Goal: Task Accomplishment & Management: Use online tool/utility

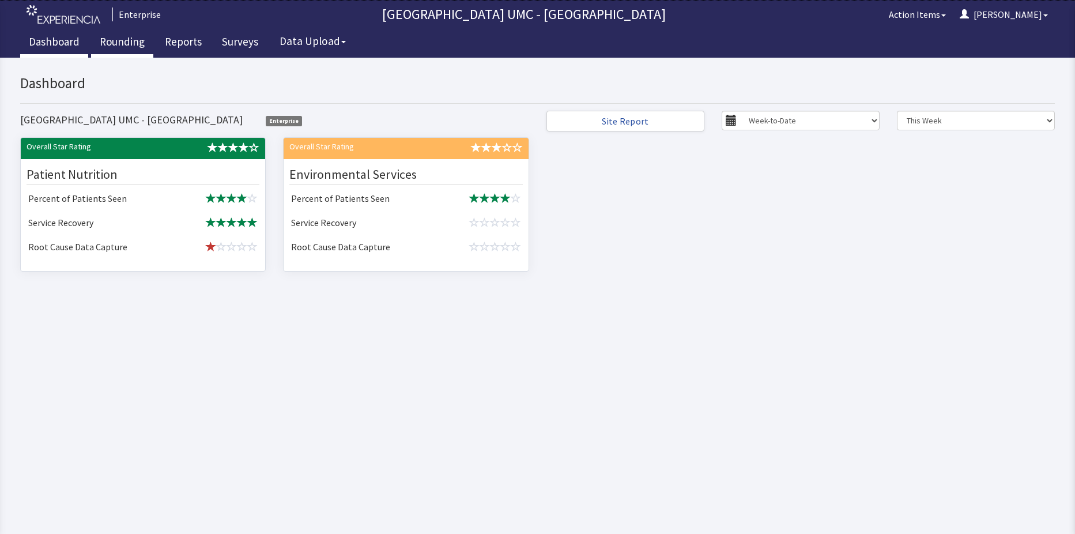
click at [101, 46] on link "Rounding" at bounding box center [122, 43] width 62 height 29
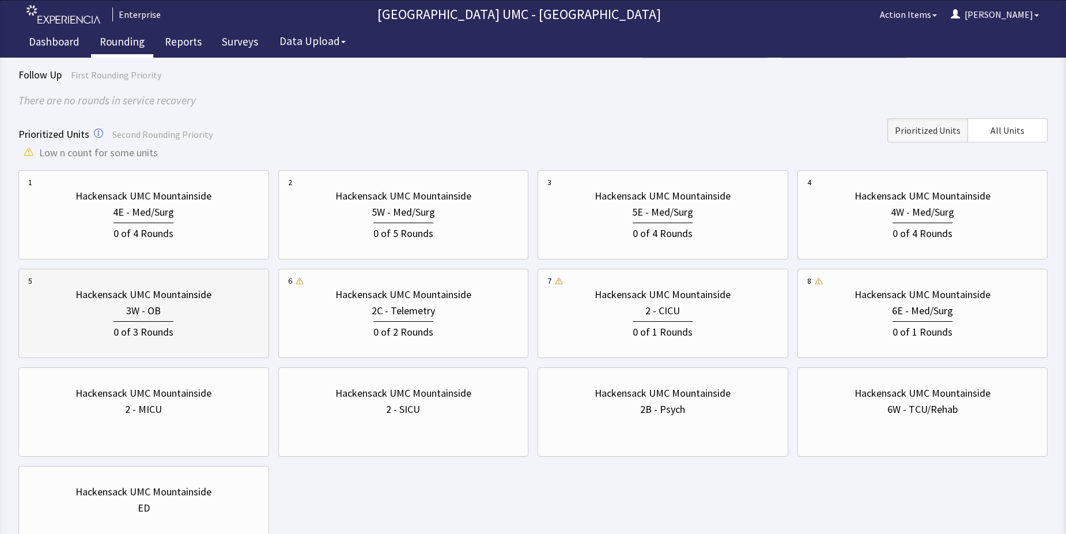
scroll to position [115, 0]
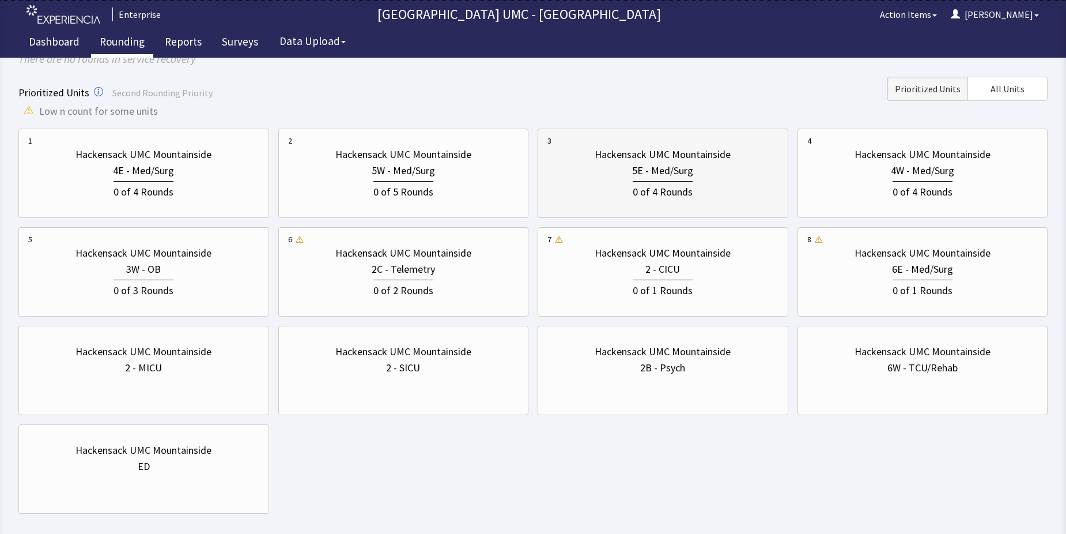
click at [619, 182] on div "0 of 4 Rounds" at bounding box center [663, 189] width 231 height 21
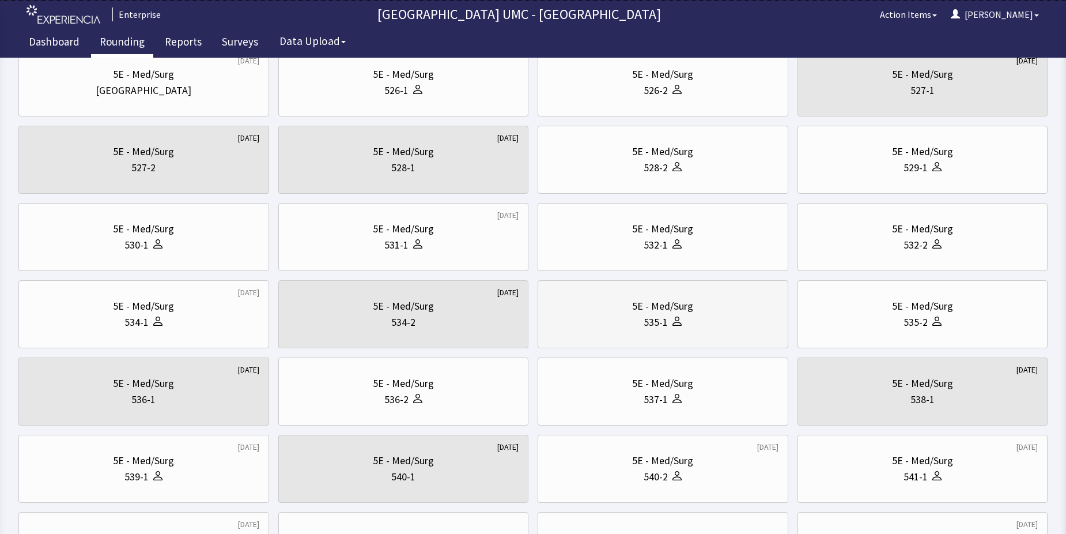
click at [642, 321] on div "535-1" at bounding box center [663, 322] width 231 height 16
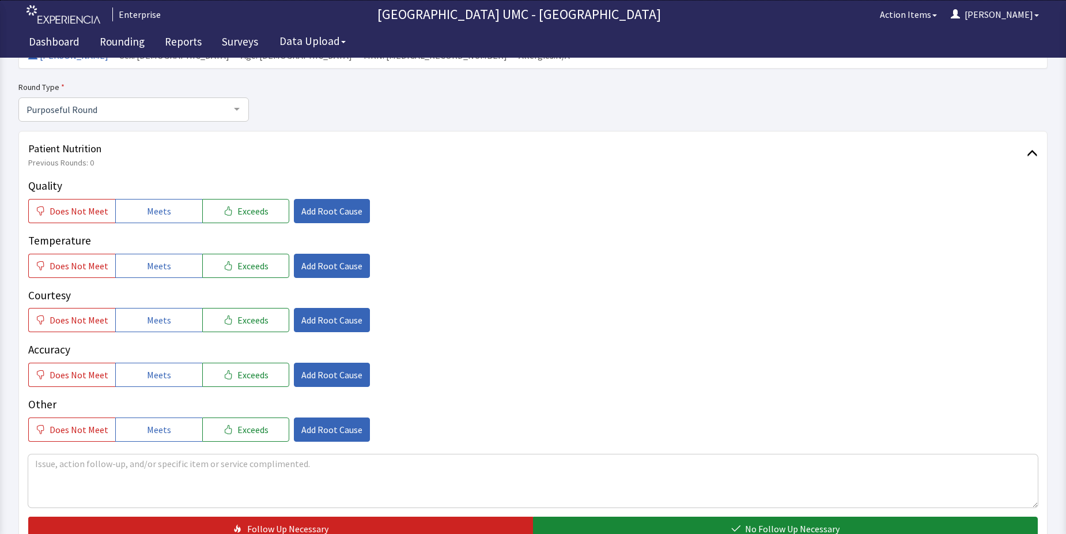
scroll to position [115, 0]
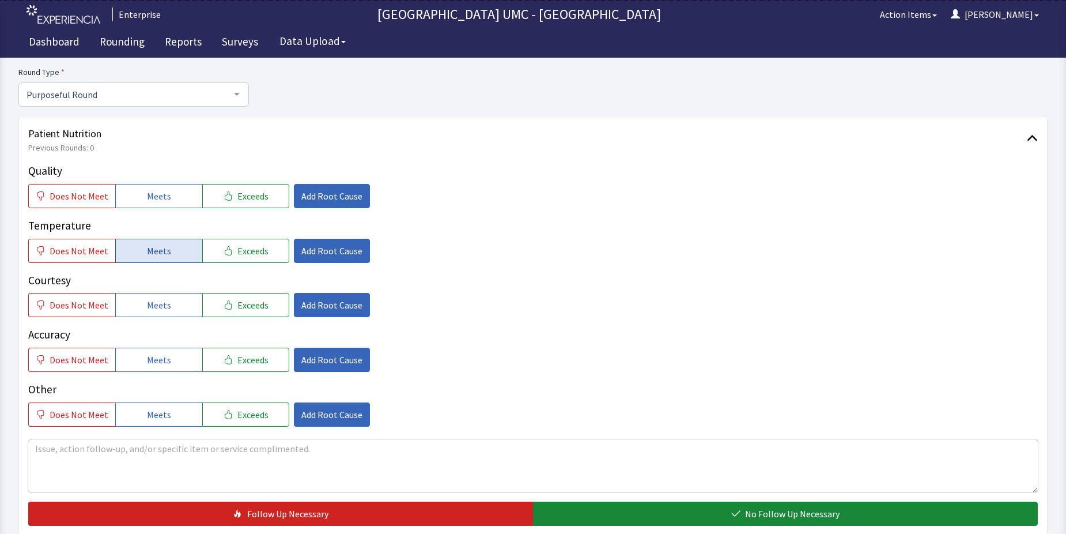
drag, startPoint x: 172, startPoint y: 197, endPoint x: 170, endPoint y: 250, distance: 53.1
click at [172, 197] on button "Meets" at bounding box center [158, 196] width 87 height 24
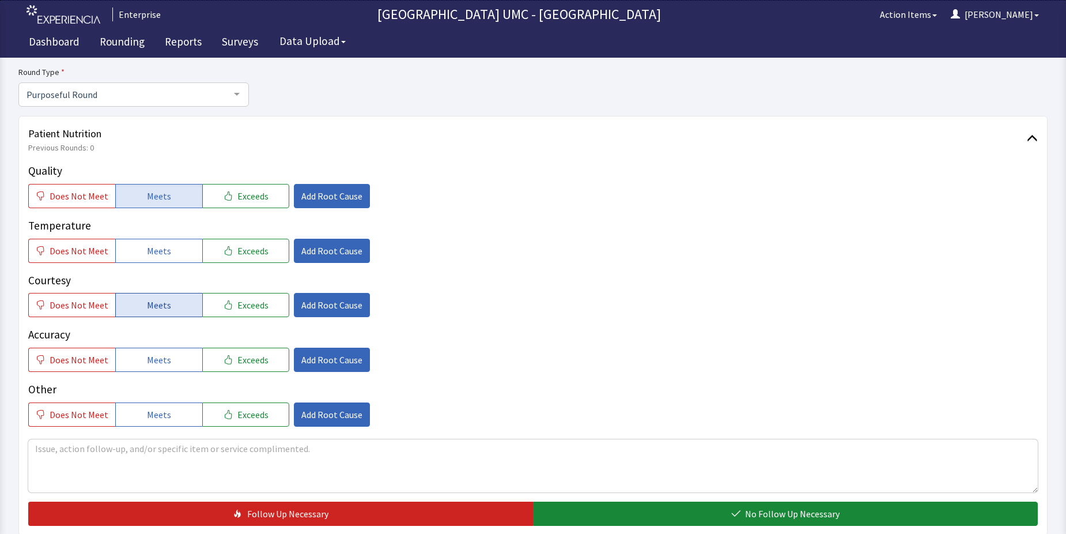
drag, startPoint x: 167, startPoint y: 245, endPoint x: 167, endPoint y: 296, distance: 51.3
click at [167, 254] on button "Meets" at bounding box center [158, 251] width 87 height 24
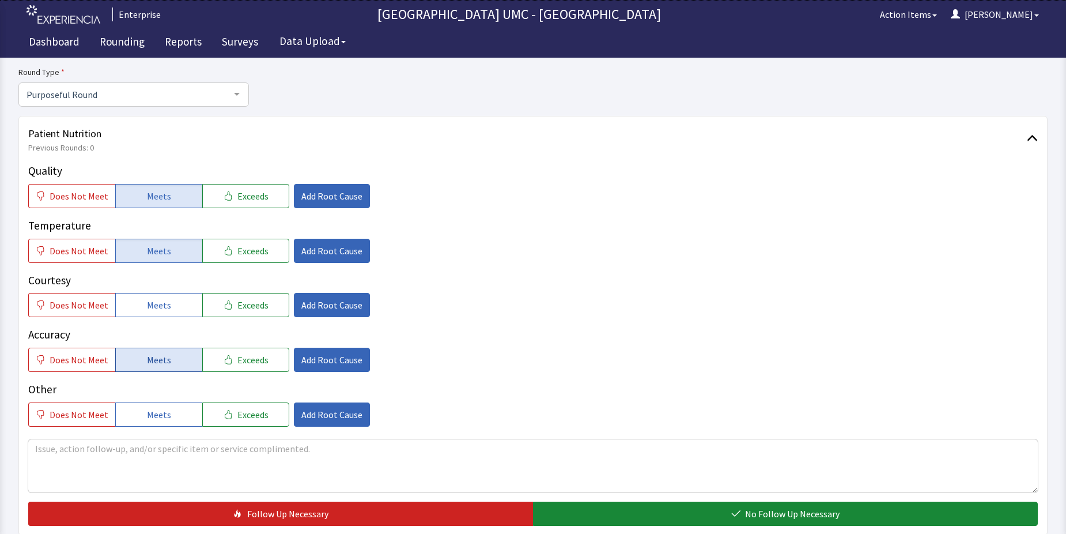
drag, startPoint x: 163, startPoint y: 310, endPoint x: 164, endPoint y: 369, distance: 58.8
click at [160, 324] on div "Quality Does Not Meet Meets Exceeds Add Root Cause Temperature Does Not Meet Me…" at bounding box center [533, 295] width 1010 height 264
click at [165, 365] on span "Meets" at bounding box center [159, 360] width 24 height 14
click at [153, 302] on span "Meets" at bounding box center [159, 305] width 24 height 14
click at [142, 410] on button "Meets" at bounding box center [158, 414] width 87 height 24
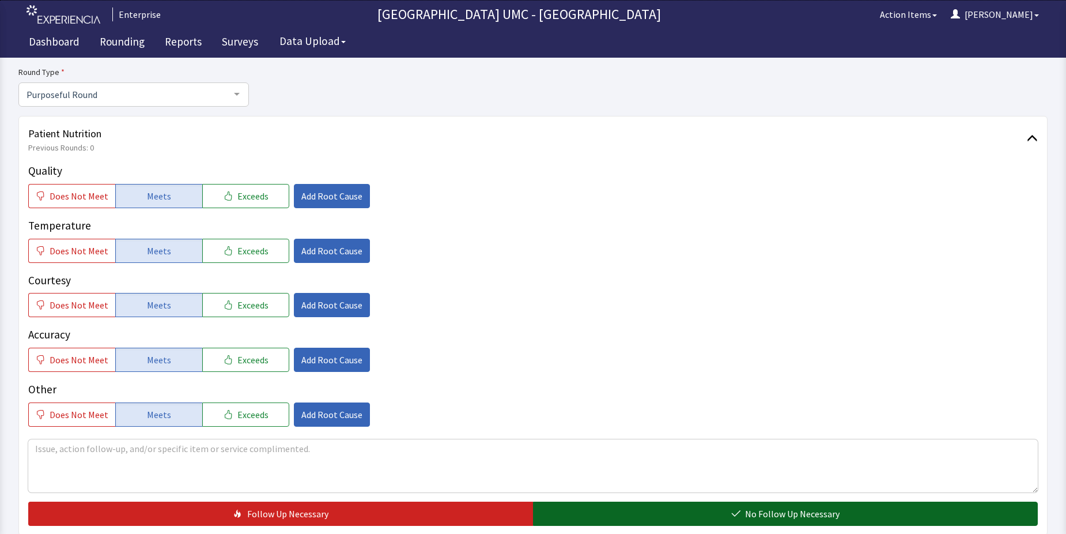
click at [638, 514] on button "No Follow Up Necessary" at bounding box center [785, 514] width 505 height 24
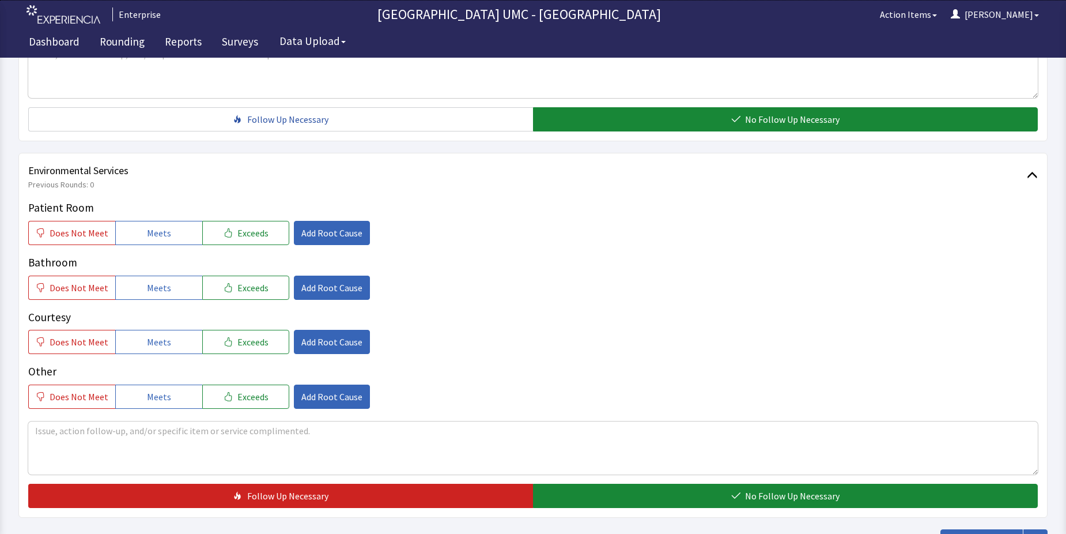
scroll to position [519, 0]
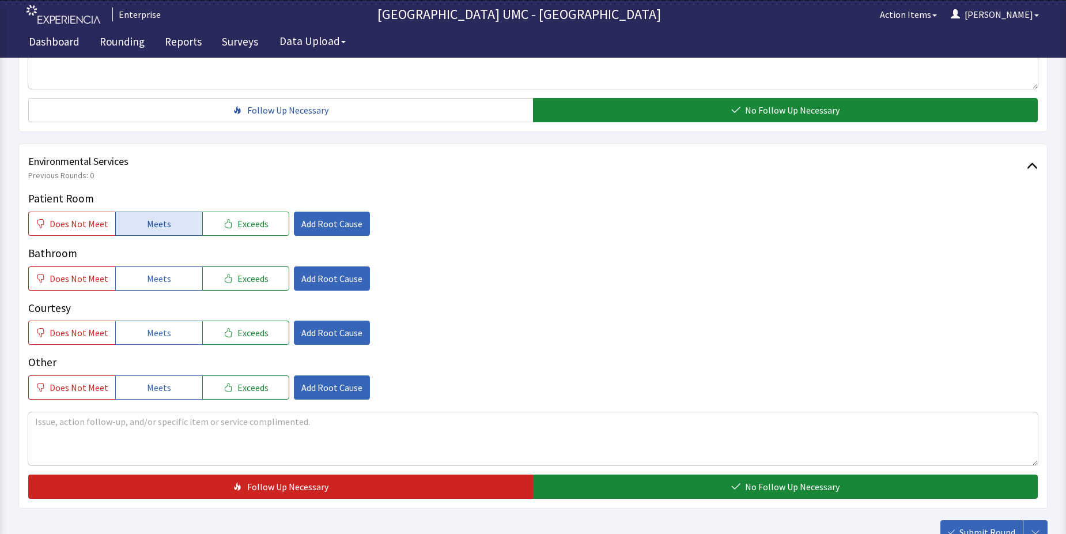
click at [150, 227] on span "Meets" at bounding box center [159, 224] width 24 height 14
drag, startPoint x: 162, startPoint y: 277, endPoint x: 165, endPoint y: 315, distance: 38.2
click at [162, 288] on button "Meets" at bounding box center [158, 278] width 87 height 24
drag, startPoint x: 169, startPoint y: 330, endPoint x: 169, endPoint y: 354, distance: 24.2
click at [169, 343] on button "Meets" at bounding box center [158, 333] width 87 height 24
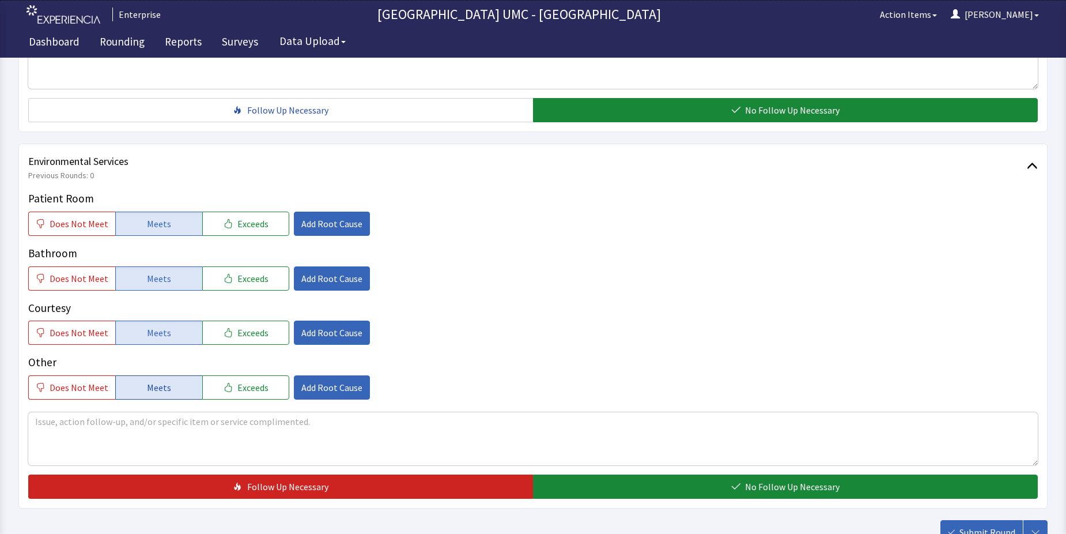
click at [164, 391] on span "Meets" at bounding box center [159, 387] width 24 height 14
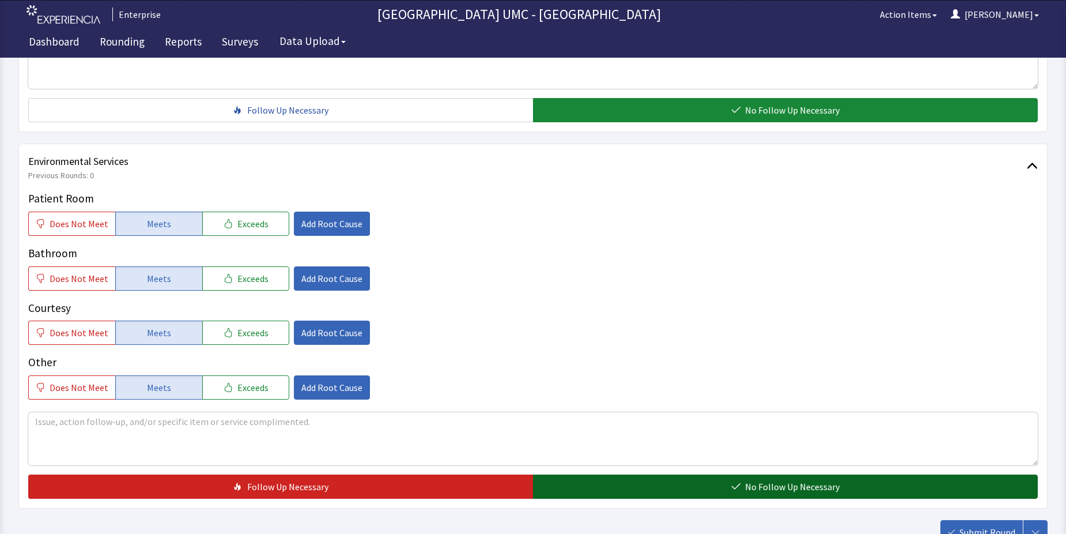
click at [650, 484] on button "No Follow Up Necessary" at bounding box center [785, 486] width 505 height 24
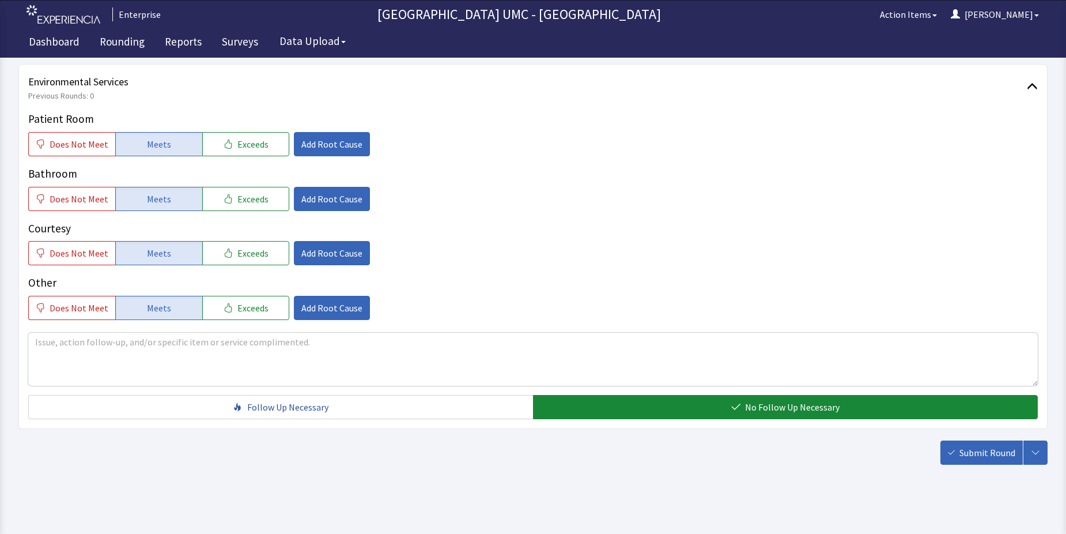
scroll to position [605, 0]
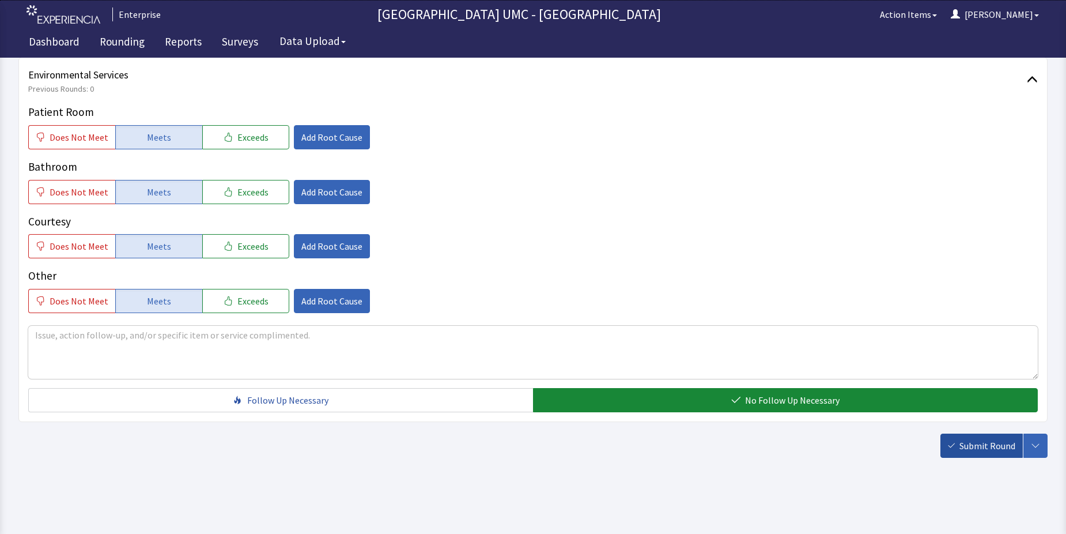
click at [969, 436] on button "Submit Round" at bounding box center [982, 445] width 82 height 24
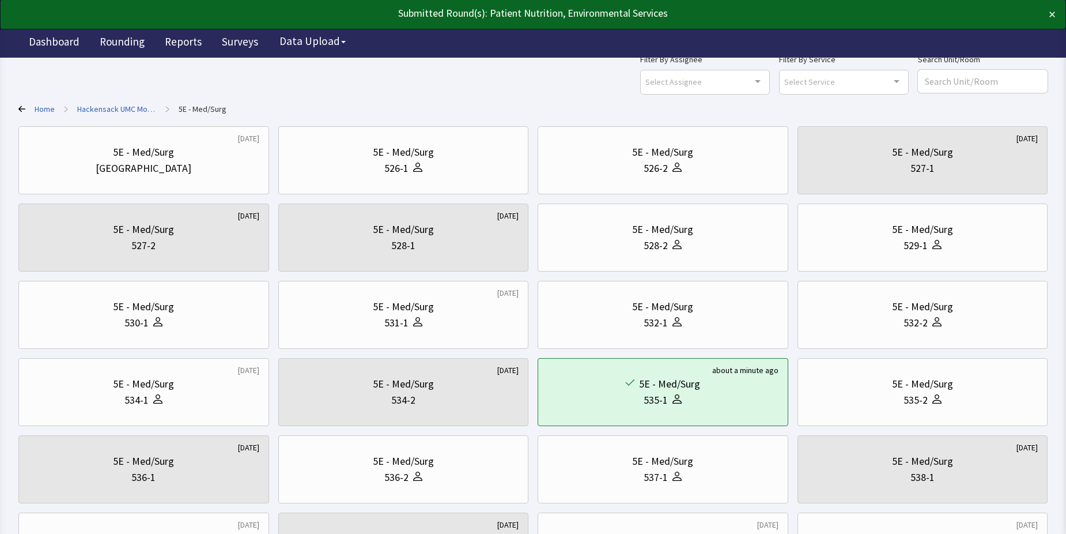
scroll to position [58, 0]
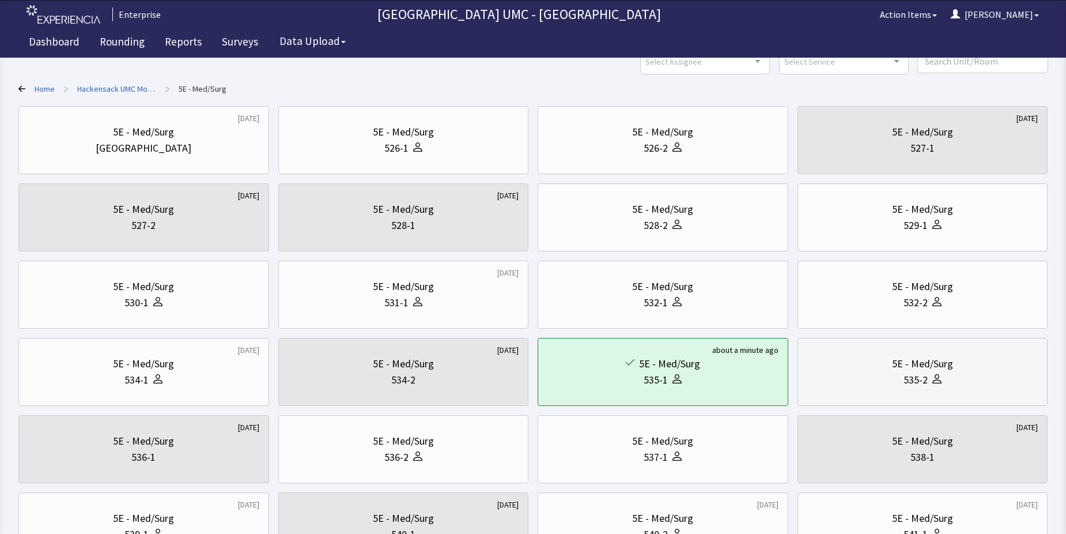
click at [897, 386] on div "535-2" at bounding box center [923, 380] width 231 height 16
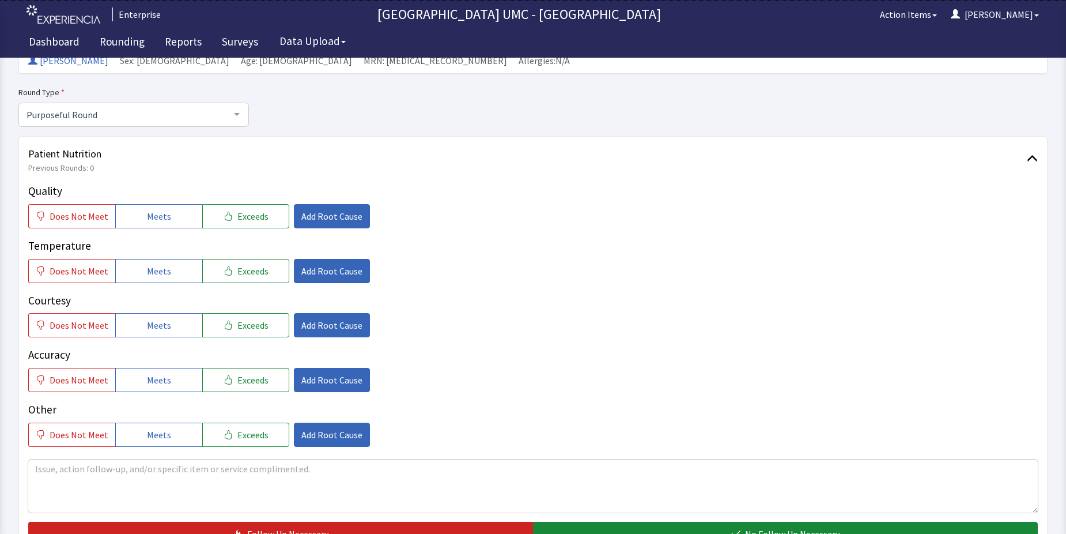
scroll to position [115, 0]
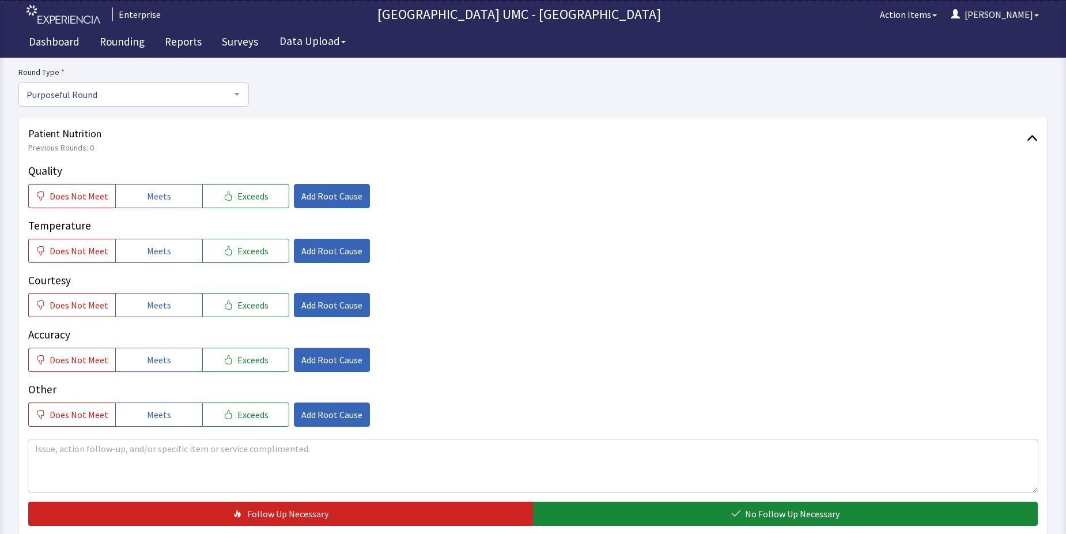
drag, startPoint x: 161, startPoint y: 194, endPoint x: 176, endPoint y: 223, distance: 31.7
click at [162, 195] on span "Meets" at bounding box center [159, 196] width 24 height 14
click at [167, 258] on button "Meets" at bounding box center [158, 251] width 87 height 24
drag, startPoint x: 164, startPoint y: 305, endPoint x: 169, endPoint y: 346, distance: 41.8
click at [164, 307] on span "Meets" at bounding box center [159, 305] width 24 height 14
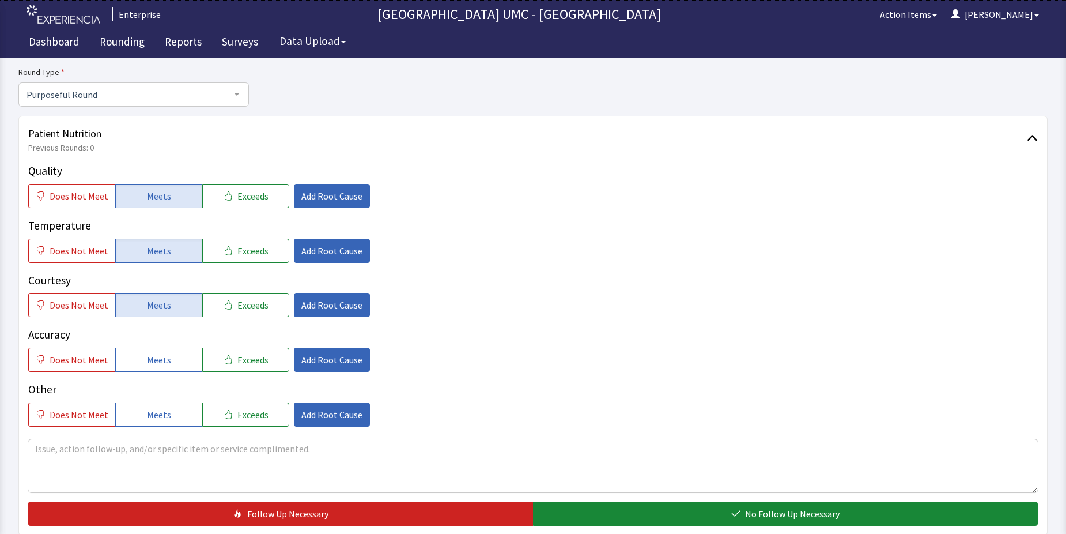
drag, startPoint x: 164, startPoint y: 353, endPoint x: 170, endPoint y: 390, distance: 37.3
click at [165, 361] on span "Meets" at bounding box center [159, 360] width 24 height 14
click at [158, 413] on span "Meets" at bounding box center [159, 415] width 24 height 14
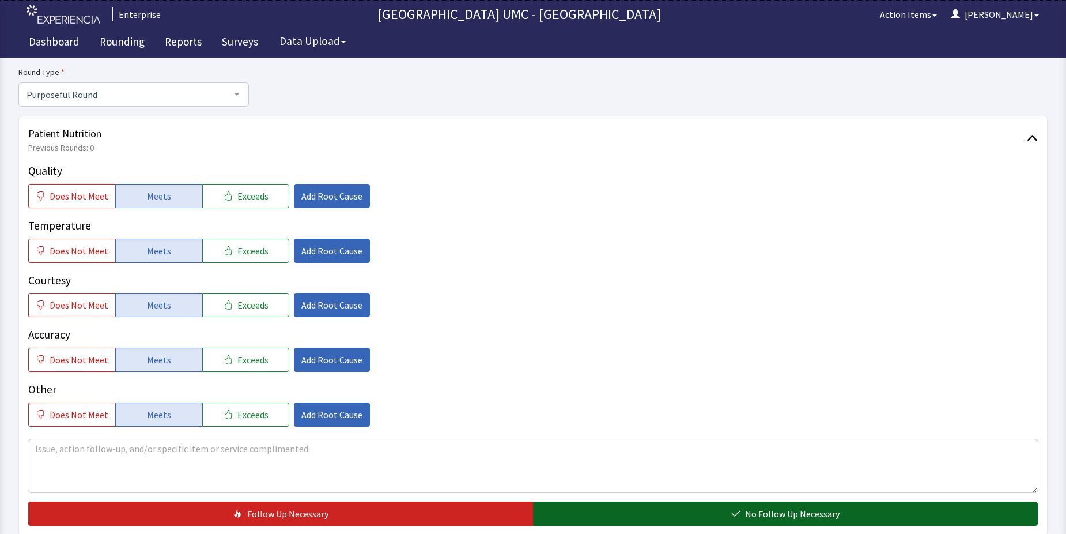
click at [629, 521] on button "No Follow Up Necessary" at bounding box center [785, 514] width 505 height 24
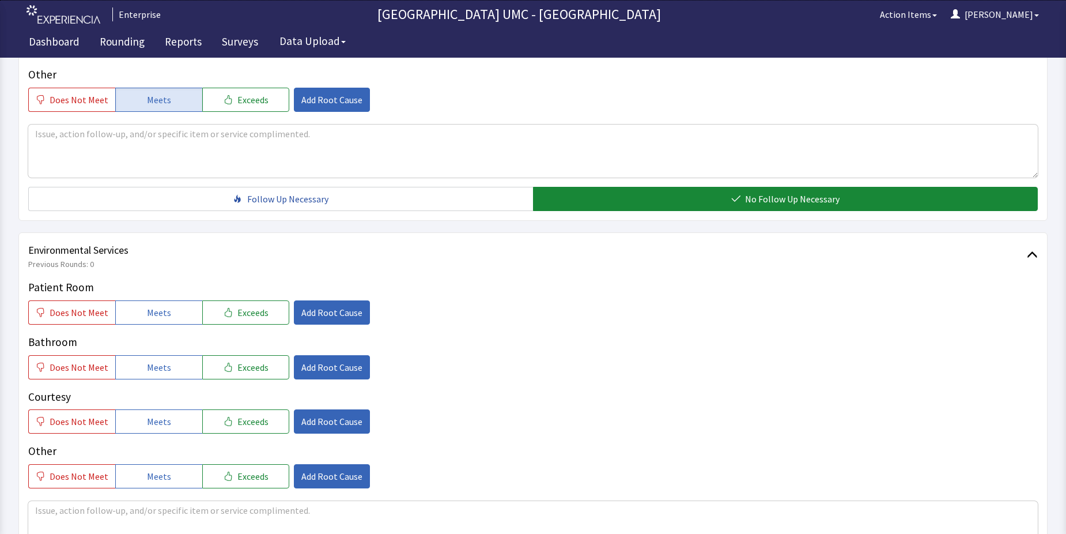
scroll to position [461, 0]
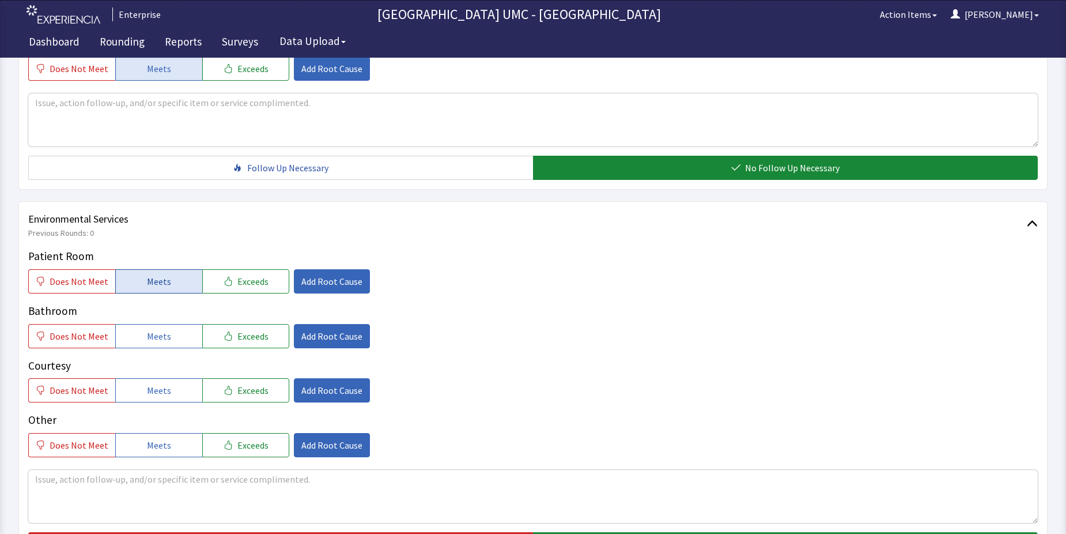
click at [140, 281] on button "Meets" at bounding box center [158, 281] width 87 height 24
click at [162, 345] on button "Meets" at bounding box center [158, 336] width 87 height 24
click at [152, 387] on span "Meets" at bounding box center [159, 390] width 24 height 14
drag, startPoint x: 148, startPoint y: 444, endPoint x: 188, endPoint y: 438, distance: 40.9
click at [147, 446] on span "Meets" at bounding box center [159, 445] width 24 height 14
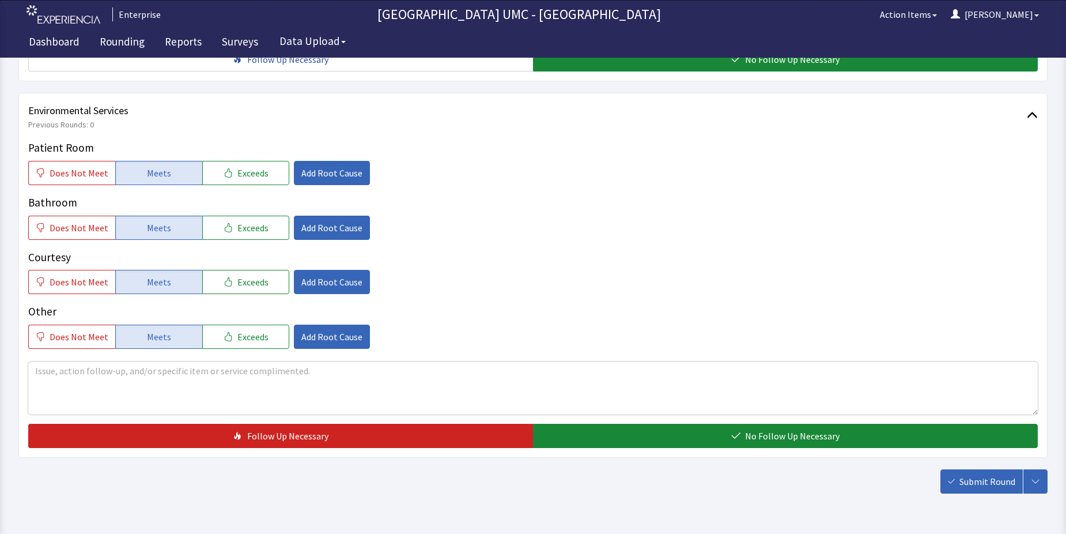
scroll to position [576, 0]
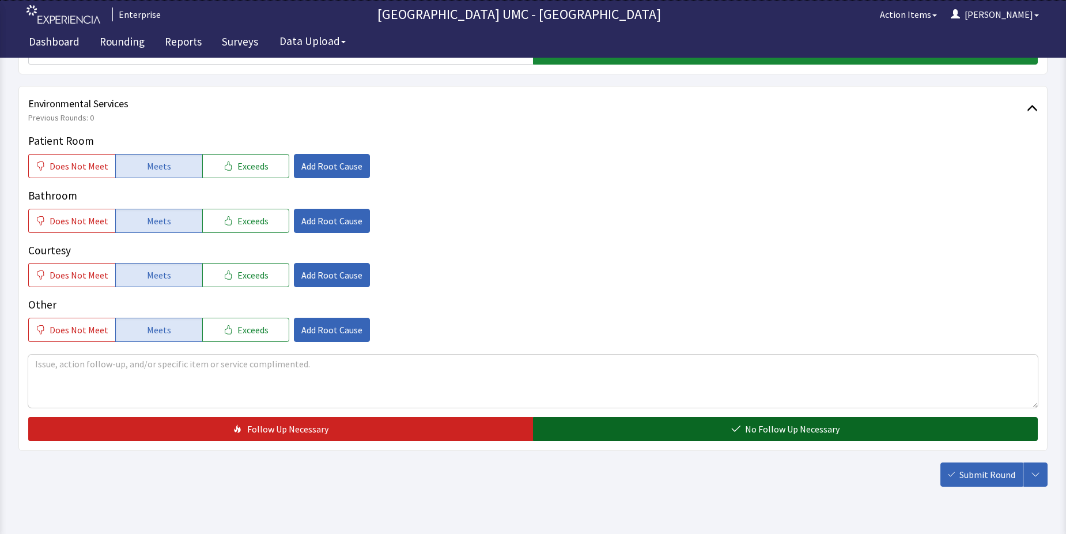
drag, startPoint x: 693, startPoint y: 438, endPoint x: 698, endPoint y: 433, distance: 6.5
click at [698, 433] on button "No Follow Up Necessary" at bounding box center [785, 429] width 505 height 24
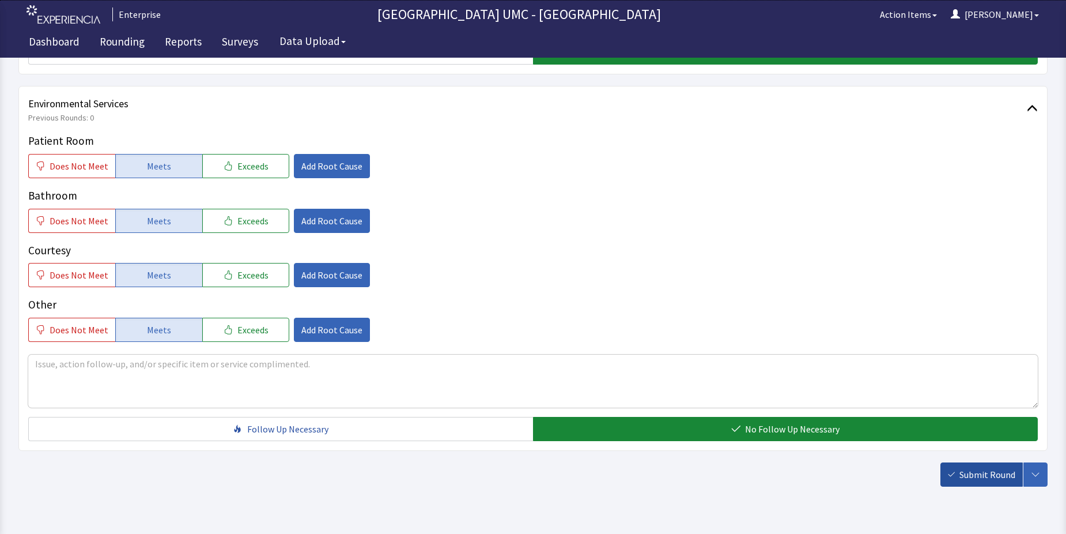
click at [995, 477] on span "Submit Round" at bounding box center [988, 474] width 56 height 14
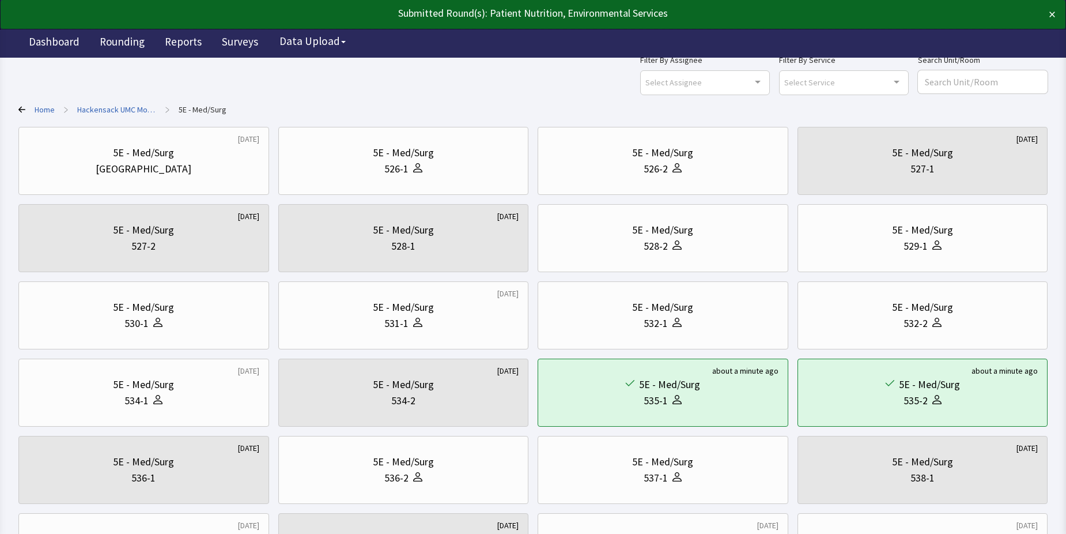
scroll to position [58, 0]
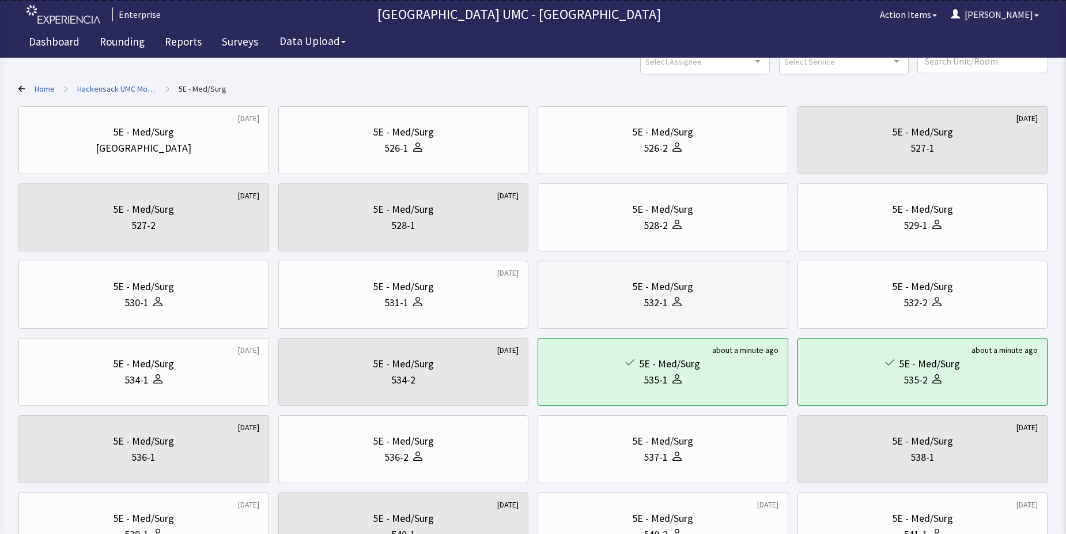
click at [703, 296] on div "532-1" at bounding box center [663, 303] width 231 height 16
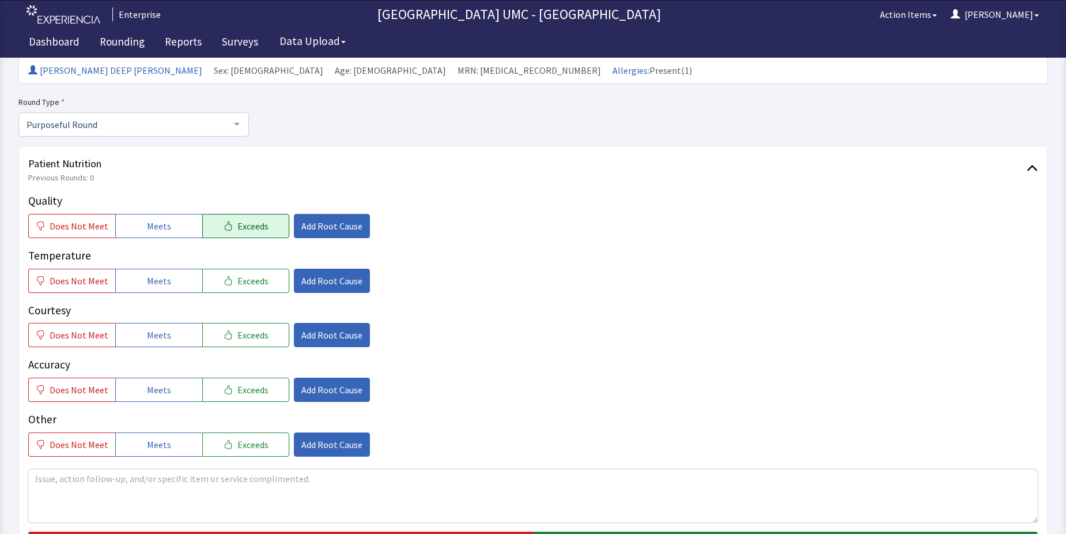
scroll to position [115, 0]
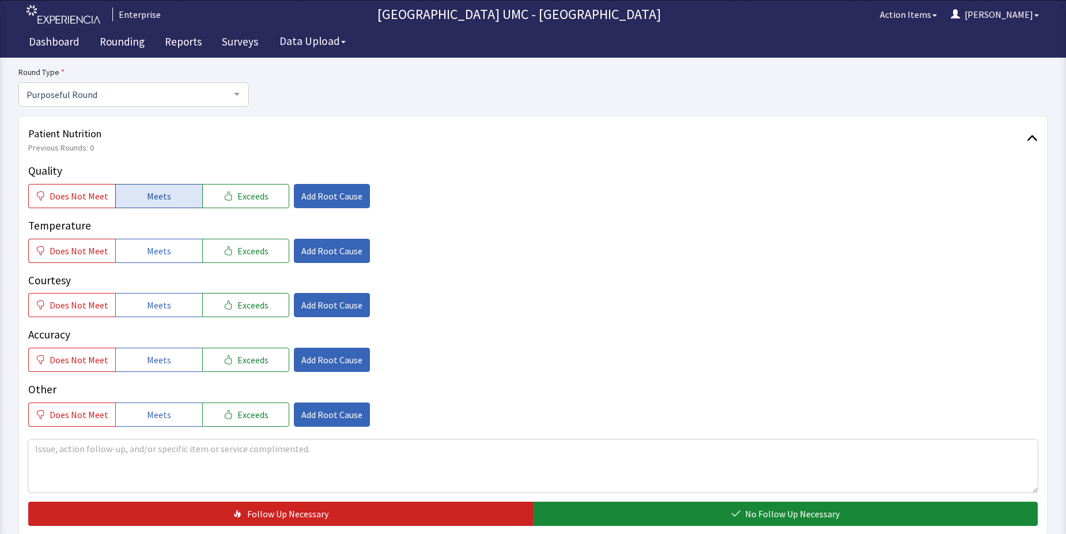
click at [133, 196] on button "Meets" at bounding box center [158, 196] width 87 height 24
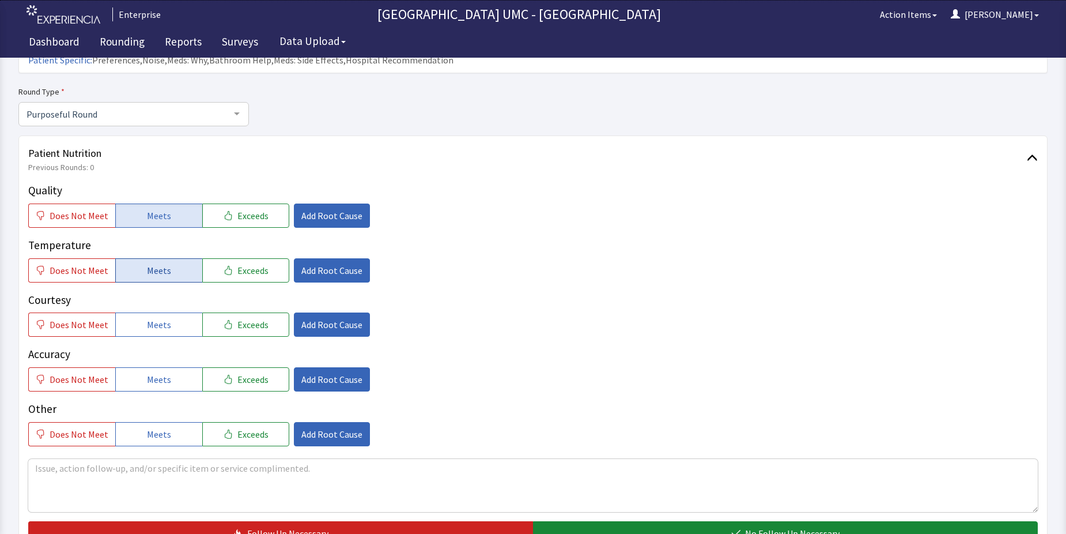
click at [163, 263] on span "Meets" at bounding box center [159, 270] width 24 height 14
drag, startPoint x: 148, startPoint y: 308, endPoint x: 150, endPoint y: 333, distance: 25.5
click at [147, 318] on span "Meets" at bounding box center [159, 325] width 24 height 14
click at [153, 372] on span "Meets" at bounding box center [159, 379] width 24 height 14
drag, startPoint x: 150, startPoint y: 412, endPoint x: 414, endPoint y: 405, distance: 264.1
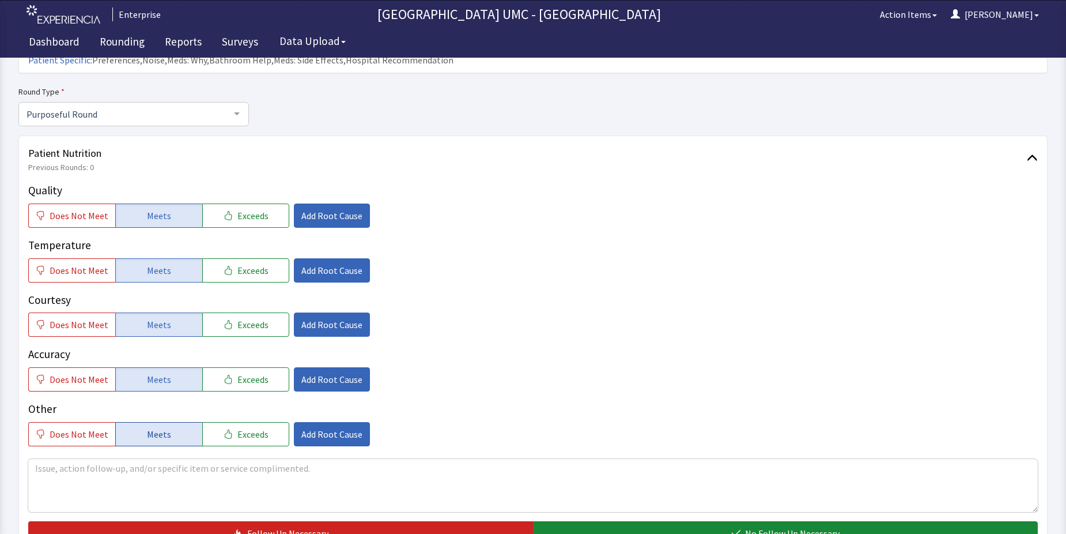
click at [150, 427] on span "Meets" at bounding box center [159, 434] width 24 height 14
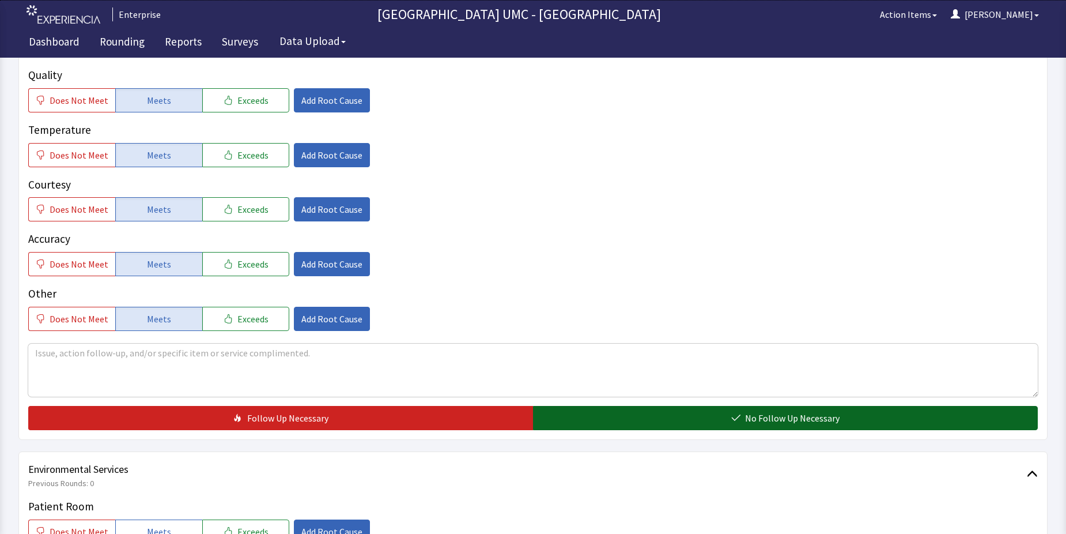
click at [662, 406] on button "No Follow Up Necessary" at bounding box center [785, 418] width 505 height 24
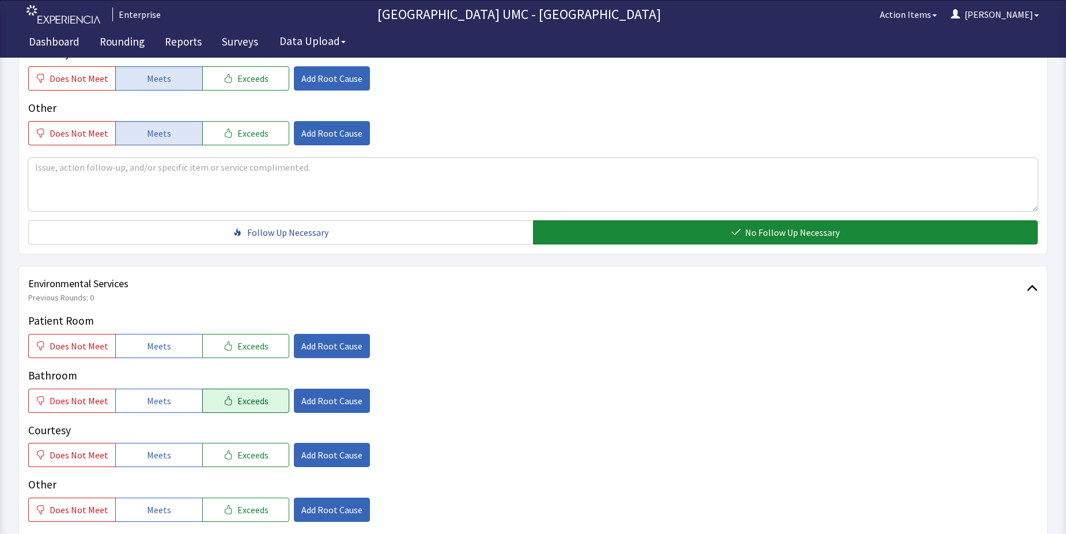
scroll to position [461, 0]
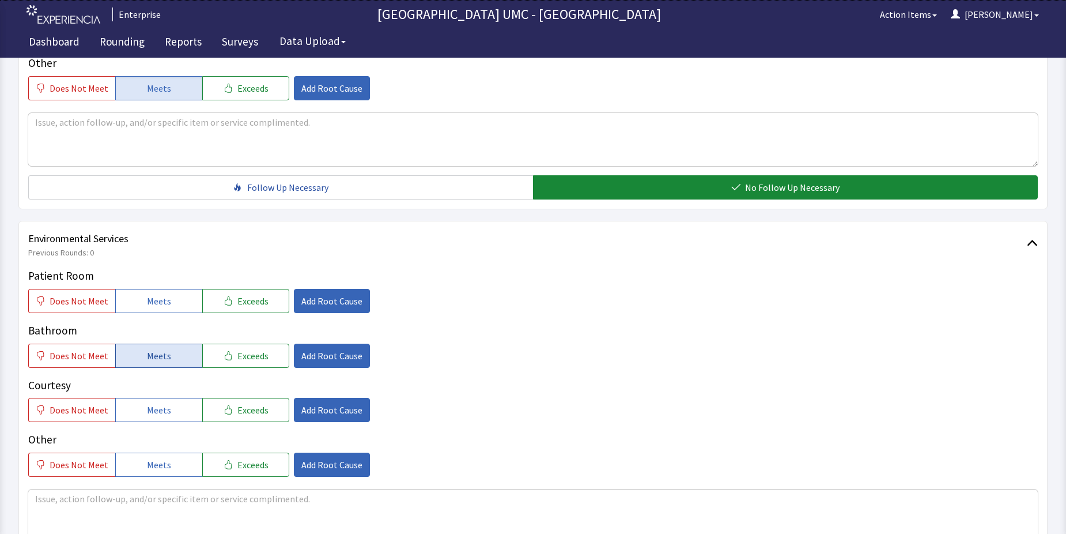
drag, startPoint x: 147, startPoint y: 285, endPoint x: 148, endPoint y: 330, distance: 45.0
click at [147, 294] on span "Meets" at bounding box center [159, 301] width 24 height 14
click at [151, 346] on button "Meets" at bounding box center [158, 356] width 87 height 24
drag, startPoint x: 149, startPoint y: 391, endPoint x: 150, endPoint y: 398, distance: 7.0
click at [149, 403] on span "Meets" at bounding box center [159, 410] width 24 height 14
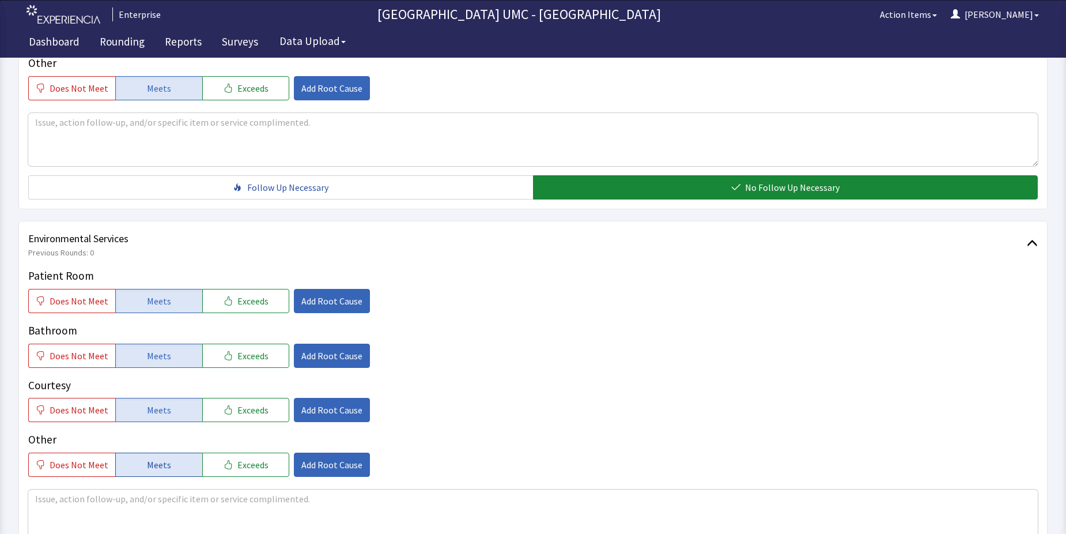
click at [152, 458] on span "Meets" at bounding box center [159, 465] width 24 height 14
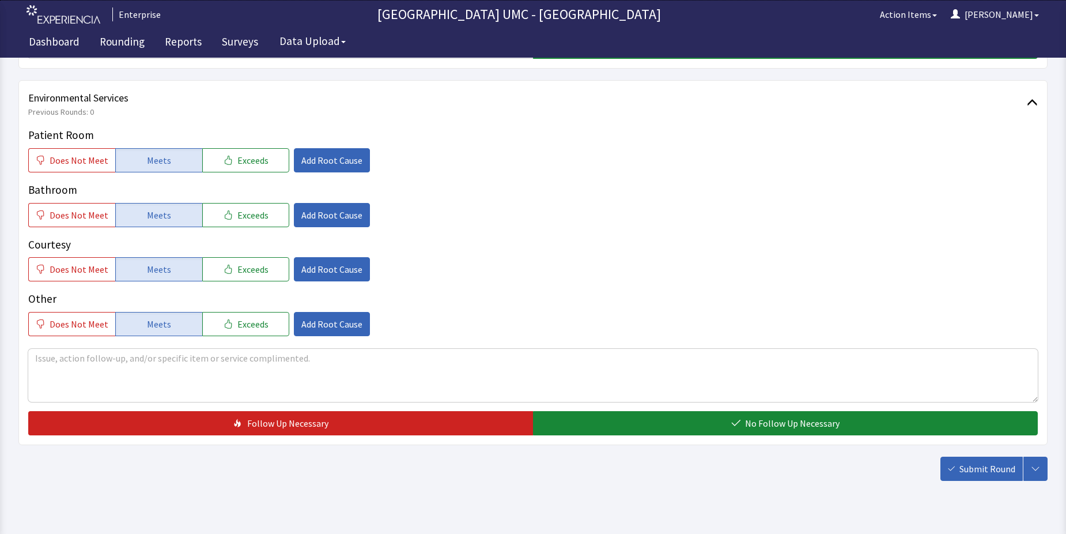
scroll to position [605, 0]
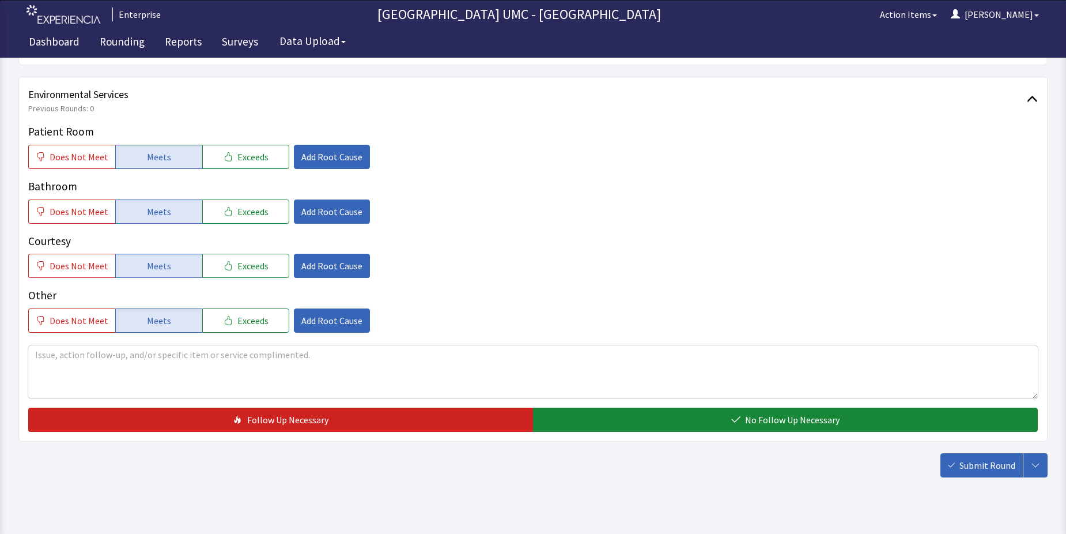
drag, startPoint x: 733, startPoint y: 389, endPoint x: 836, endPoint y: 427, distance: 109.8
click at [734, 408] on button "No Follow Up Necessary" at bounding box center [785, 420] width 505 height 24
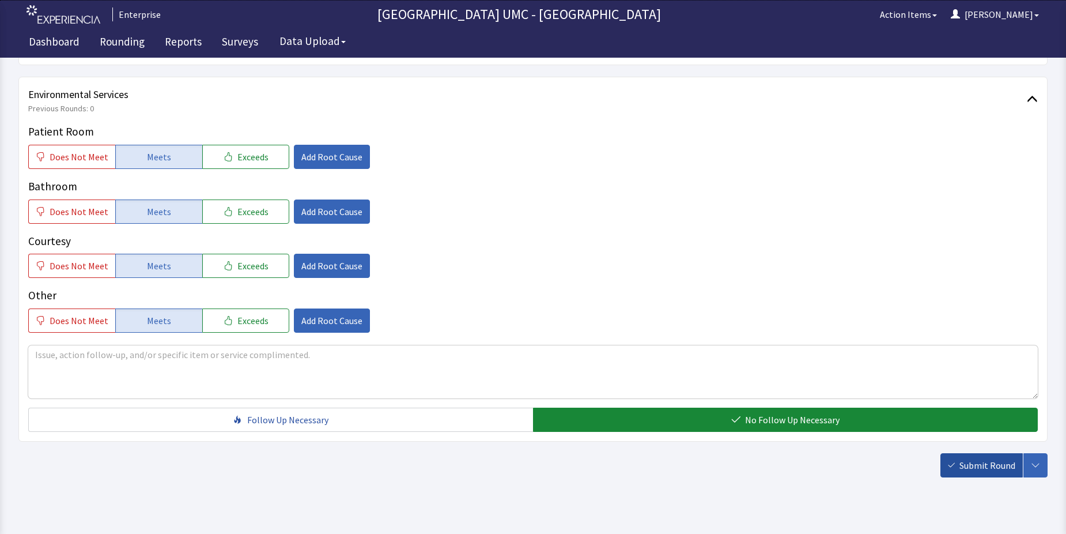
click at [973, 458] on span "Submit Round" at bounding box center [988, 465] width 56 height 14
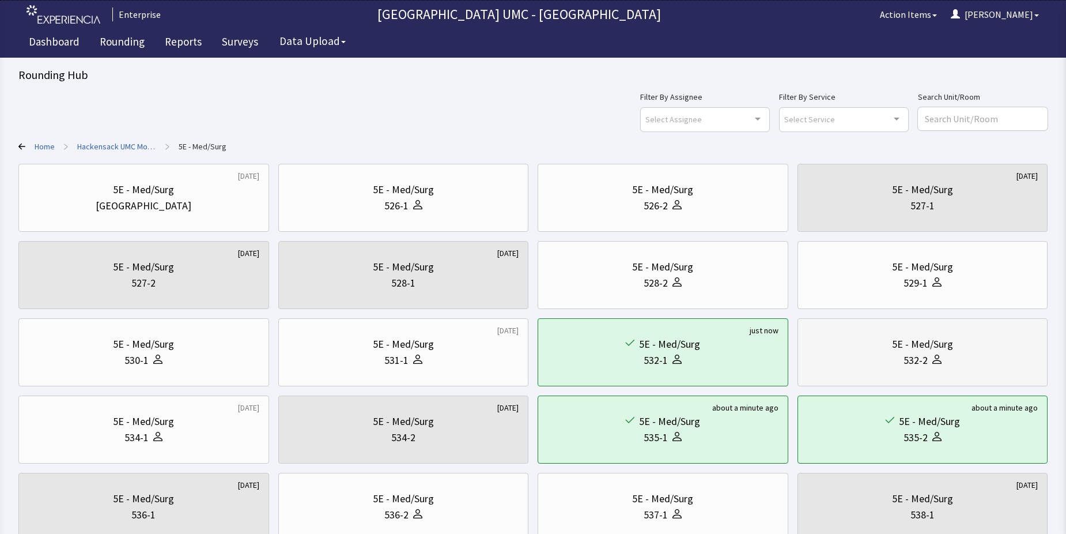
click at [911, 358] on div "532-2" at bounding box center [916, 360] width 24 height 16
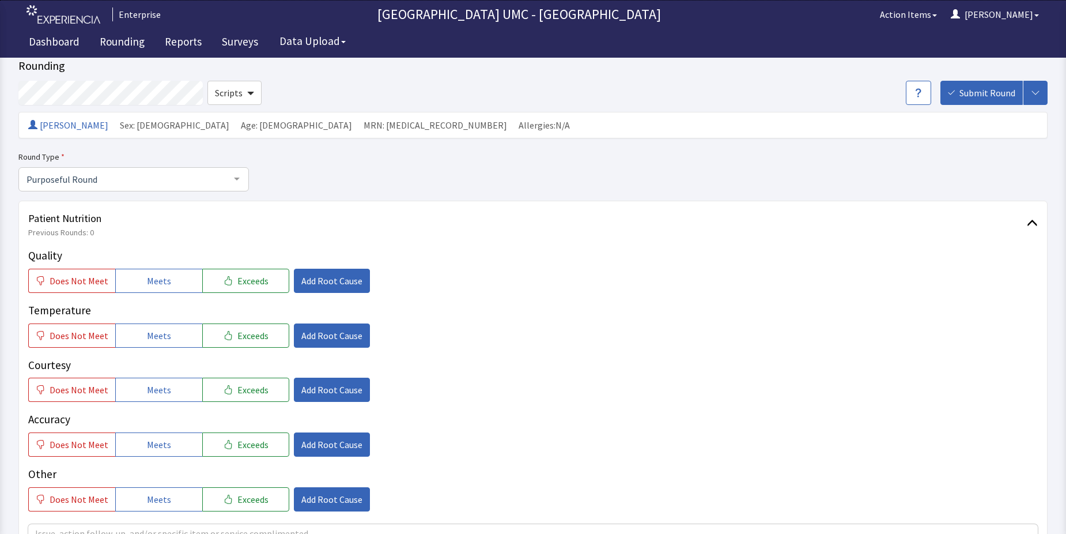
scroll to position [58, 0]
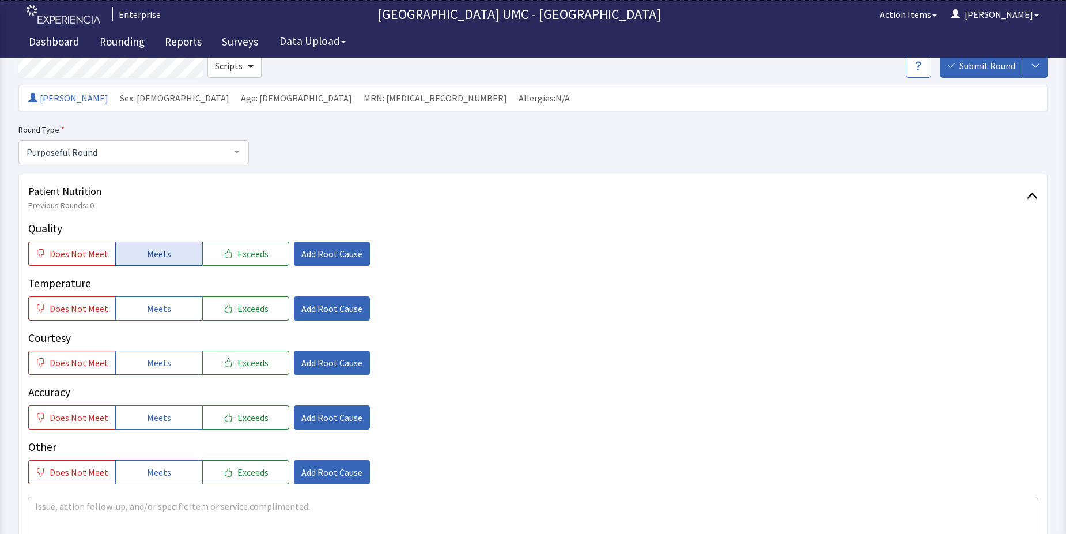
click at [148, 260] on span "Meets" at bounding box center [159, 254] width 24 height 14
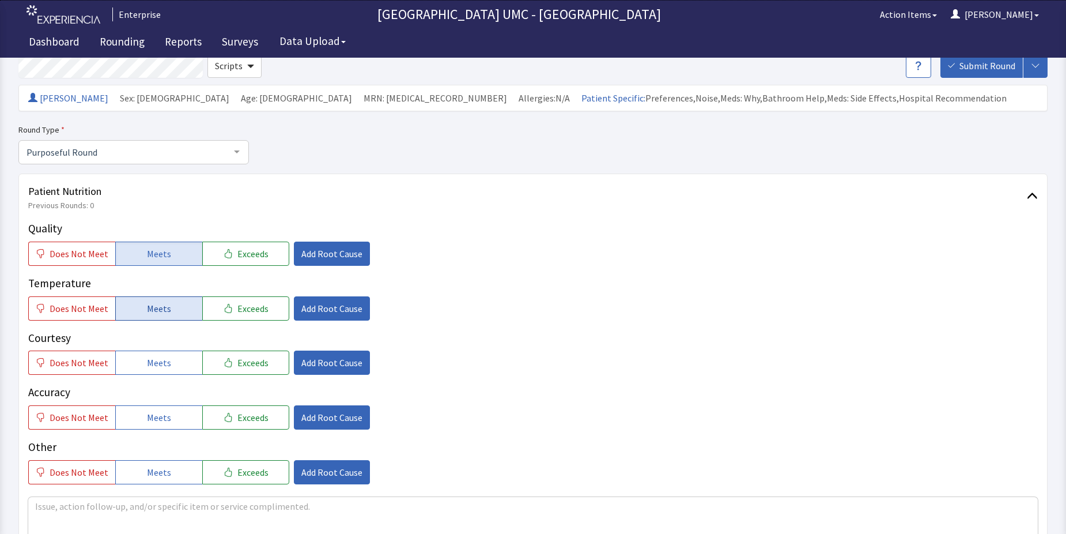
click at [148, 305] on span "Meets" at bounding box center [159, 308] width 24 height 14
click at [141, 364] on button "Meets" at bounding box center [158, 362] width 87 height 24
click at [153, 414] on span "Meets" at bounding box center [159, 417] width 24 height 14
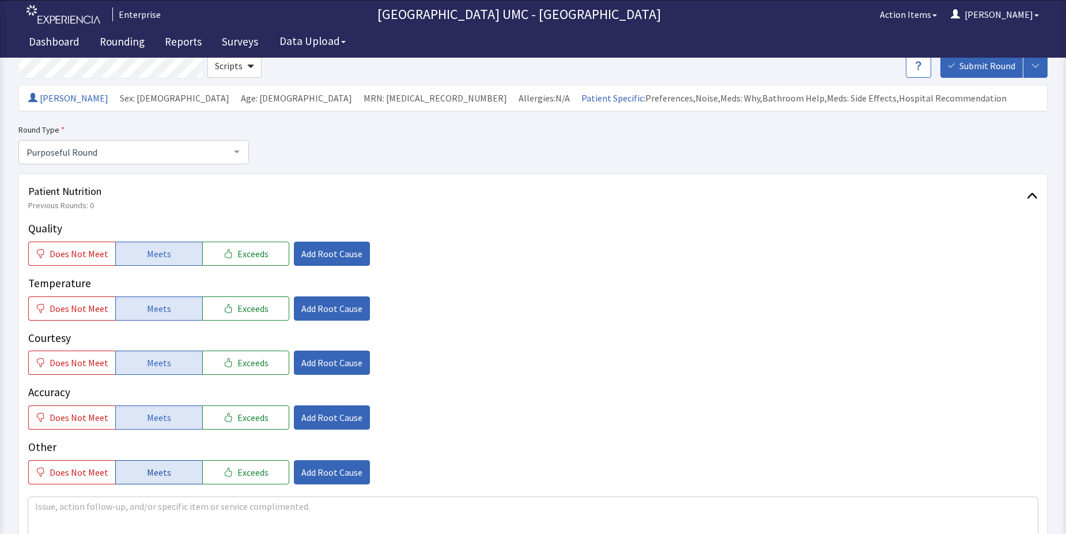
click at [156, 474] on span "Meets" at bounding box center [159, 472] width 24 height 14
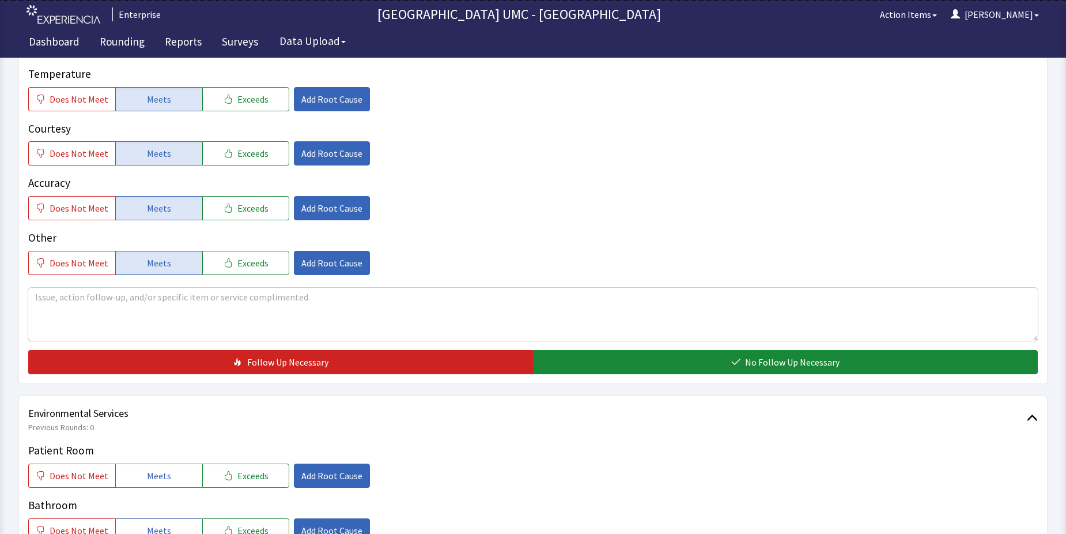
scroll to position [288, 0]
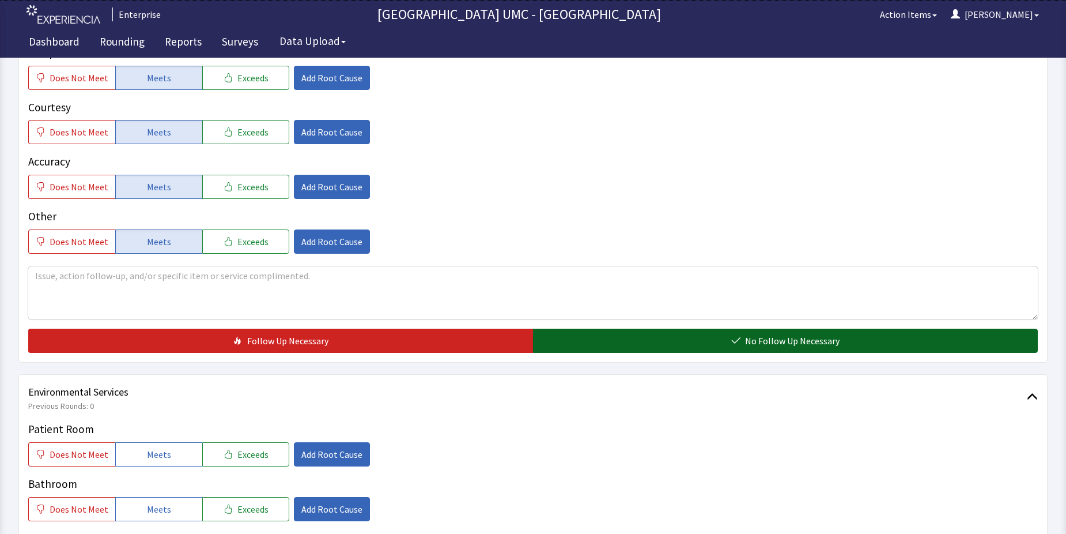
click at [683, 345] on button "No Follow Up Necessary" at bounding box center [785, 341] width 505 height 24
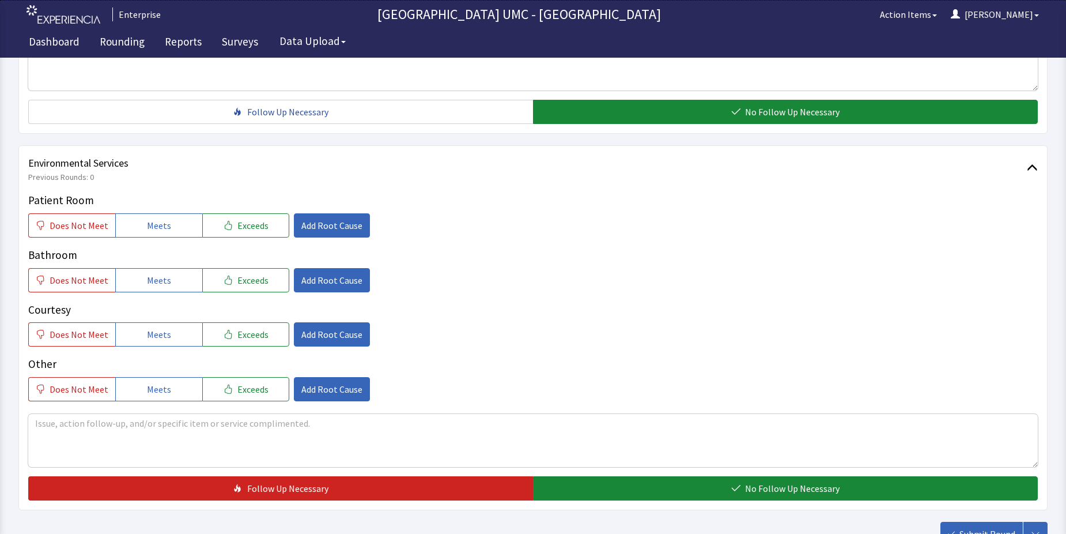
scroll to position [519, 0]
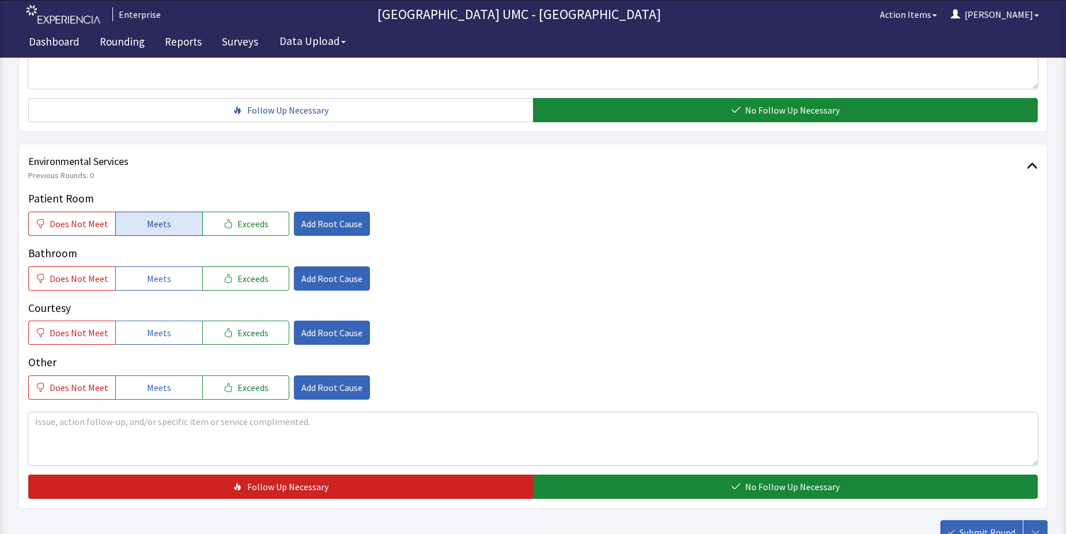
click at [152, 221] on span "Meets" at bounding box center [159, 224] width 24 height 14
click at [167, 280] on button "Meets" at bounding box center [158, 278] width 87 height 24
click at [141, 331] on button "Meets" at bounding box center [158, 333] width 87 height 24
drag, startPoint x: 149, startPoint y: 387, endPoint x: 477, endPoint y: 474, distance: 339.5
click at [152, 387] on span "Meets" at bounding box center [159, 387] width 24 height 14
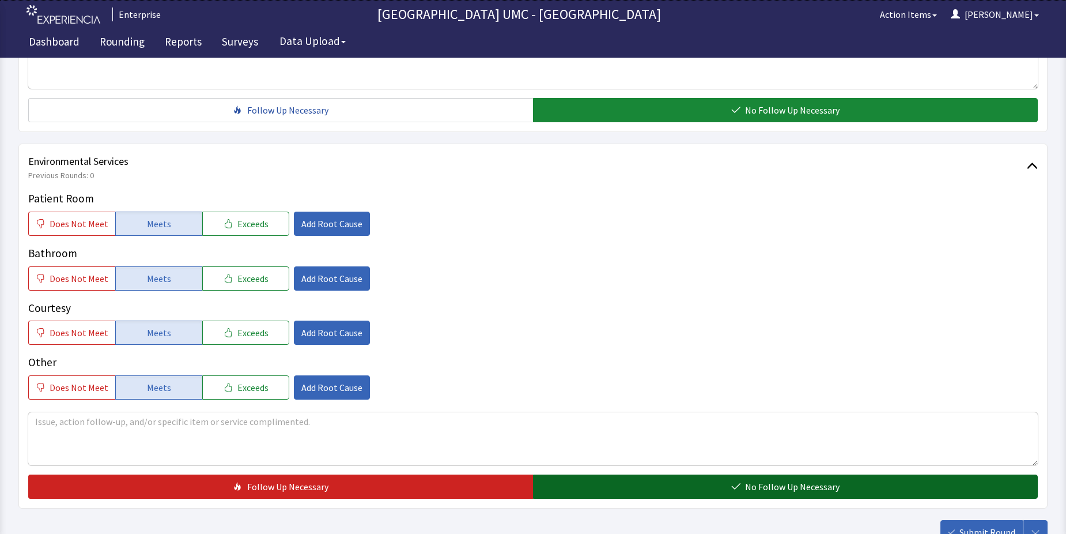
click at [681, 492] on button "No Follow Up Necessary" at bounding box center [785, 486] width 505 height 24
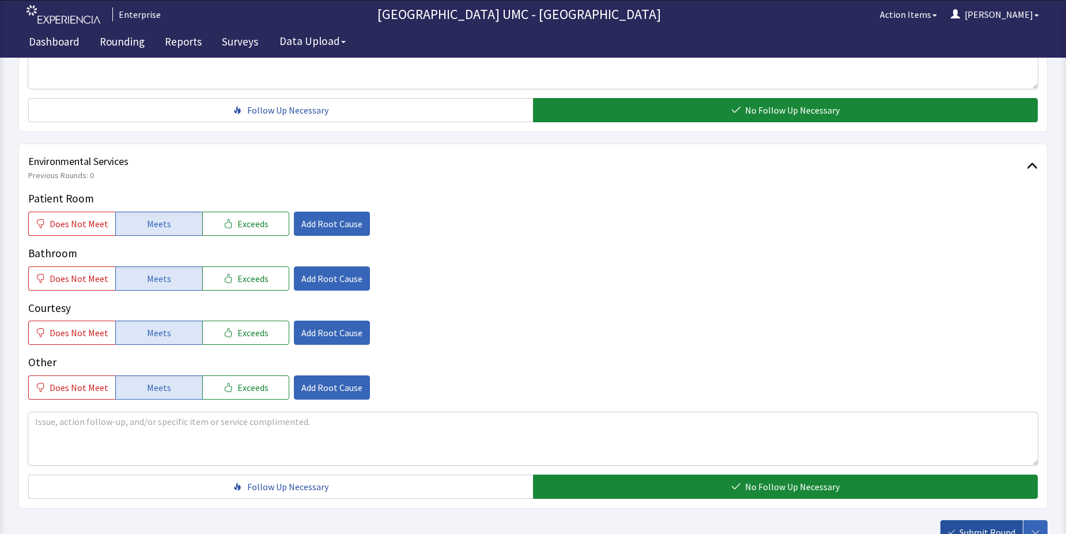
click at [960, 530] on button "Submit Round" at bounding box center [982, 532] width 82 height 24
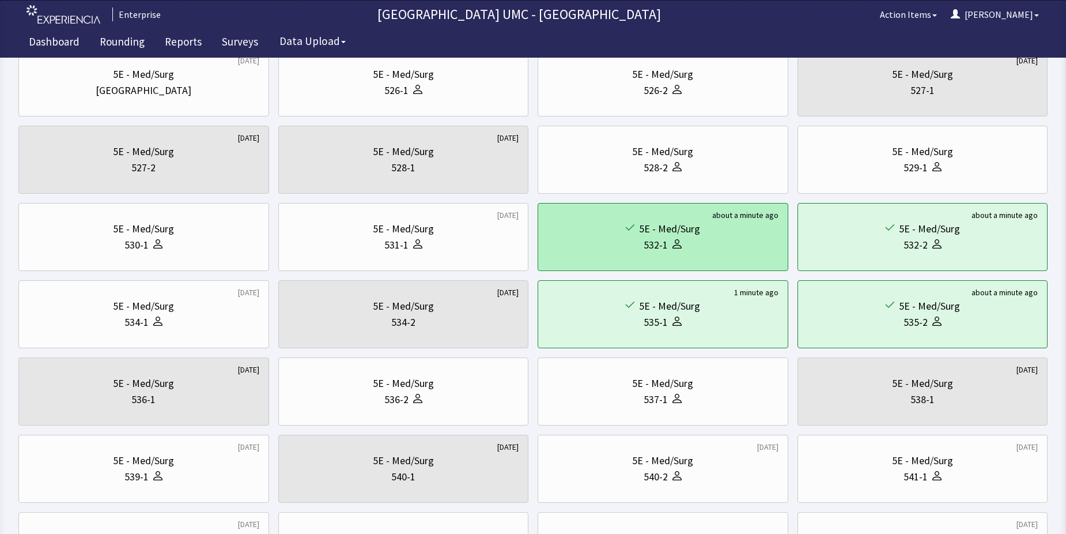
scroll to position [173, 0]
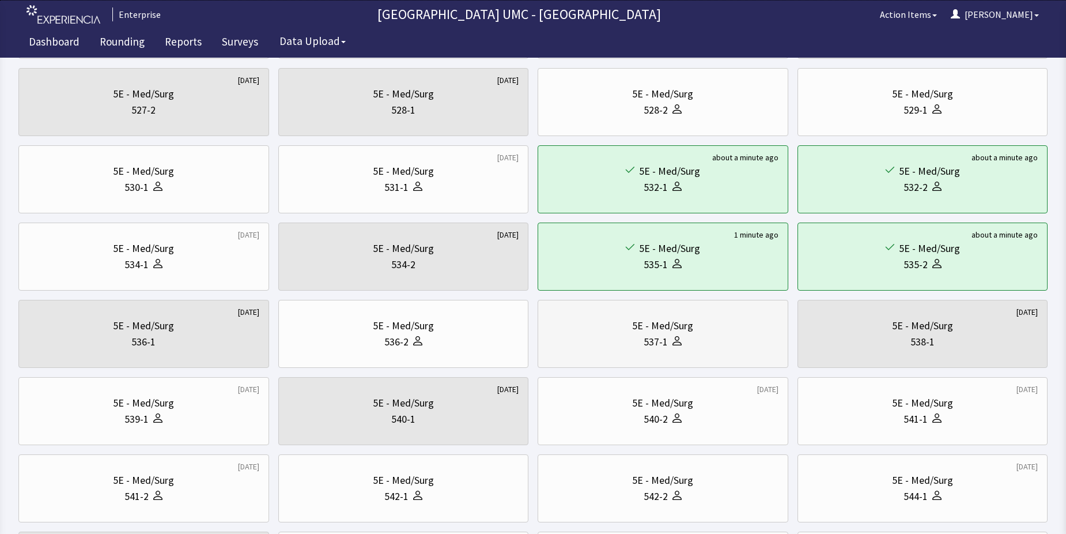
click at [658, 341] on div "537-1" at bounding box center [656, 342] width 24 height 16
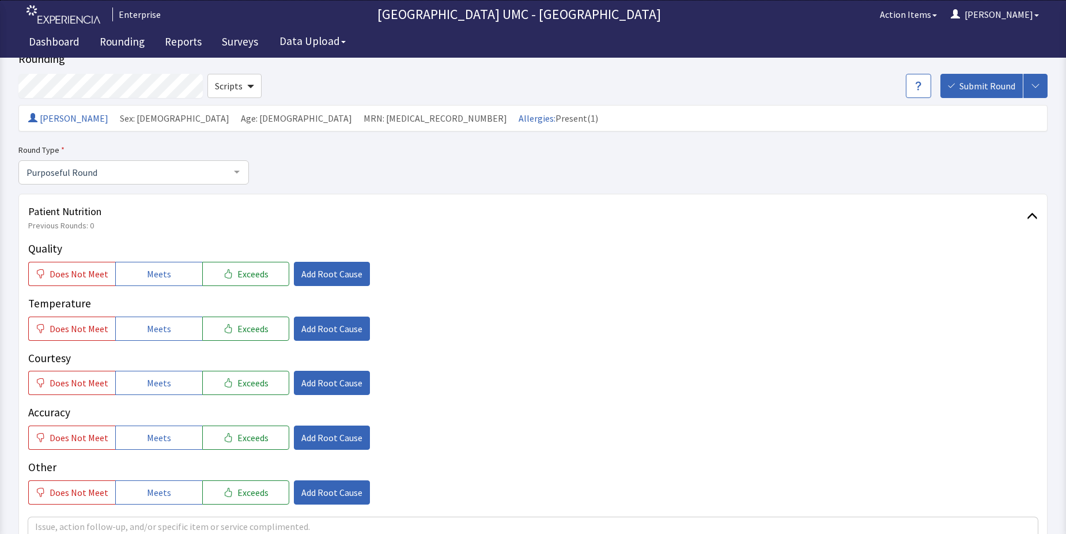
scroll to position [58, 0]
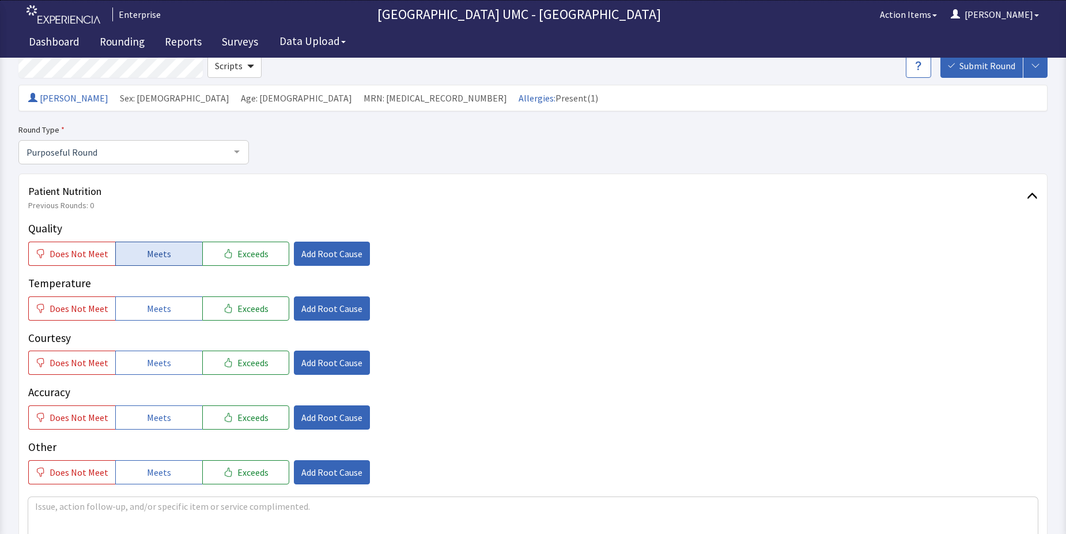
click at [157, 257] on span "Meets" at bounding box center [159, 254] width 24 height 14
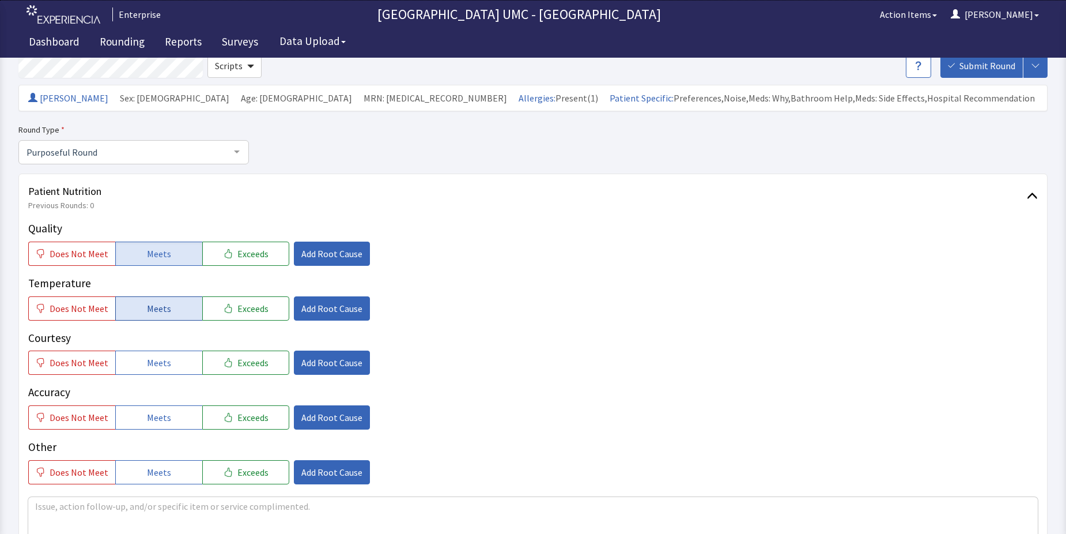
click at [144, 319] on button "Meets" at bounding box center [158, 308] width 87 height 24
click at [154, 363] on span "Meets" at bounding box center [159, 363] width 24 height 14
drag, startPoint x: 145, startPoint y: 416, endPoint x: 160, endPoint y: 452, distance: 39.0
click at [147, 417] on span "Meets" at bounding box center [159, 417] width 24 height 14
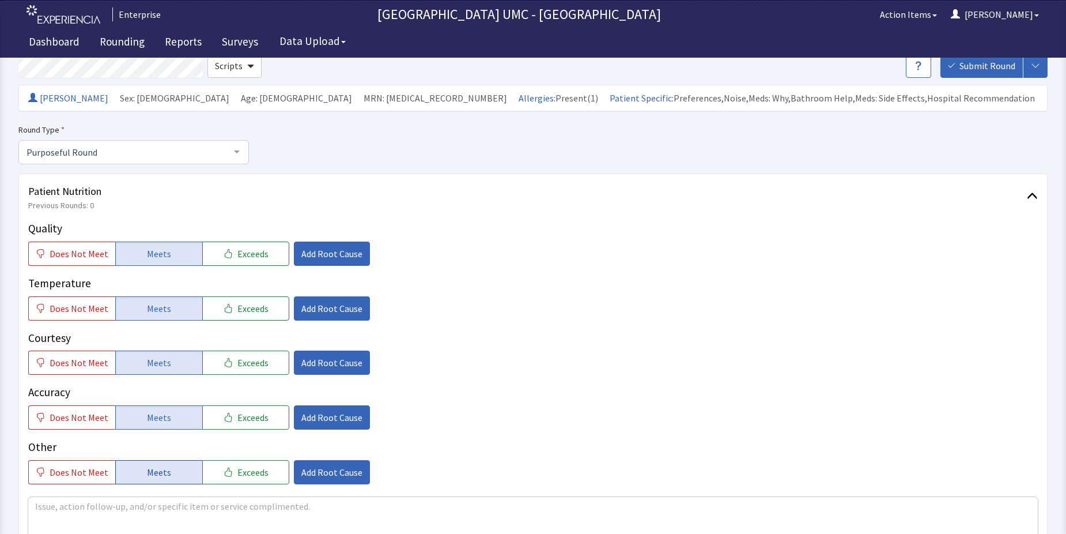
click at [162, 476] on span "Meets" at bounding box center [159, 472] width 24 height 14
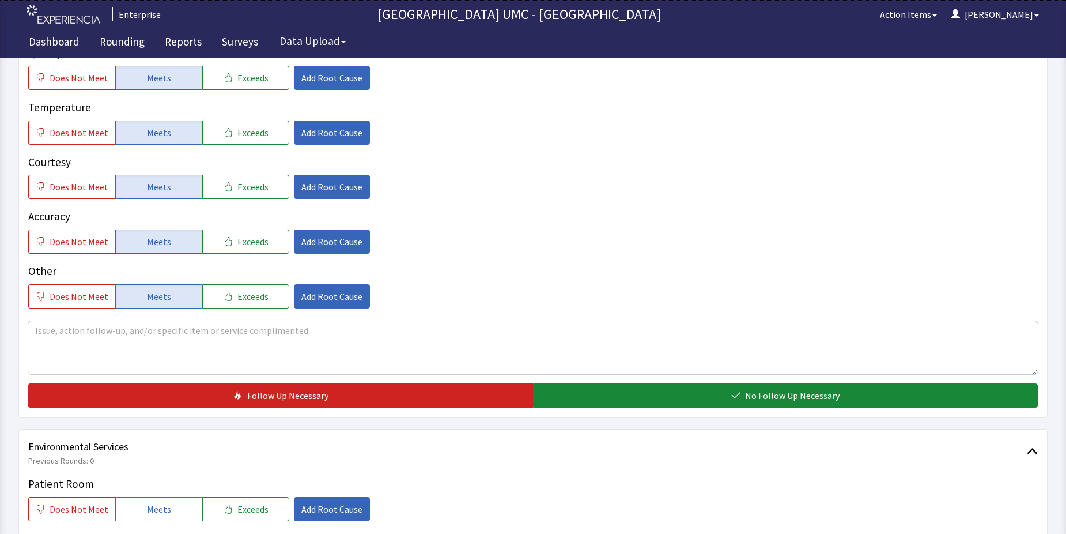
scroll to position [288, 0]
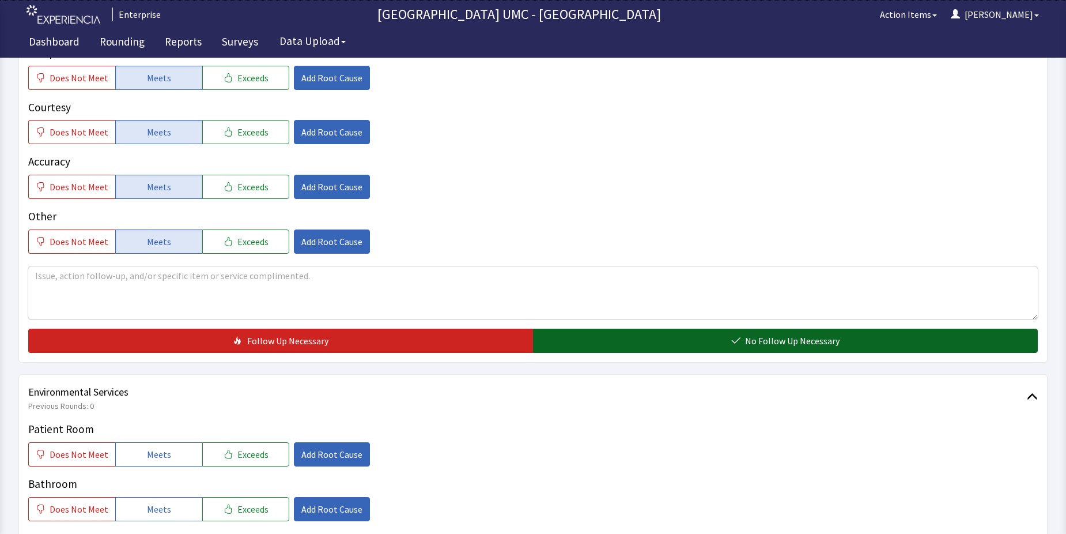
click at [612, 346] on button "No Follow Up Necessary" at bounding box center [785, 341] width 505 height 24
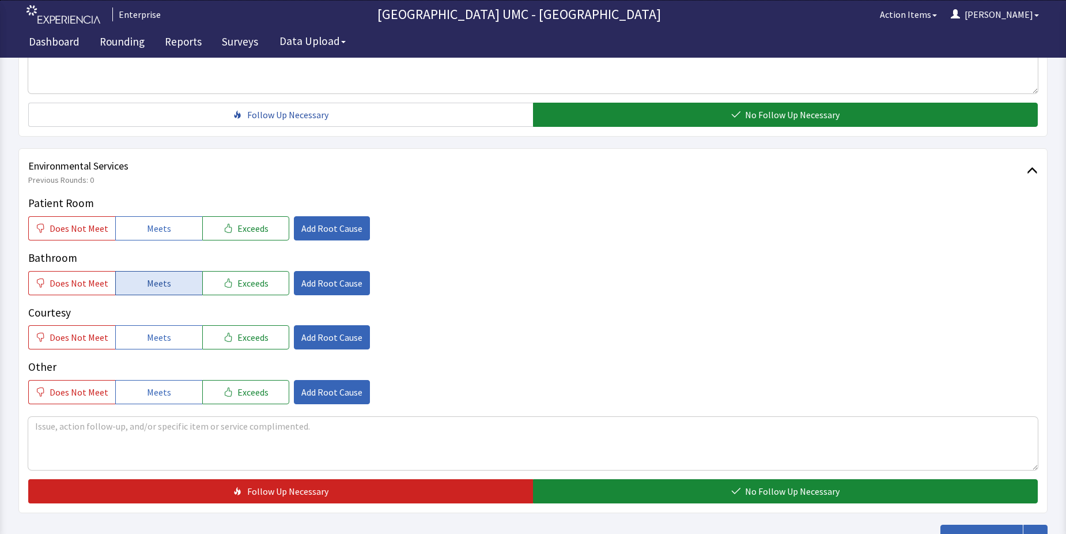
scroll to position [519, 0]
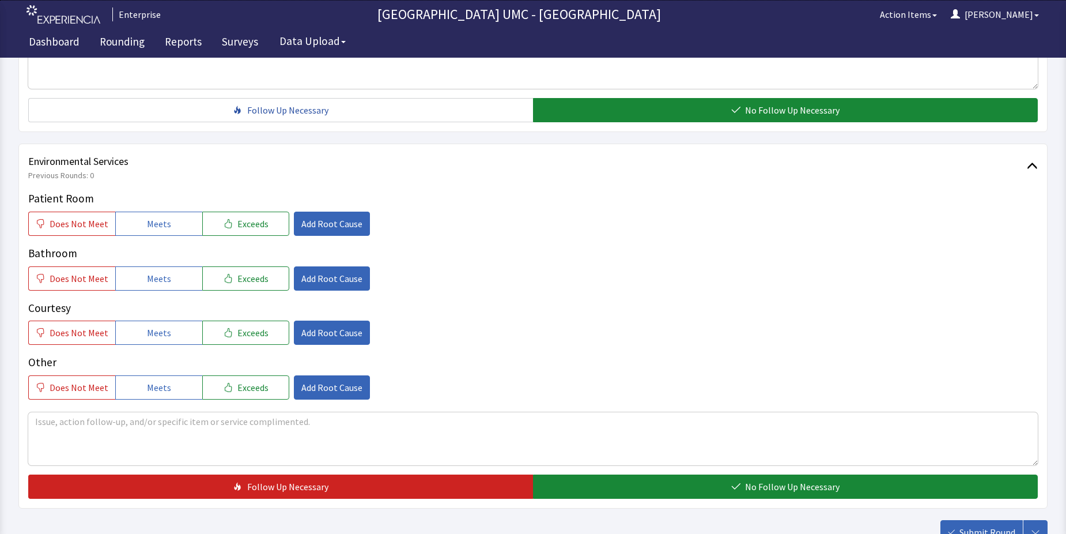
drag, startPoint x: 132, startPoint y: 229, endPoint x: 201, endPoint y: 320, distance: 113.6
click at [133, 229] on button "Meets" at bounding box center [158, 224] width 87 height 24
click at [167, 280] on button "Meets" at bounding box center [158, 278] width 87 height 24
drag, startPoint x: 166, startPoint y: 326, endPoint x: 171, endPoint y: 394, distance: 68.2
click at [166, 327] on button "Meets" at bounding box center [158, 333] width 87 height 24
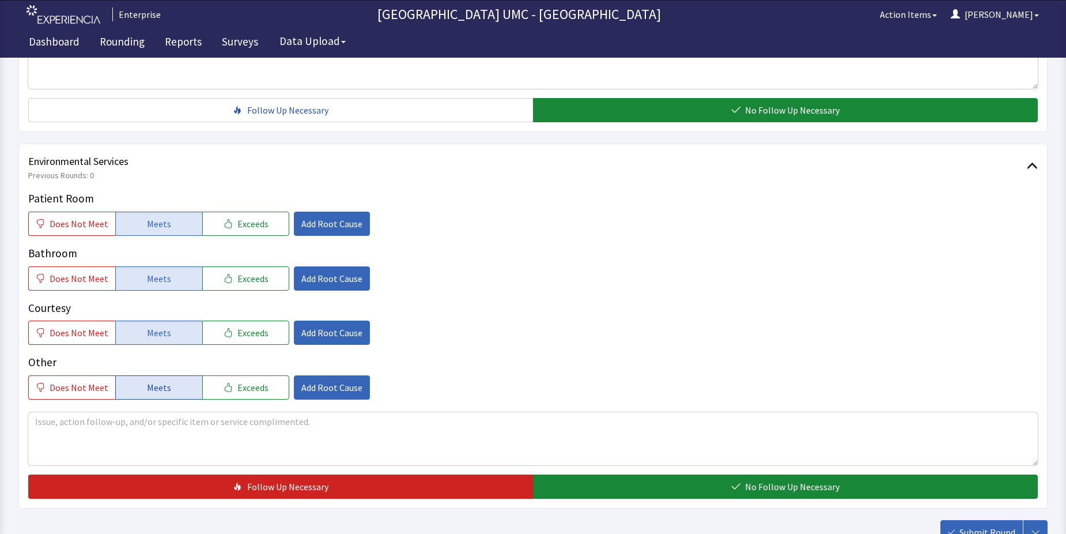
click at [156, 381] on span "Meets" at bounding box center [159, 387] width 24 height 14
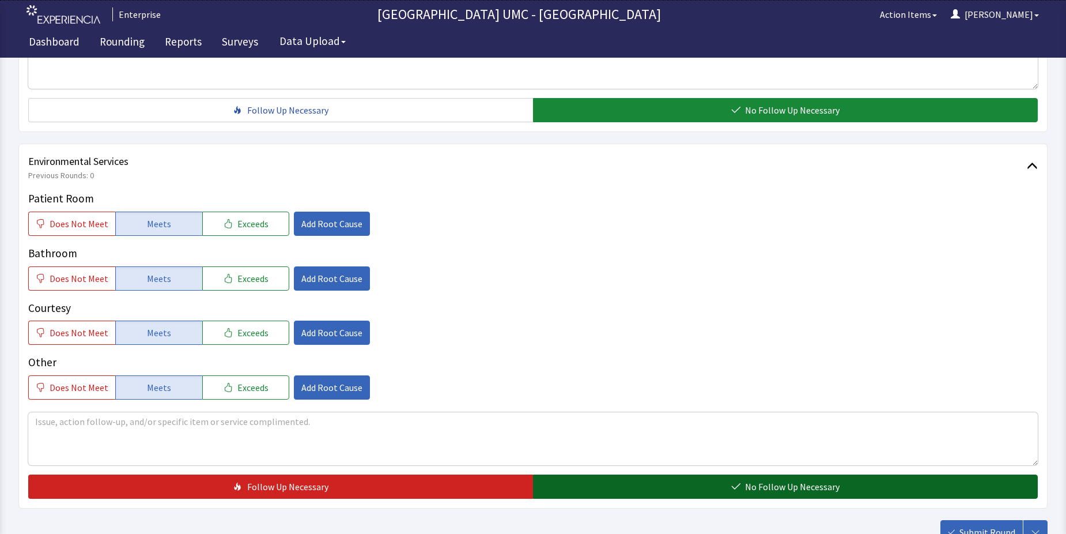
click at [693, 493] on button "No Follow Up Necessary" at bounding box center [785, 486] width 505 height 24
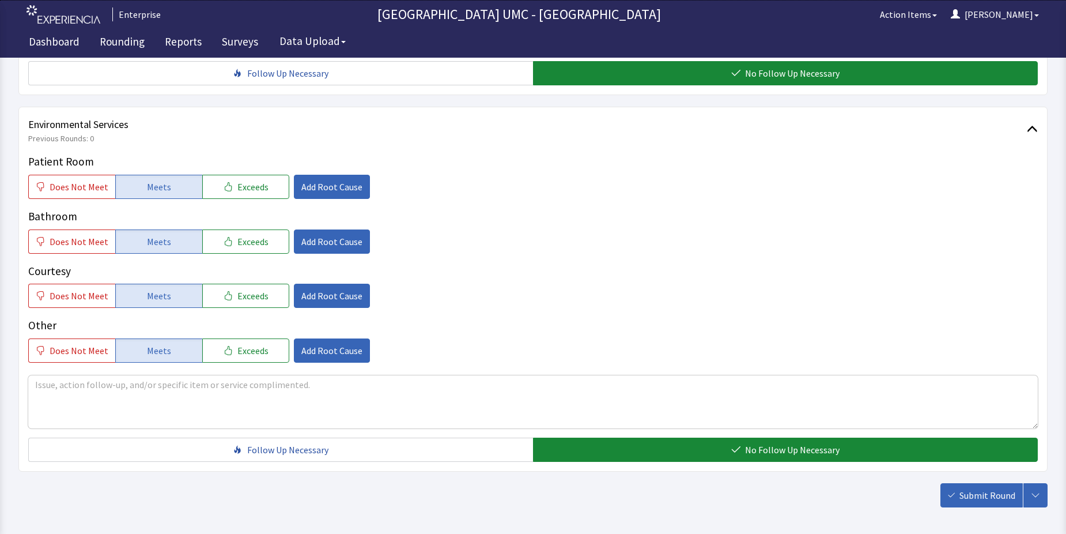
scroll to position [605, 0]
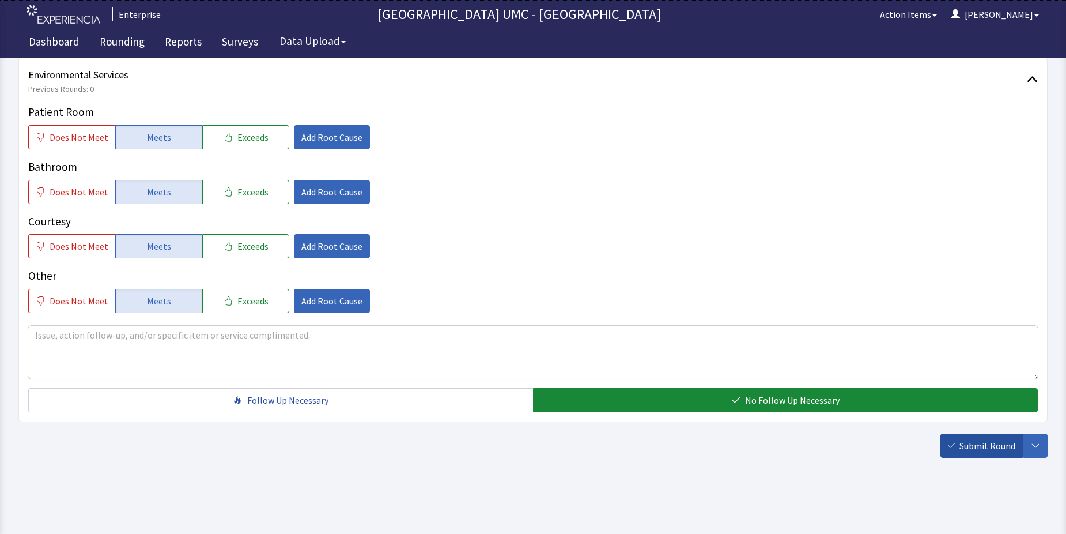
click at [981, 451] on span "Submit Round" at bounding box center [988, 446] width 56 height 14
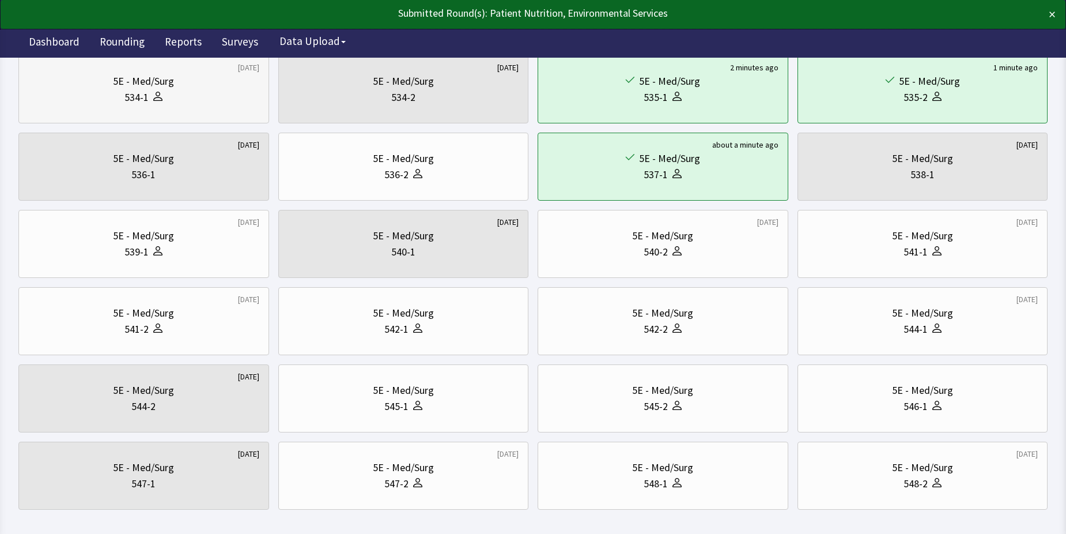
scroll to position [346, 0]
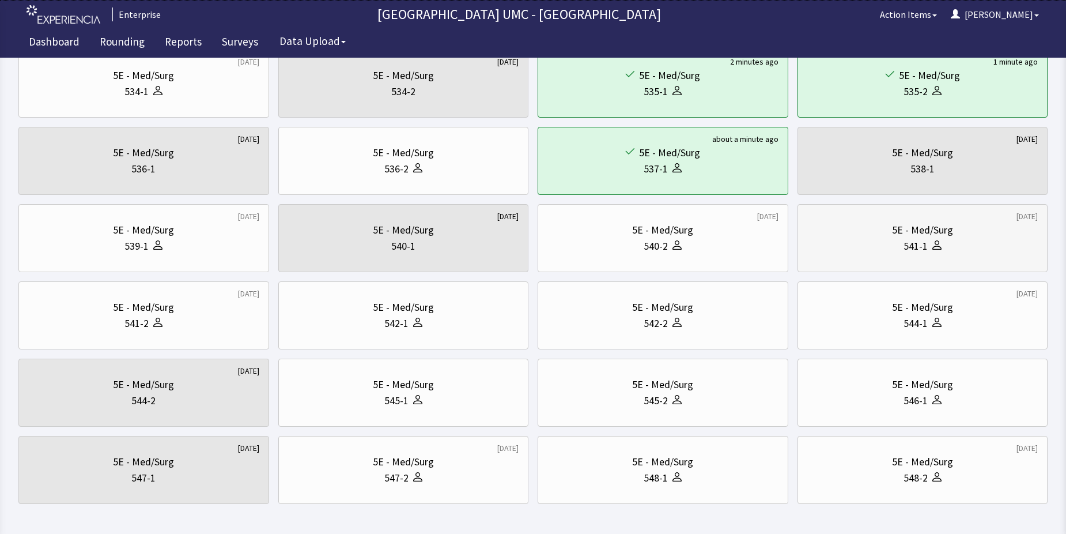
click at [880, 252] on div "541-1" at bounding box center [923, 246] width 231 height 16
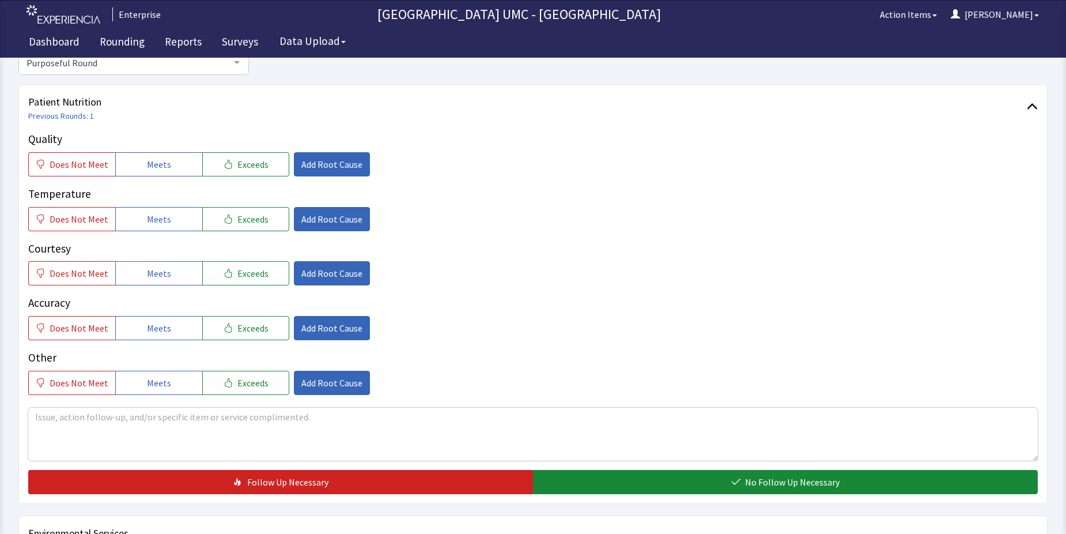
scroll to position [173, 0]
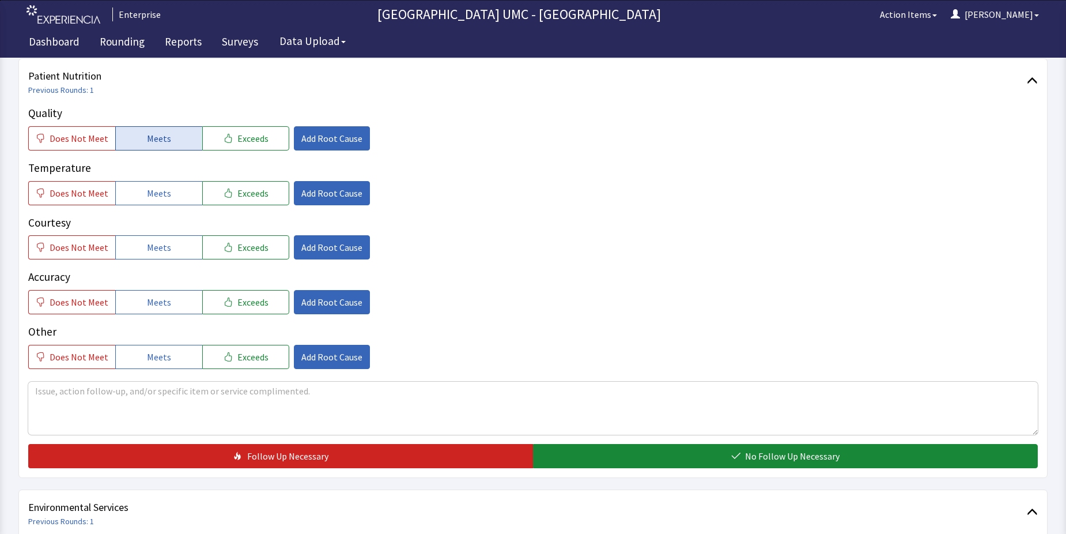
click at [156, 138] on span "Meets" at bounding box center [159, 138] width 24 height 14
click at [172, 188] on button "Meets" at bounding box center [158, 193] width 87 height 24
drag, startPoint x: 173, startPoint y: 250, endPoint x: 173, endPoint y: 306, distance: 55.9
click at [173, 253] on button "Meets" at bounding box center [158, 247] width 87 height 24
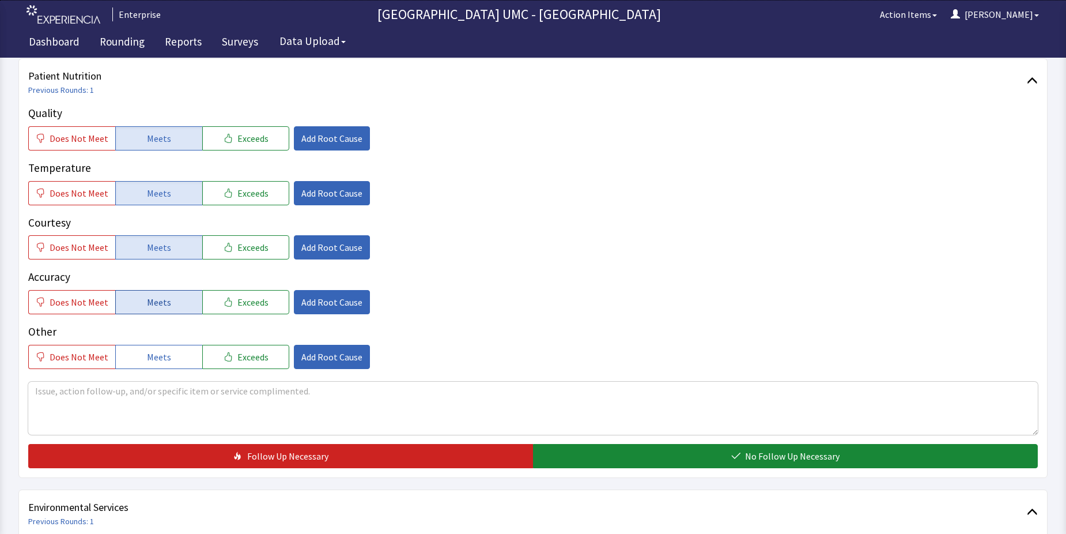
click at [171, 310] on button "Meets" at bounding box center [158, 302] width 87 height 24
click at [148, 365] on button "Meets" at bounding box center [158, 357] width 87 height 24
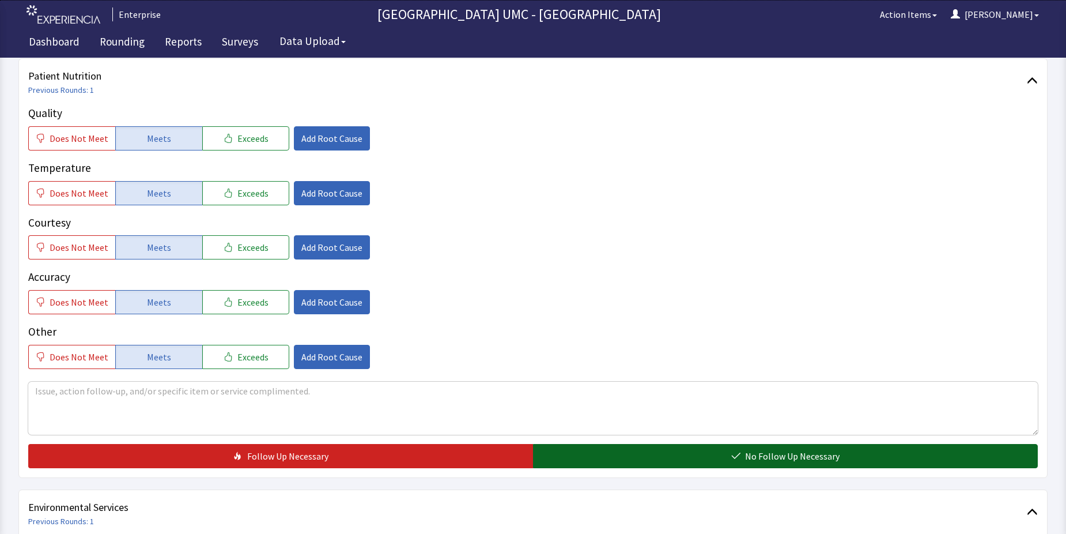
click at [654, 463] on button "No Follow Up Necessary" at bounding box center [785, 456] width 505 height 24
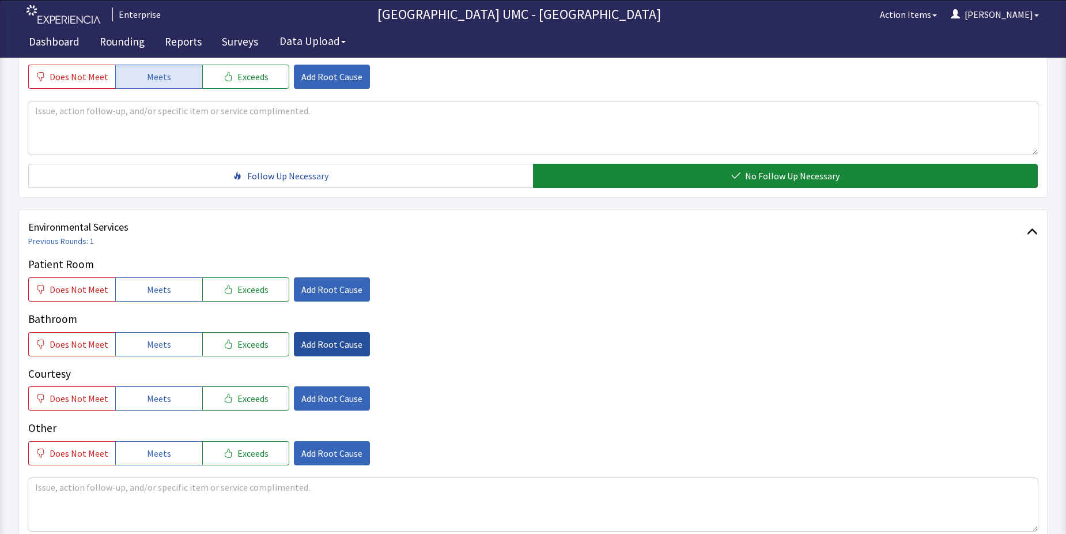
scroll to position [461, 0]
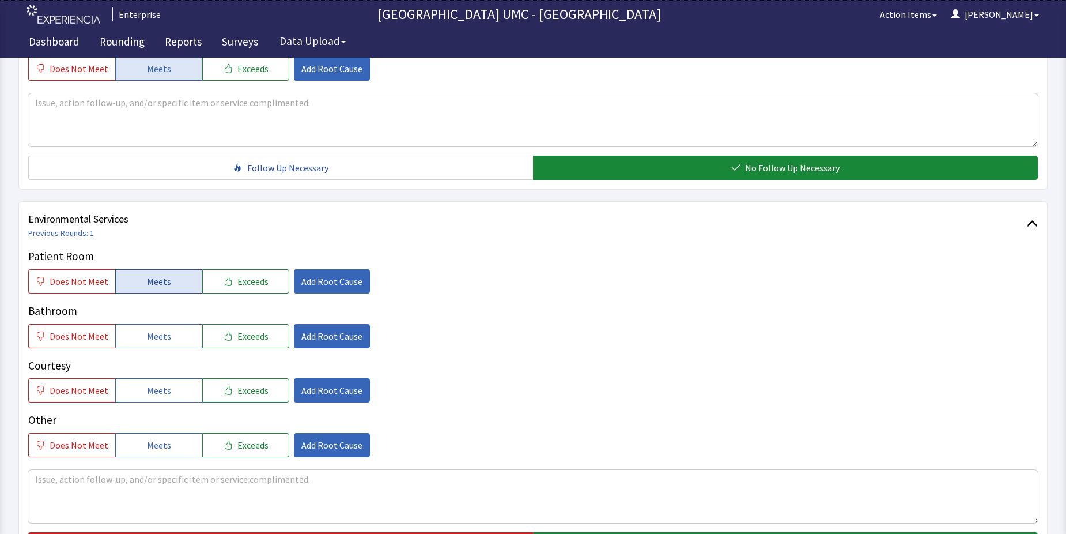
click at [156, 284] on span "Meets" at bounding box center [159, 281] width 24 height 14
drag, startPoint x: 168, startPoint y: 339, endPoint x: 167, endPoint y: 373, distance: 34.0
click at [167, 343] on button "Meets" at bounding box center [158, 336] width 87 height 24
drag, startPoint x: 160, startPoint y: 398, endPoint x: 163, endPoint y: 409, distance: 11.3
click at [160, 398] on button "Meets" at bounding box center [158, 390] width 87 height 24
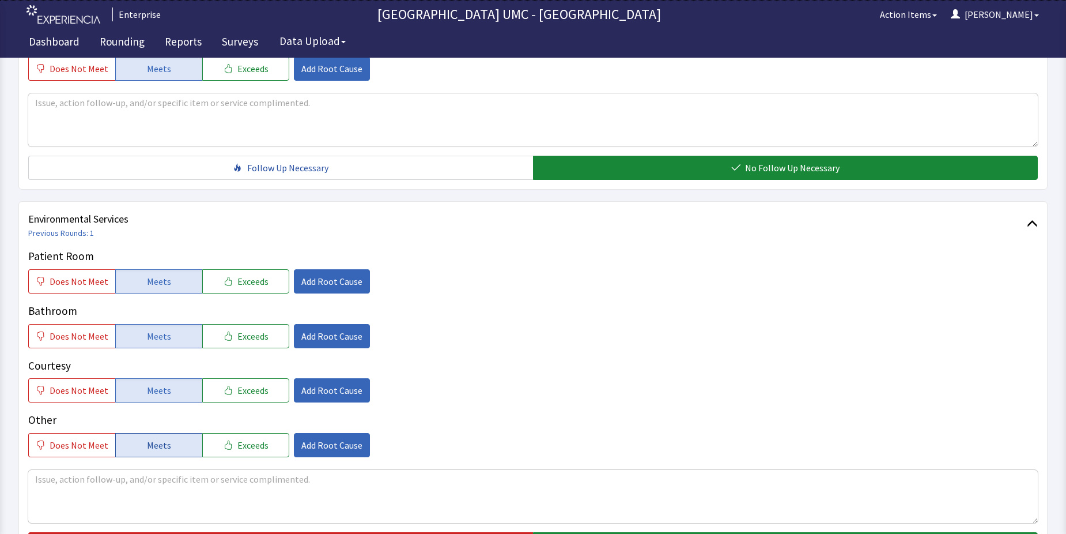
click at [170, 443] on button "Meets" at bounding box center [158, 445] width 87 height 24
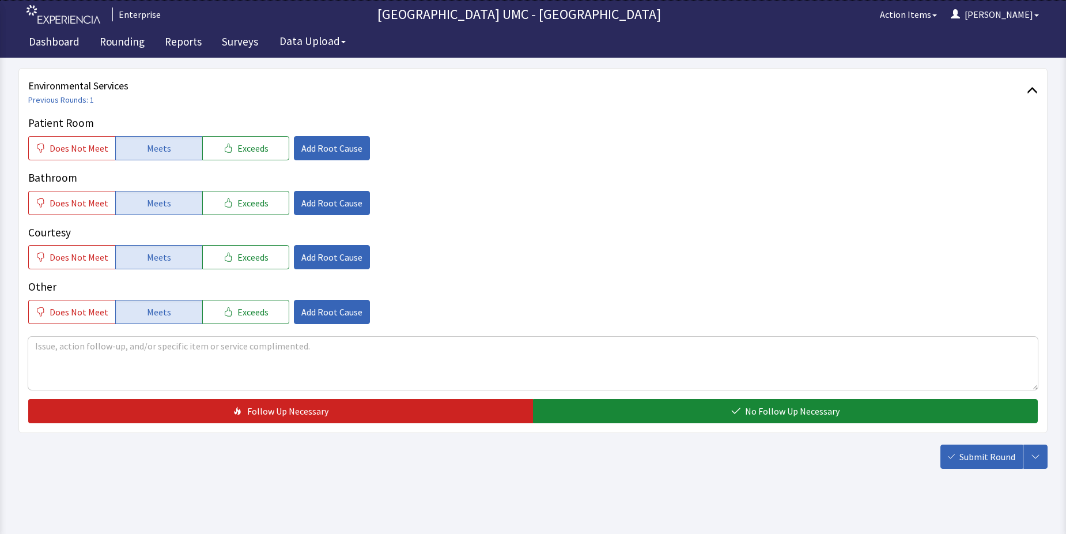
scroll to position [605, 0]
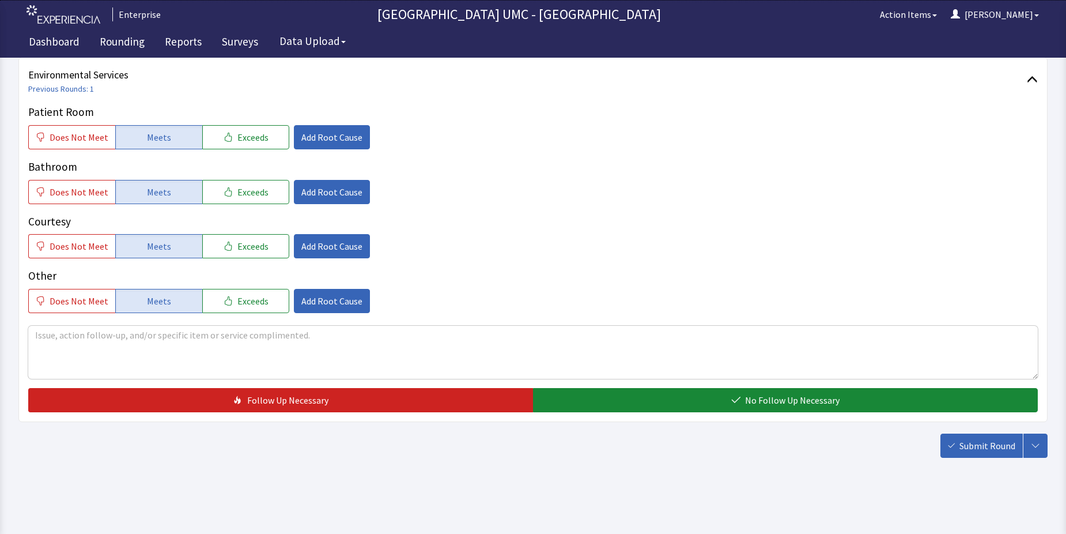
drag, startPoint x: 788, startPoint y: 393, endPoint x: 849, endPoint y: 430, distance: 71.2
click at [787, 395] on button "No Follow Up Necessary" at bounding box center [785, 400] width 505 height 24
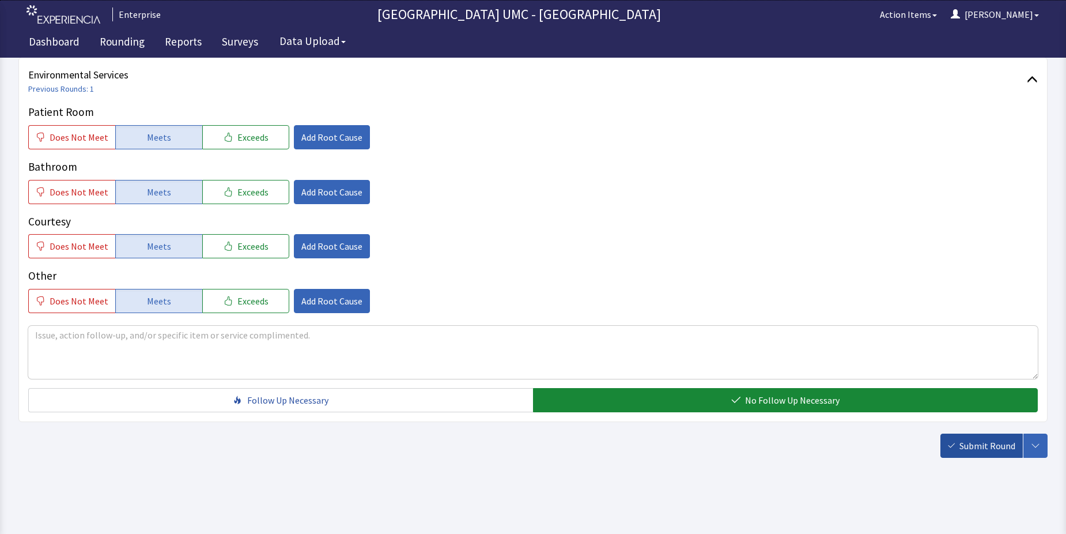
click at [978, 453] on button "Submit Round" at bounding box center [982, 445] width 82 height 24
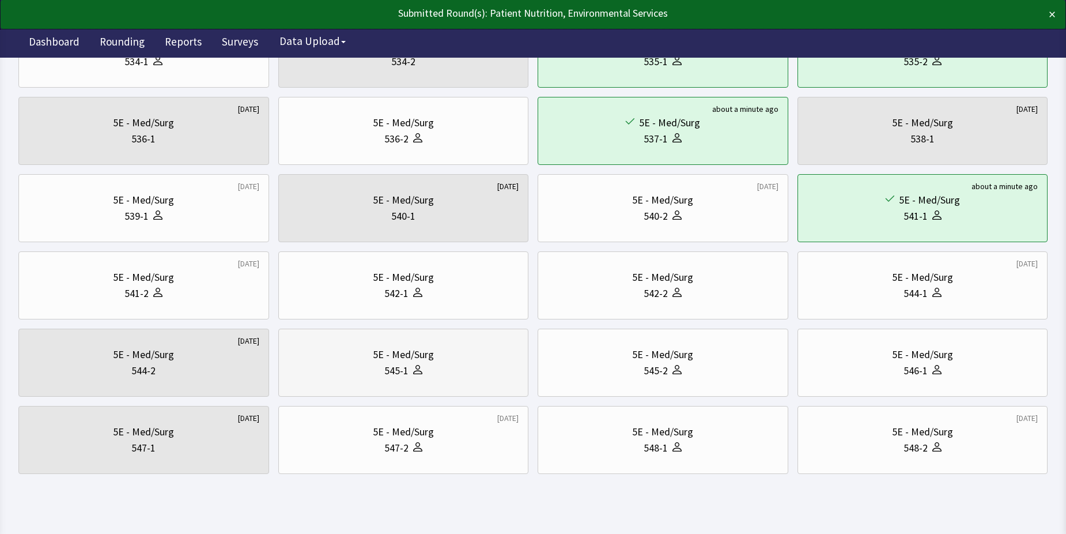
scroll to position [392, 0]
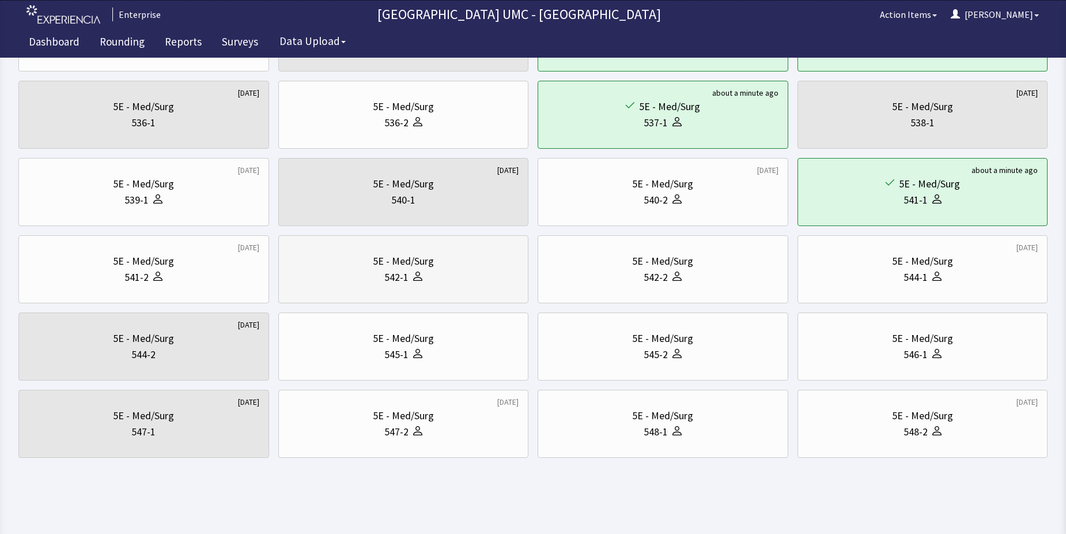
click at [417, 276] on icon at bounding box center [417, 276] width 9 height 9
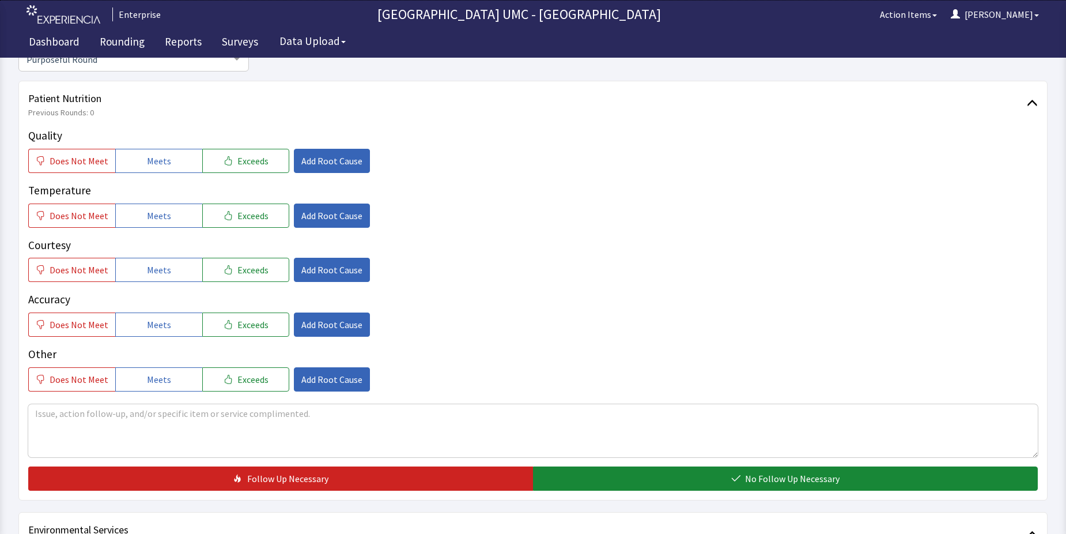
scroll to position [173, 0]
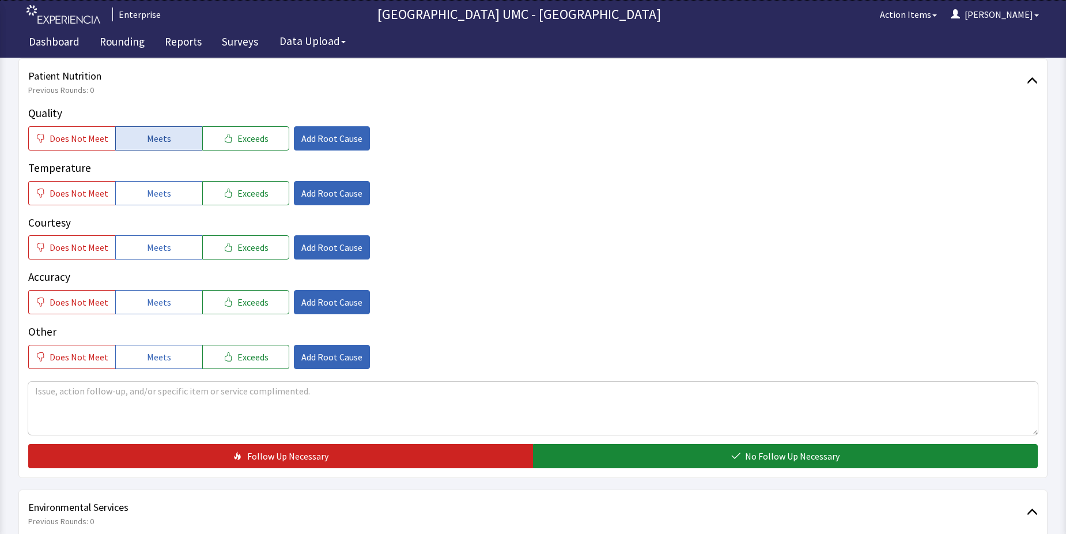
click at [166, 144] on button "Meets" at bounding box center [158, 138] width 87 height 24
click at [163, 199] on span "Meets" at bounding box center [159, 193] width 24 height 14
click at [163, 251] on span "Meets" at bounding box center [159, 247] width 24 height 14
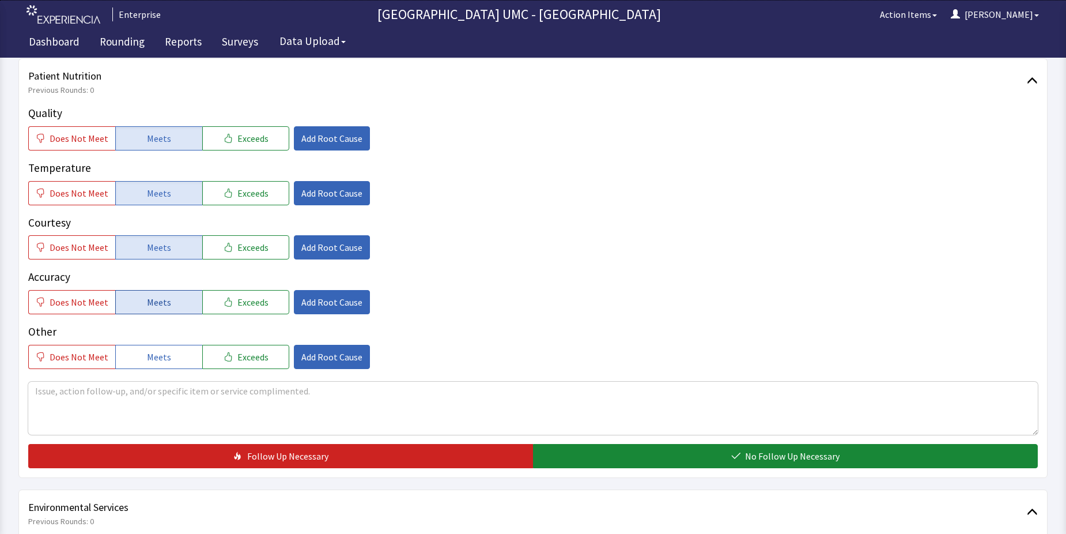
drag, startPoint x: 167, startPoint y: 293, endPoint x: 165, endPoint y: 310, distance: 16.2
click at [167, 298] on button "Meets" at bounding box center [158, 302] width 87 height 24
click at [159, 353] on span "Meets" at bounding box center [159, 357] width 24 height 14
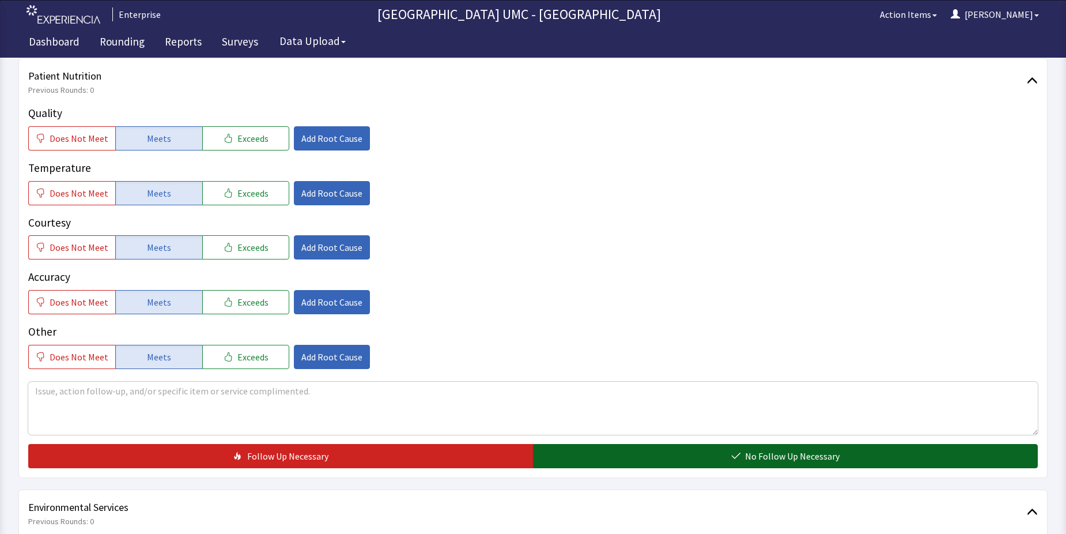
click at [660, 455] on button "No Follow Up Necessary" at bounding box center [785, 456] width 505 height 24
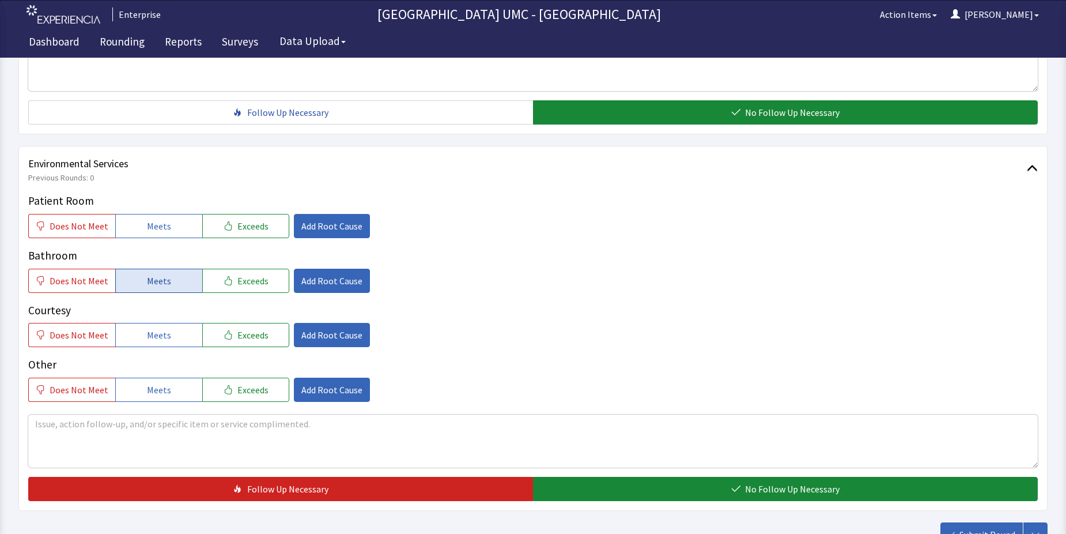
scroll to position [519, 0]
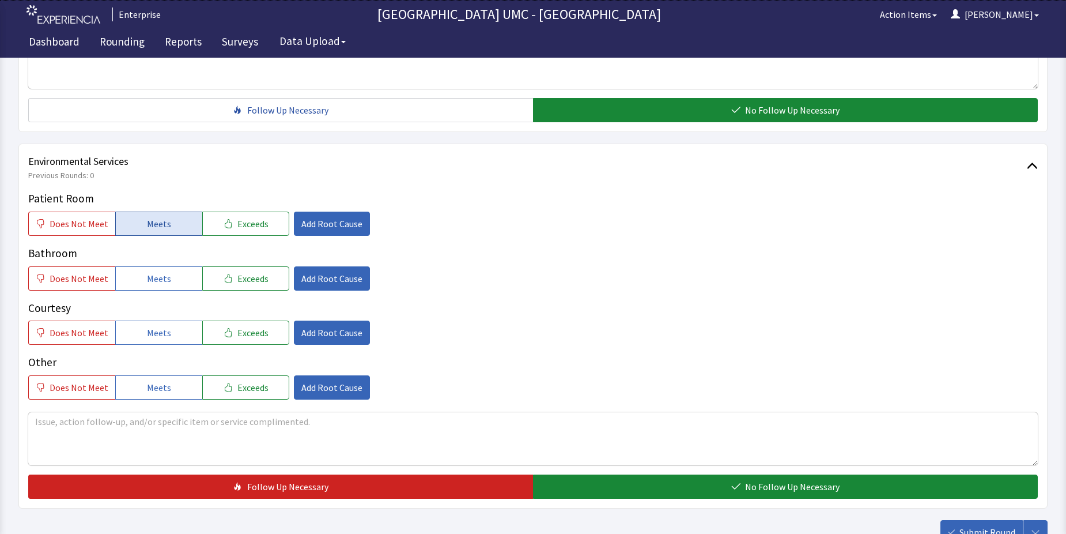
click at [180, 223] on button "Meets" at bounding box center [158, 224] width 87 height 24
click at [159, 284] on span "Meets" at bounding box center [159, 279] width 24 height 14
click at [156, 337] on span "Meets" at bounding box center [159, 333] width 24 height 14
drag, startPoint x: 165, startPoint y: 383, endPoint x: 255, endPoint y: 426, distance: 99.5
click at [176, 400] on div "Patient Room Does Not Meet Meets Exceeds Add Root Cause Bathroom Does Not Meet …" at bounding box center [533, 344] width 1010 height 308
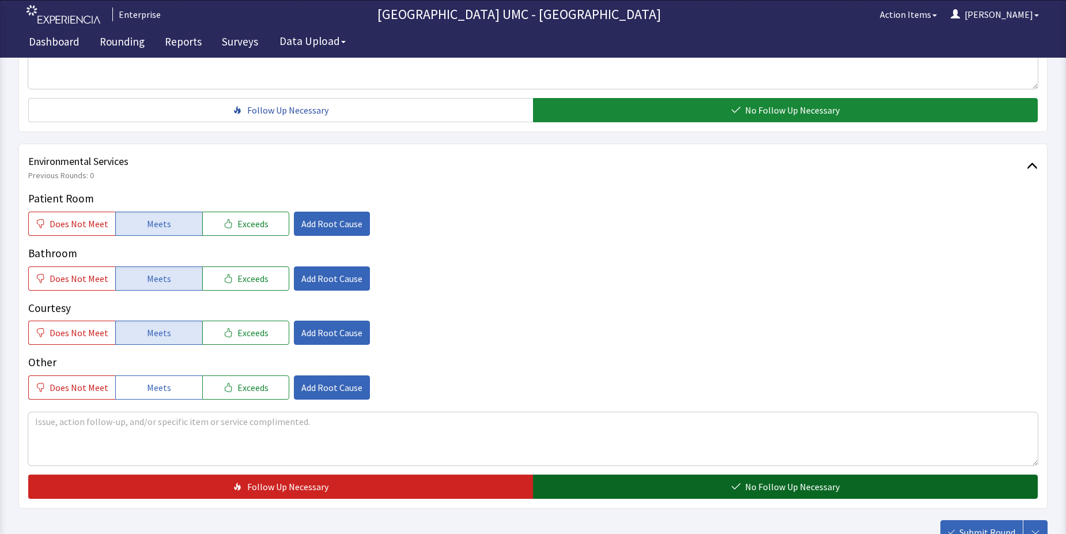
click at [682, 490] on button "No Follow Up Necessary" at bounding box center [785, 486] width 505 height 24
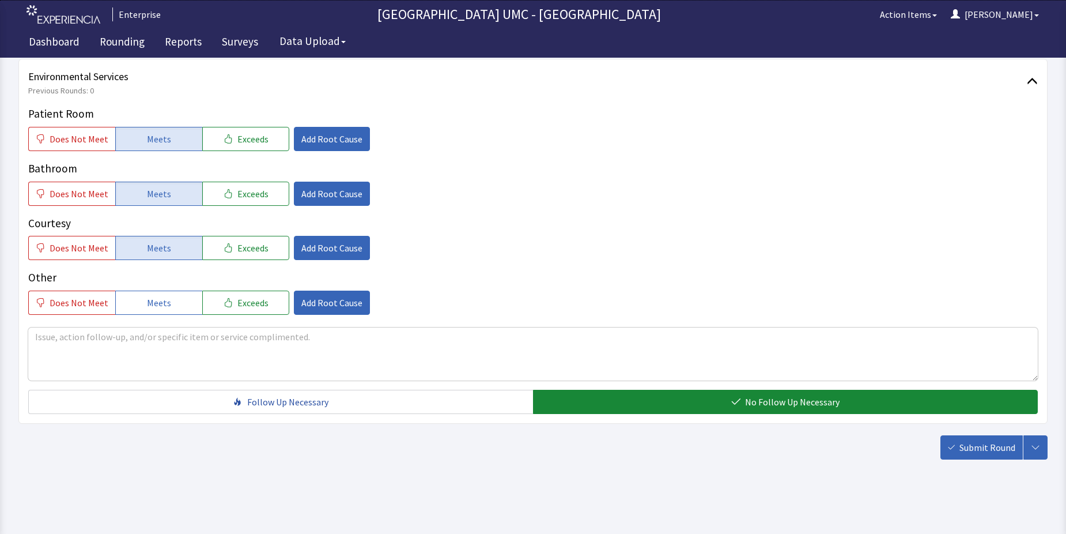
scroll to position [605, 0]
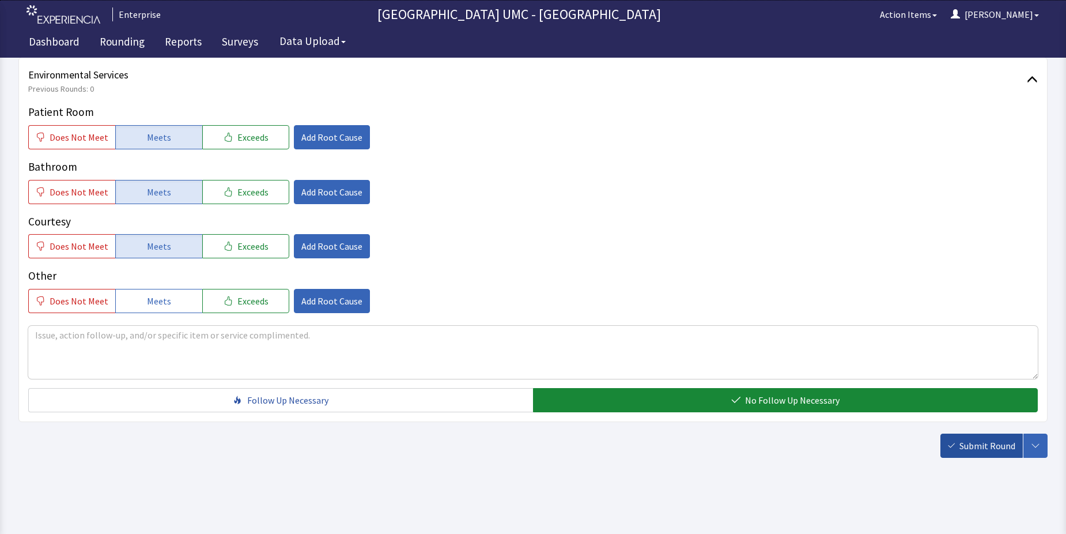
click at [990, 444] on span "Submit Round" at bounding box center [988, 446] width 56 height 14
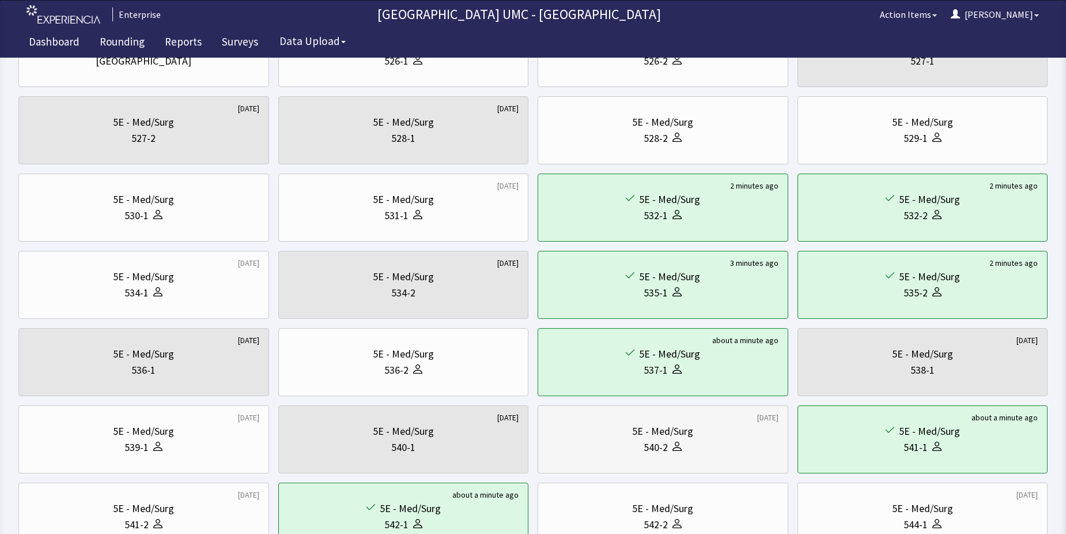
scroll to position [173, 0]
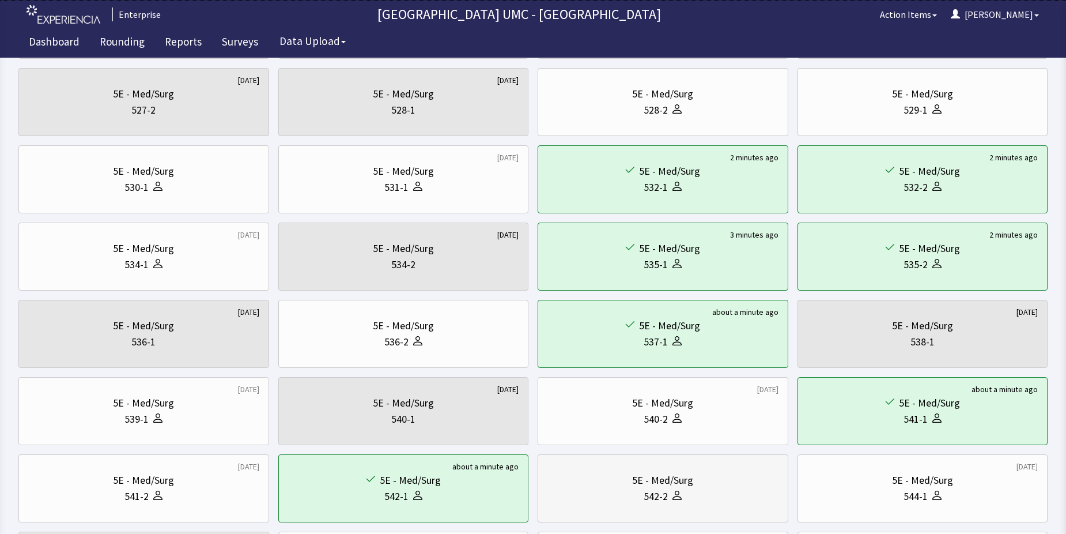
click at [693, 494] on div "542-2" at bounding box center [663, 496] width 231 height 16
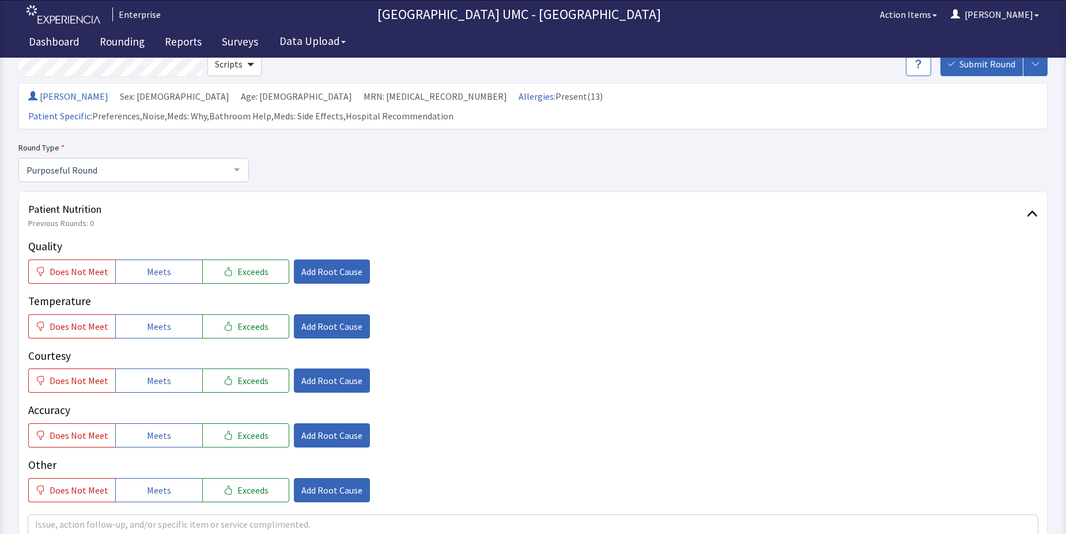
scroll to position [58, 0]
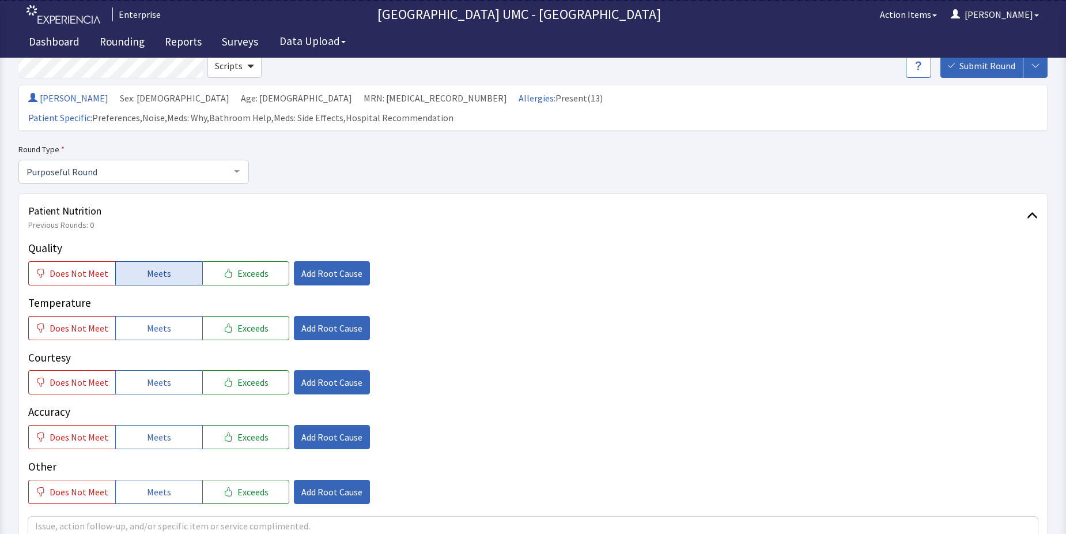
click at [137, 261] on button "Meets" at bounding box center [158, 273] width 87 height 24
click at [149, 321] on span "Meets" at bounding box center [159, 328] width 24 height 14
drag, startPoint x: 149, startPoint y: 361, endPoint x: 151, endPoint y: 401, distance: 39.8
click at [148, 375] on span "Meets" at bounding box center [159, 382] width 24 height 14
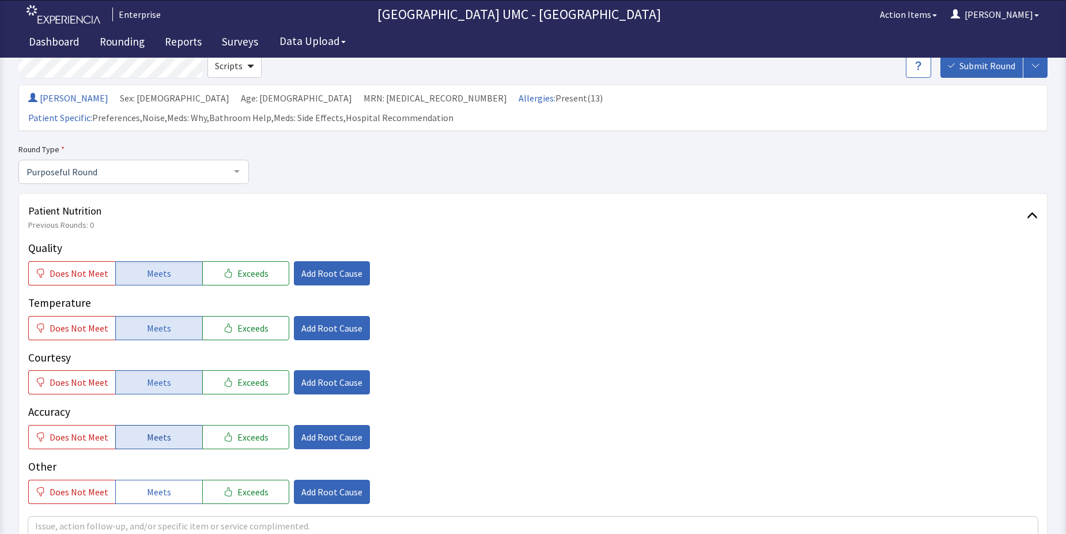
click at [147, 430] on span "Meets" at bounding box center [159, 437] width 24 height 14
click at [148, 480] on button "Meets" at bounding box center [158, 492] width 87 height 24
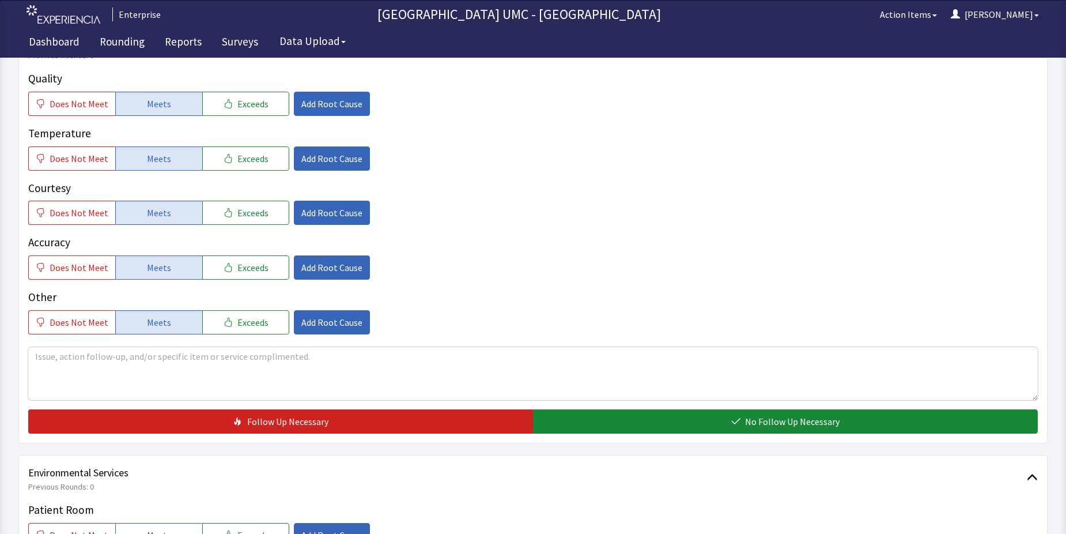
scroll to position [231, 0]
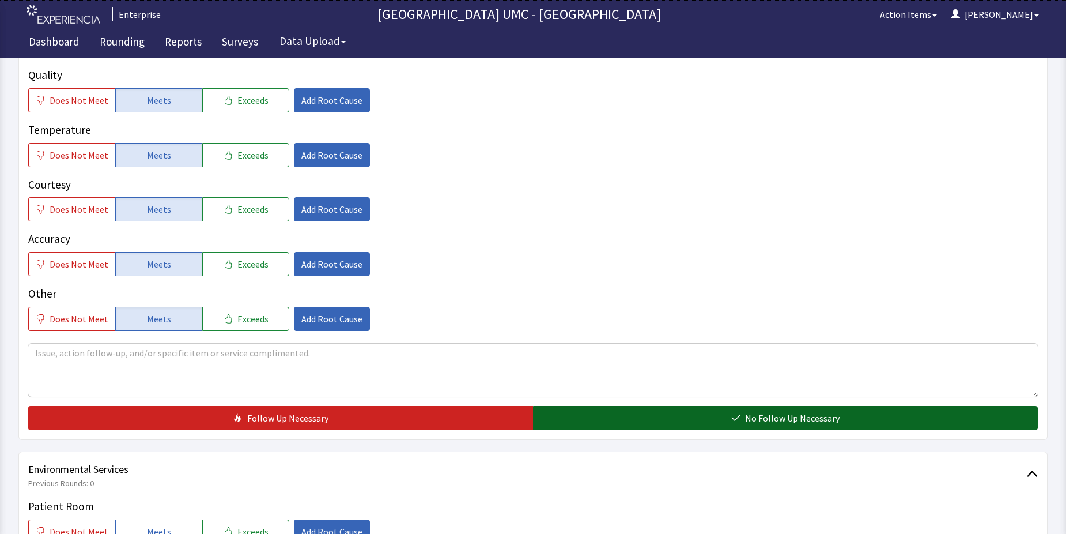
click at [721, 406] on button "No Follow Up Necessary" at bounding box center [785, 418] width 505 height 24
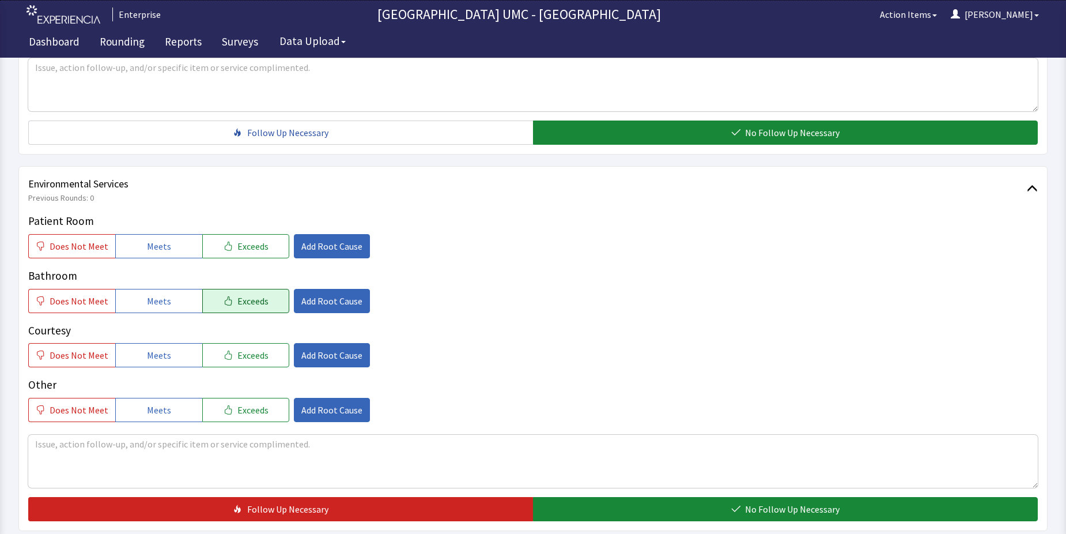
scroll to position [519, 0]
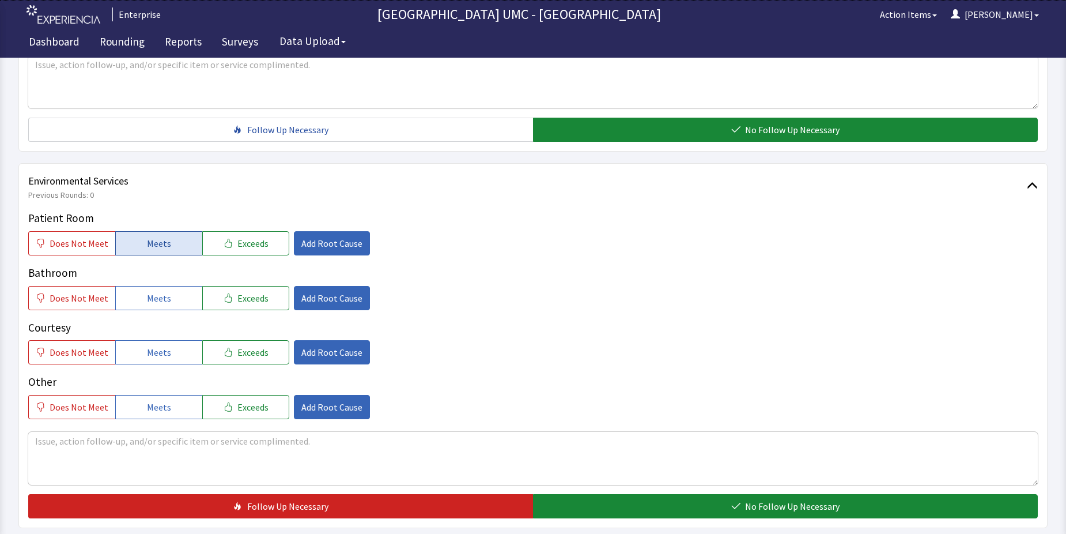
click at [152, 236] on span "Meets" at bounding box center [159, 243] width 24 height 14
click at [159, 286] on button "Meets" at bounding box center [158, 298] width 87 height 24
click at [150, 345] on span "Meets" at bounding box center [159, 352] width 24 height 14
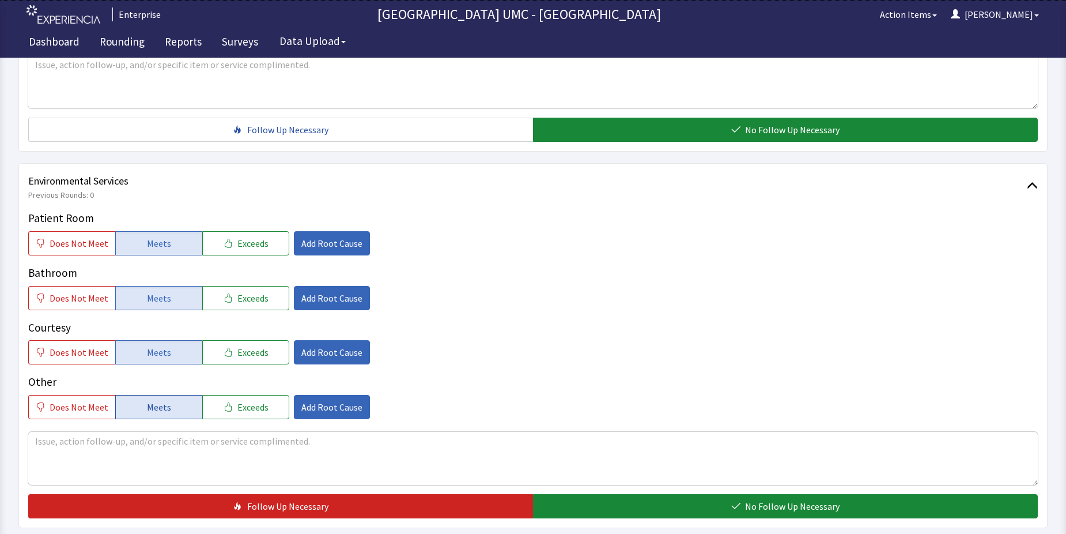
click at [141, 395] on button "Meets" at bounding box center [158, 407] width 87 height 24
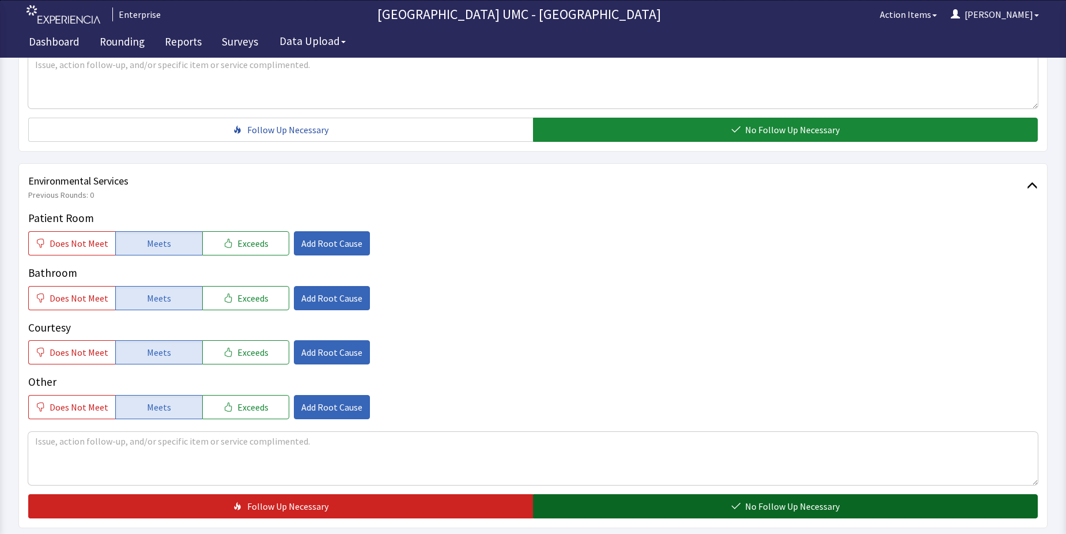
click at [686, 494] on button "No Follow Up Necessary" at bounding box center [785, 506] width 505 height 24
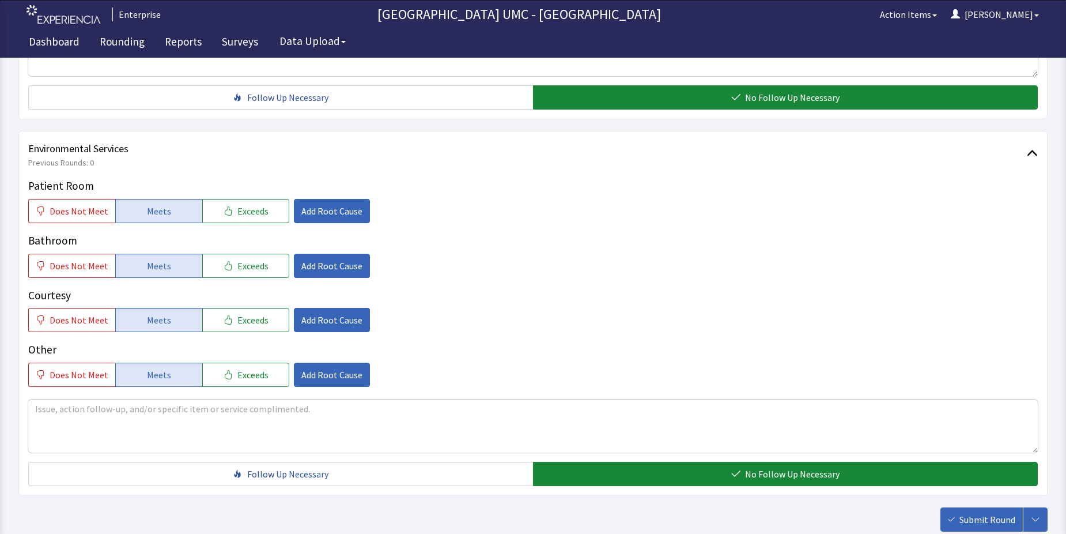
scroll to position [605, 0]
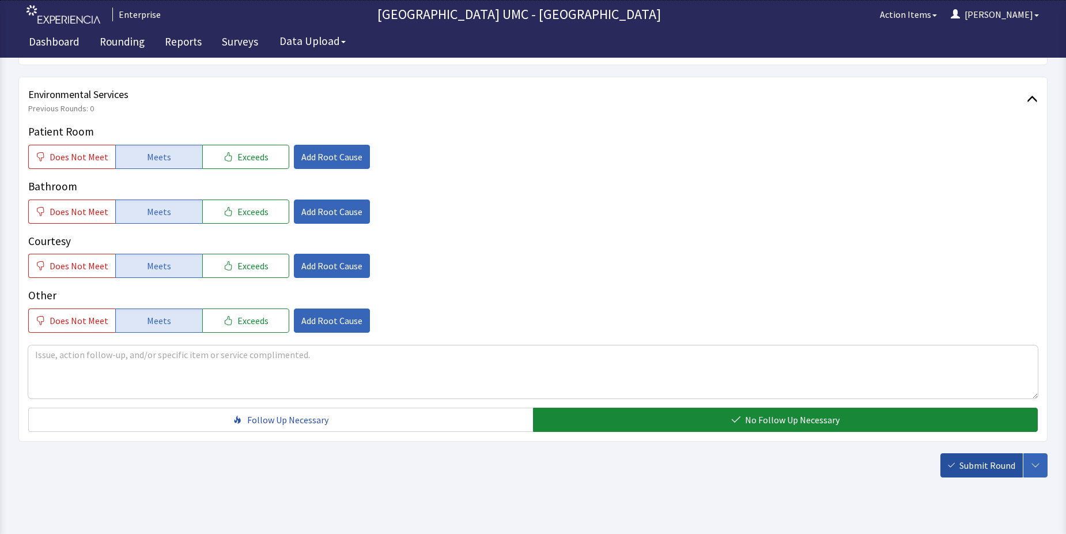
click at [989, 458] on span "Submit Round" at bounding box center [988, 465] width 56 height 14
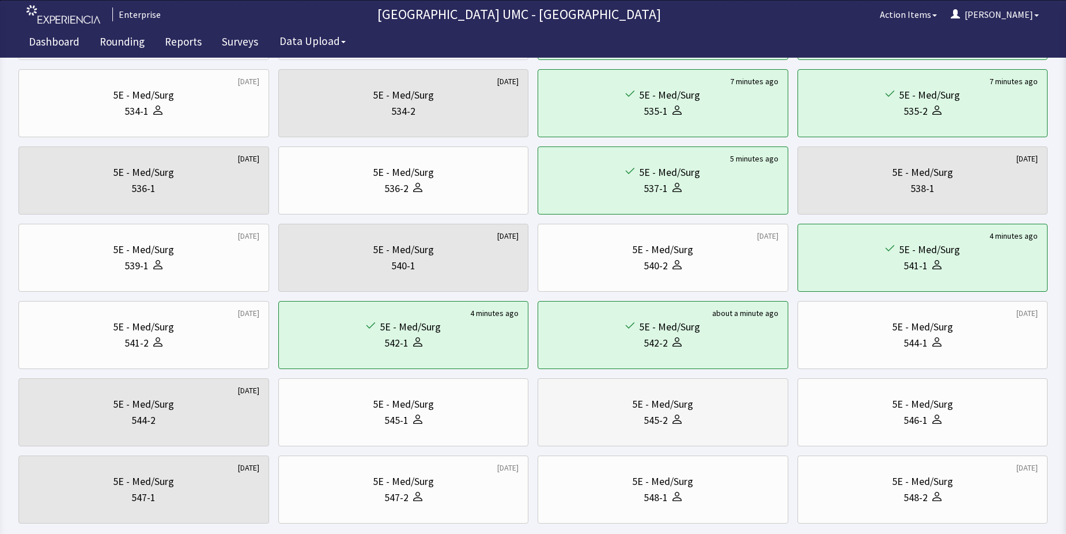
scroll to position [346, 0]
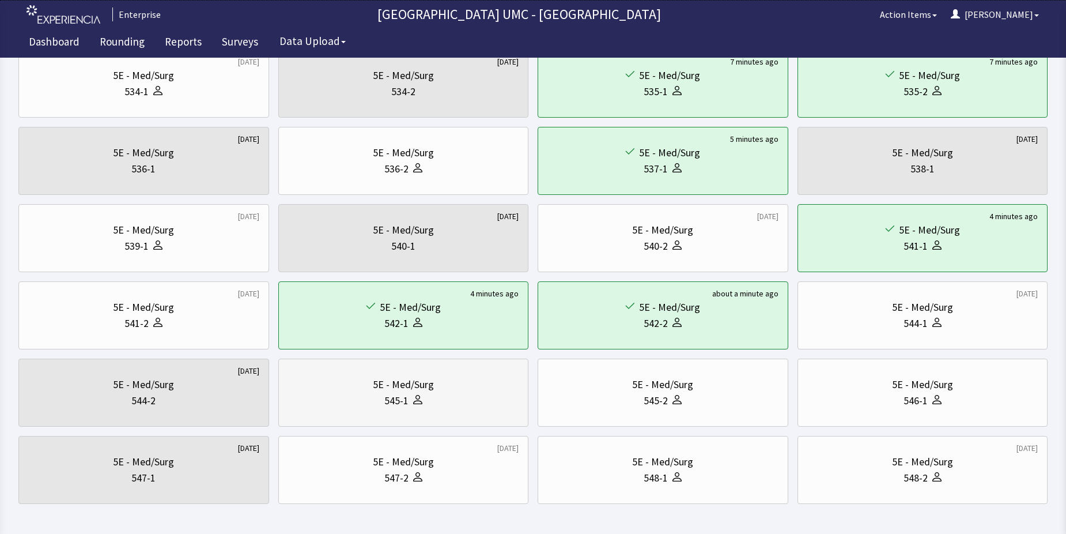
click at [427, 390] on div "5E - Med/Surg" at bounding box center [403, 384] width 61 height 16
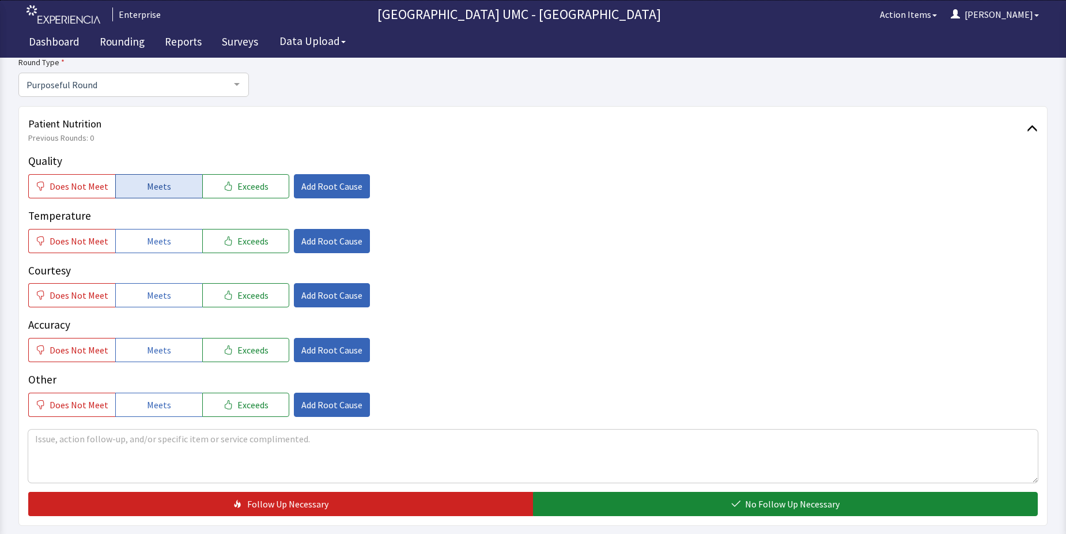
scroll to position [115, 0]
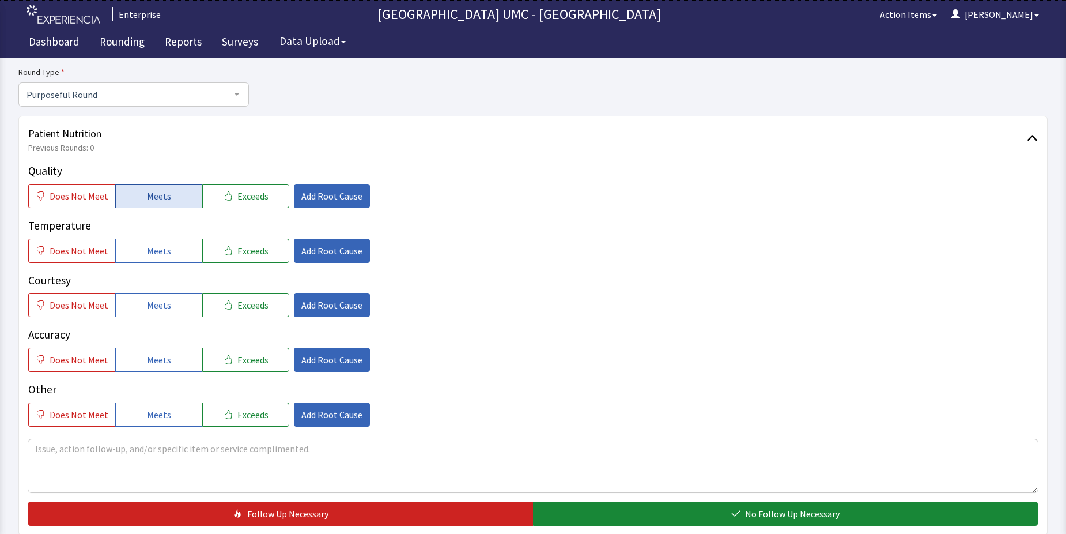
click at [150, 198] on span "Meets" at bounding box center [159, 196] width 24 height 14
click at [156, 244] on span "Meets" at bounding box center [159, 251] width 24 height 14
click at [156, 311] on span "Meets" at bounding box center [159, 305] width 24 height 14
drag, startPoint x: 164, startPoint y: 360, endPoint x: 164, endPoint y: 394, distance: 33.4
click at [164, 378] on div "Quality Does Not Meet Meets Exceeds Add Root Cause Temperature Does Not Meet Me…" at bounding box center [533, 295] width 1010 height 264
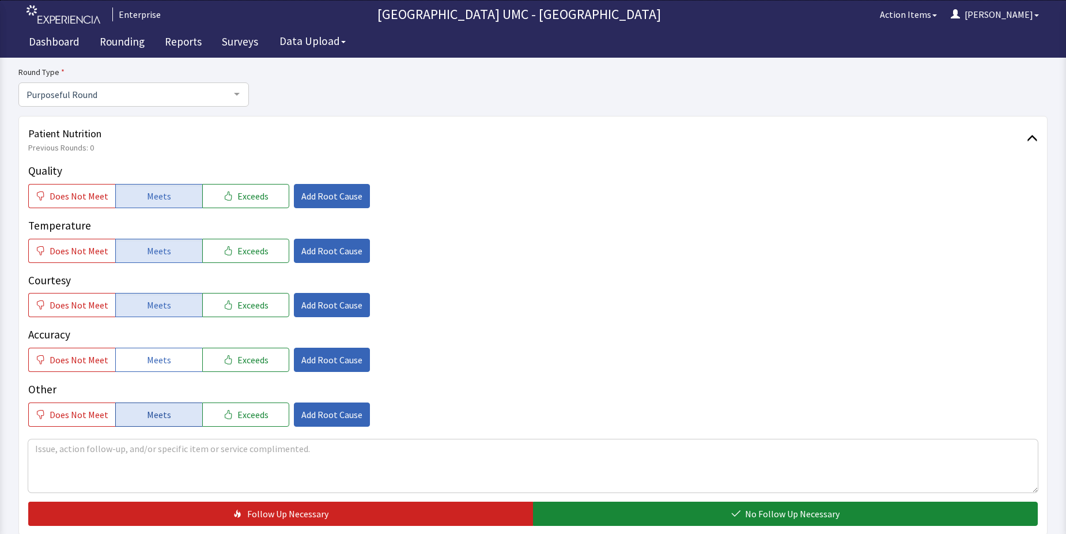
click at [153, 417] on span "Meets" at bounding box center [159, 415] width 24 height 14
click at [163, 357] on span "Meets" at bounding box center [159, 360] width 24 height 14
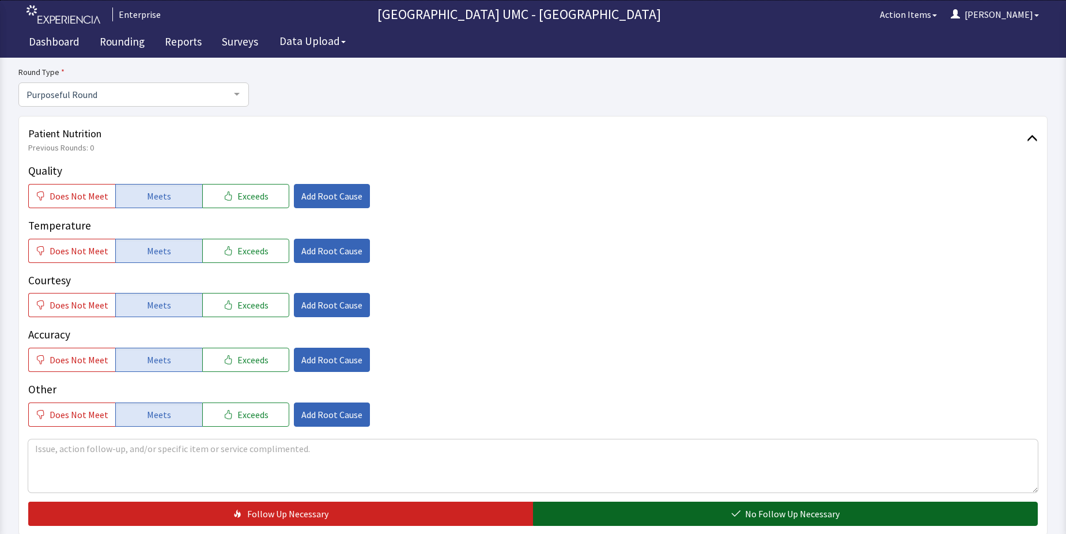
click at [764, 514] on span "No Follow Up Necessary" at bounding box center [792, 514] width 95 height 14
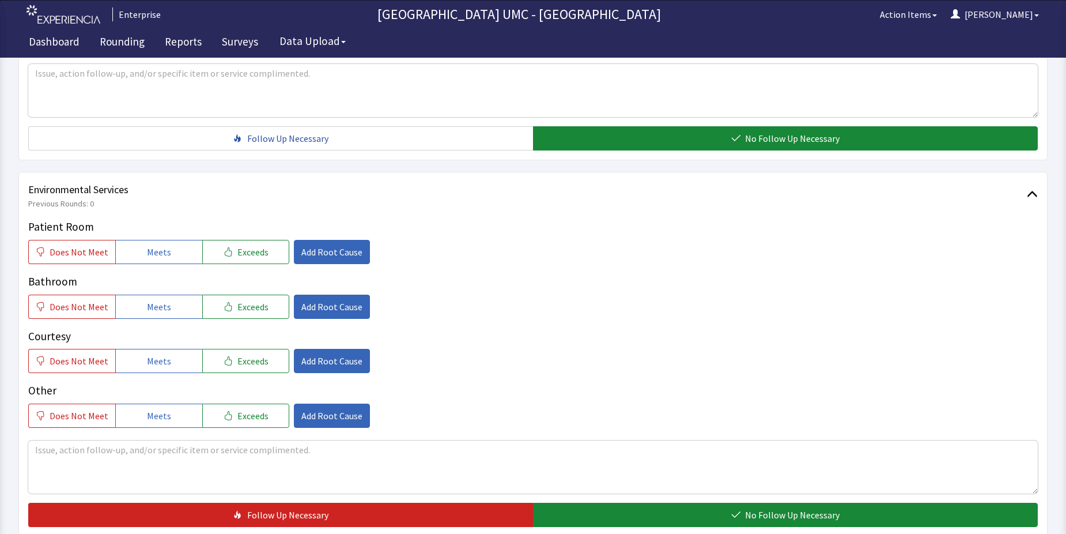
scroll to position [519, 0]
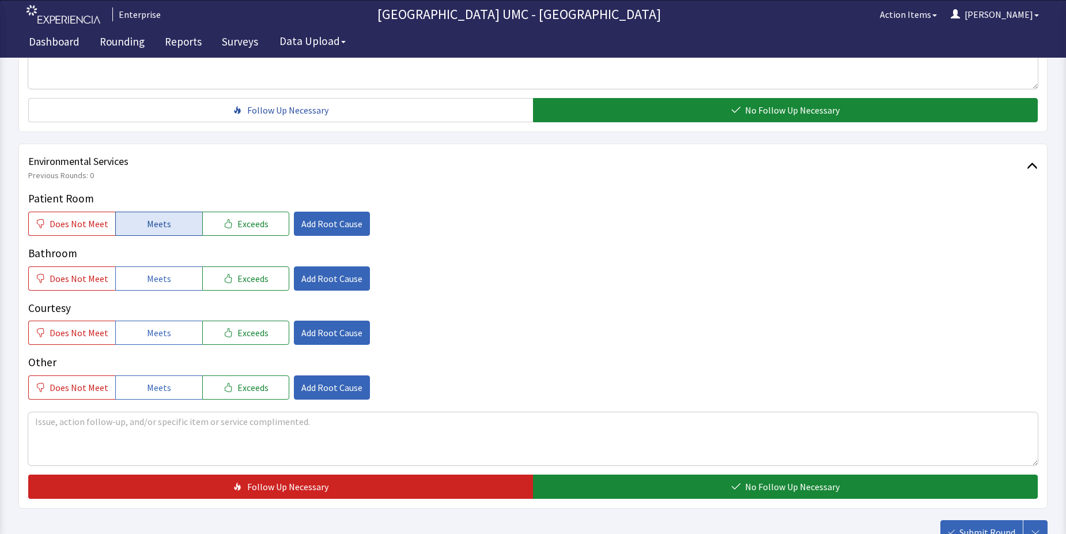
click at [156, 227] on span "Meets" at bounding box center [159, 224] width 24 height 14
click at [157, 277] on span "Meets" at bounding box center [159, 279] width 24 height 14
click at [160, 330] on span "Meets" at bounding box center [159, 333] width 24 height 14
click at [150, 392] on span "Meets" at bounding box center [159, 387] width 24 height 14
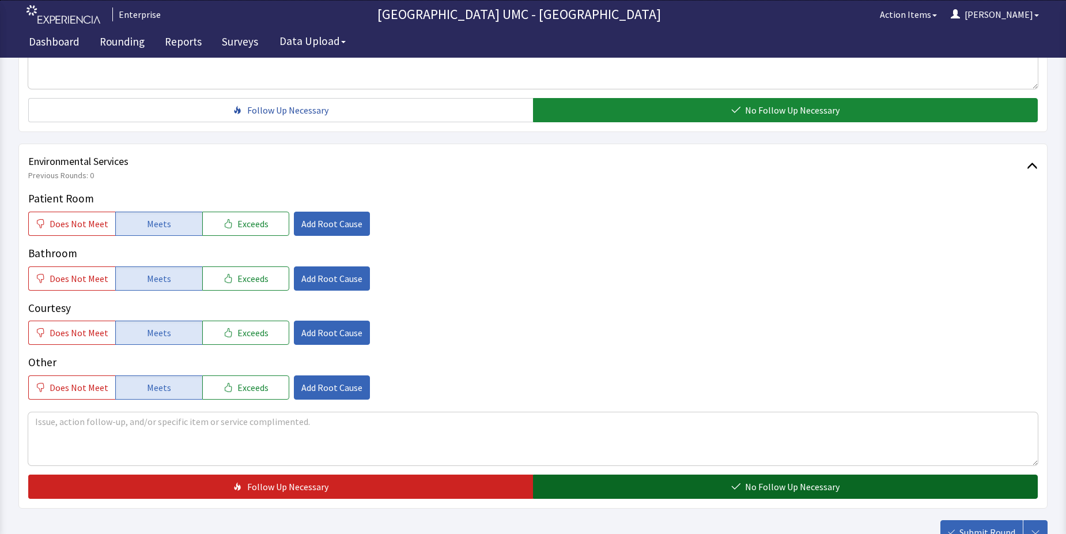
click at [754, 486] on span "No Follow Up Necessary" at bounding box center [792, 487] width 95 height 14
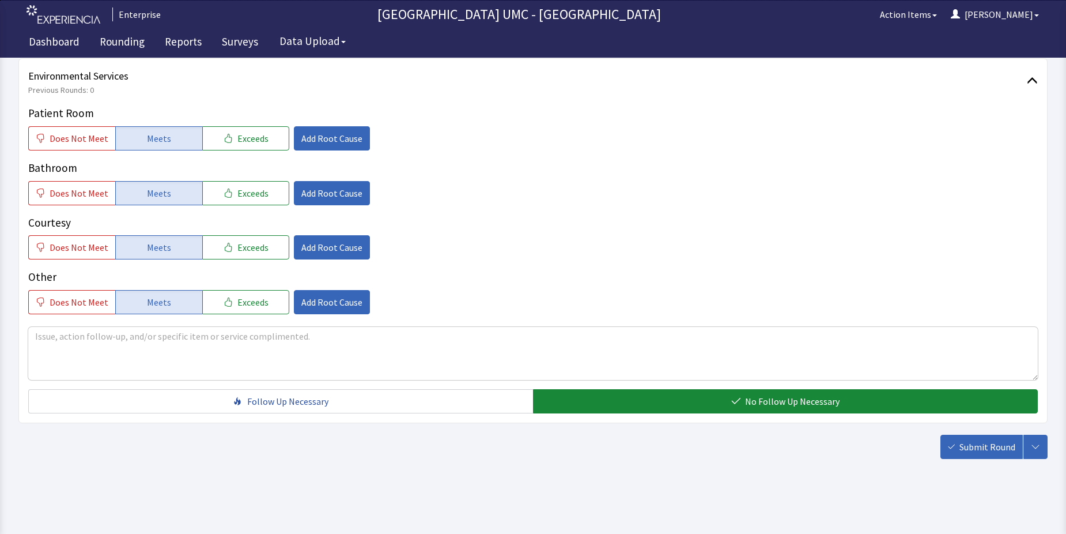
scroll to position [605, 0]
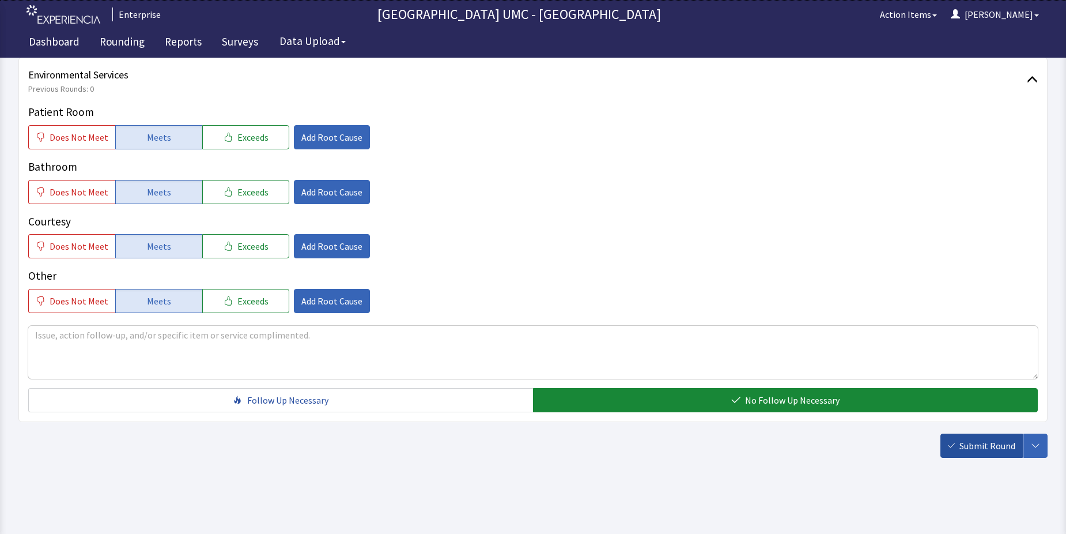
click at [983, 440] on span "Submit Round" at bounding box center [988, 446] width 56 height 14
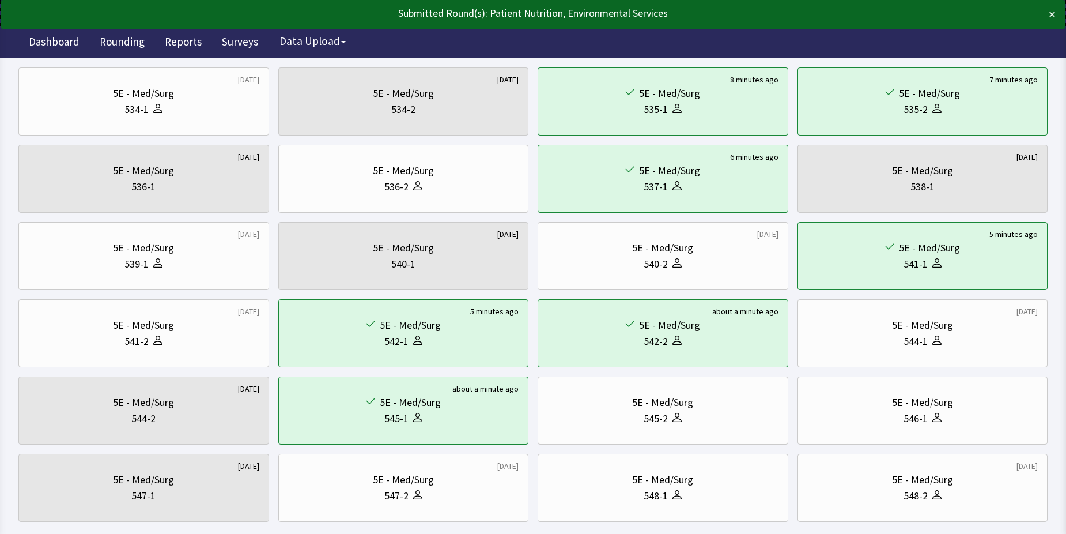
scroll to position [346, 0]
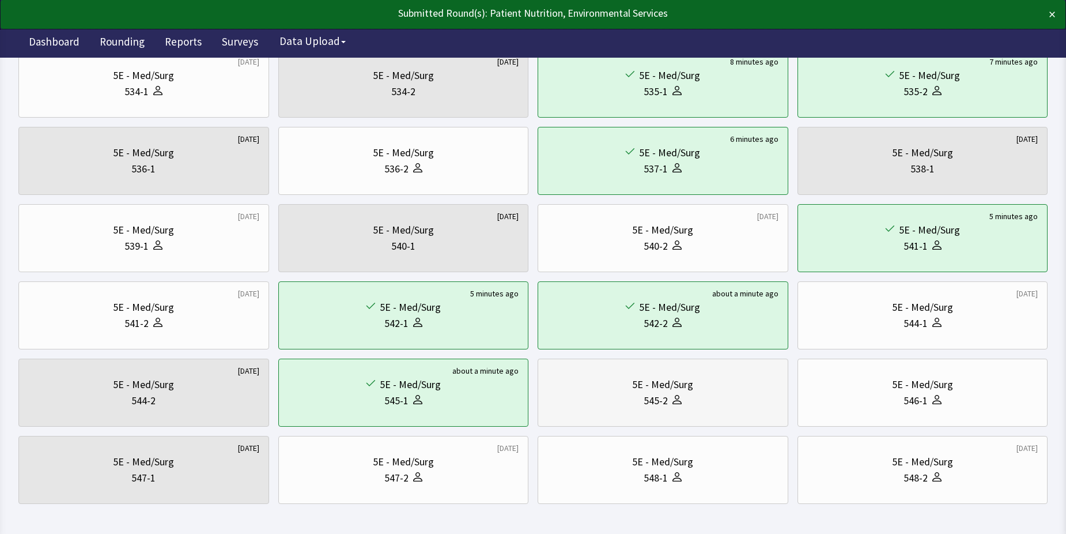
click at [714, 412] on div "5E - Med/Surg 545-2" at bounding box center [663, 392] width 231 height 55
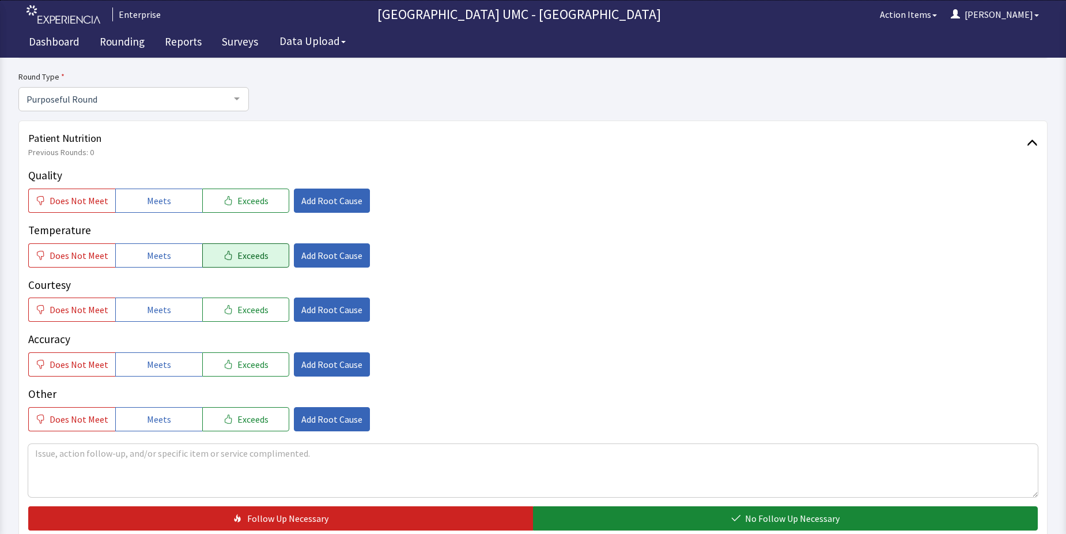
scroll to position [115, 0]
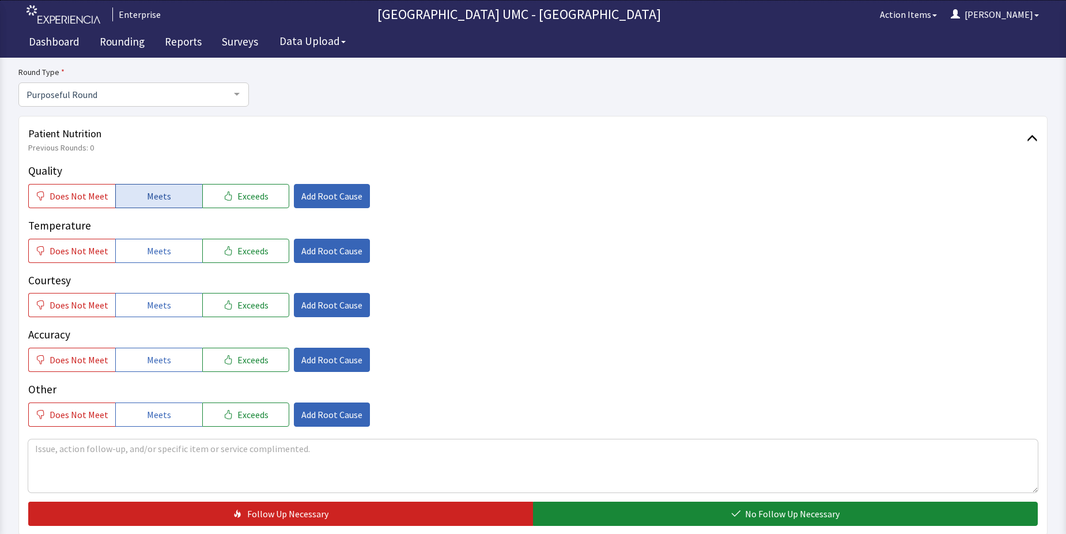
click at [147, 200] on span "Meets" at bounding box center [159, 196] width 24 height 14
click at [156, 252] on span "Meets" at bounding box center [159, 251] width 24 height 14
drag, startPoint x: 157, startPoint y: 307, endPoint x: 157, endPoint y: 333, distance: 25.4
click at [157, 308] on span "Meets" at bounding box center [159, 305] width 24 height 14
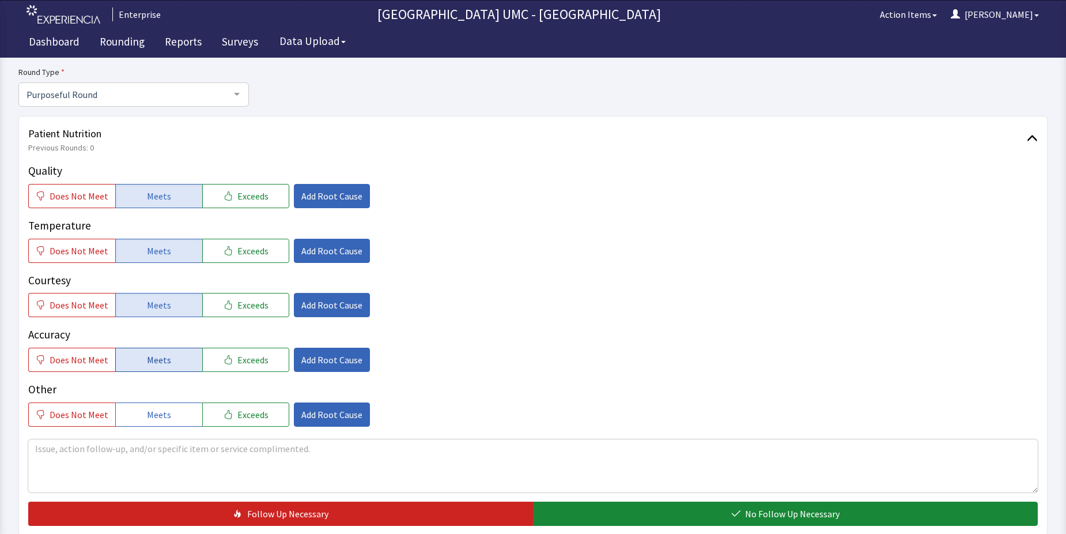
click at [160, 363] on span "Meets" at bounding box center [159, 360] width 24 height 14
click at [159, 409] on span "Meets" at bounding box center [159, 415] width 24 height 14
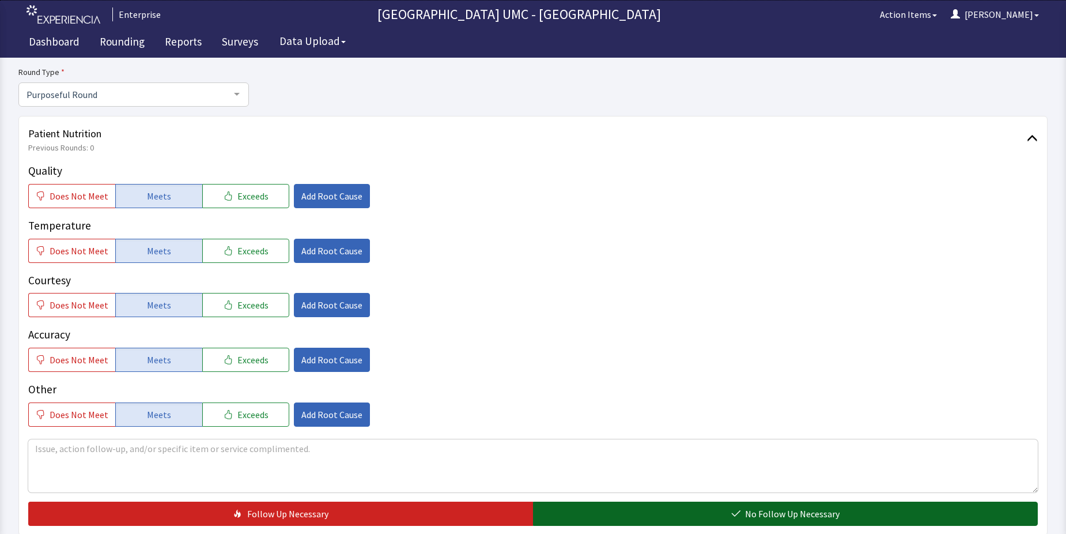
click at [667, 512] on button "No Follow Up Necessary" at bounding box center [785, 514] width 505 height 24
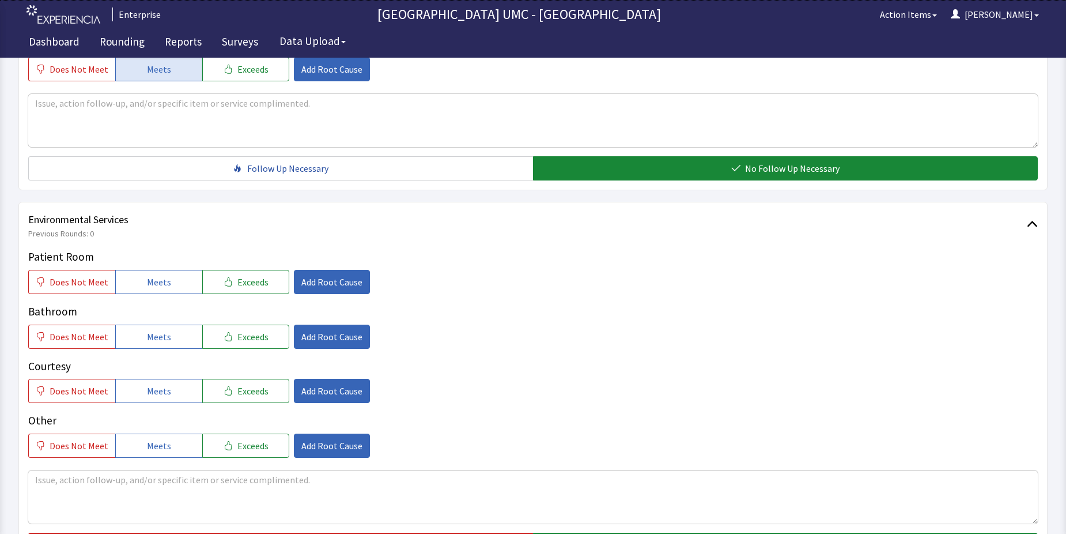
scroll to position [461, 0]
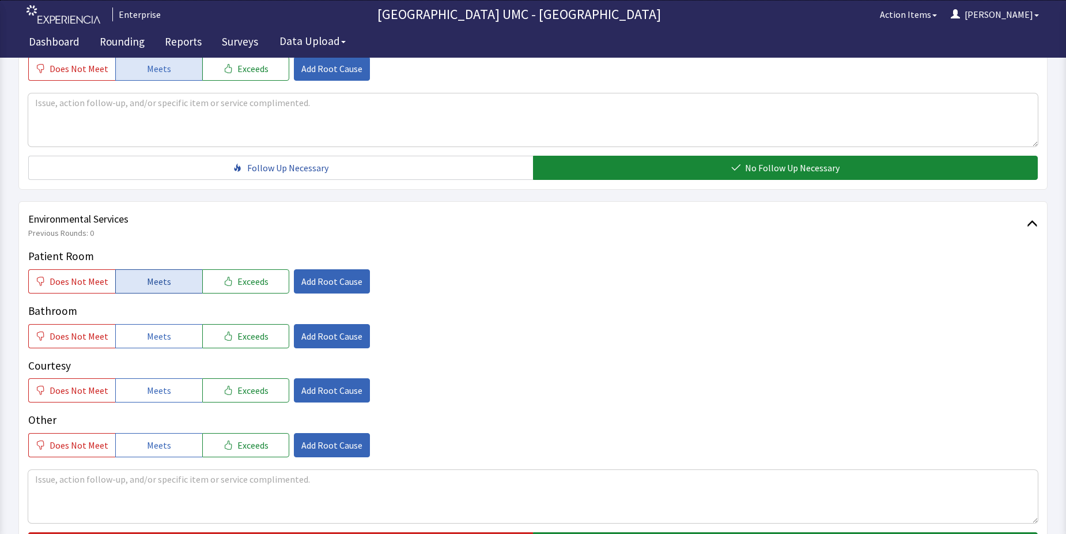
click at [156, 281] on span "Meets" at bounding box center [159, 281] width 24 height 14
click at [161, 338] on span "Meets" at bounding box center [159, 336] width 24 height 14
drag, startPoint x: 156, startPoint y: 382, endPoint x: 172, endPoint y: 409, distance: 31.2
click at [156, 383] on button "Meets" at bounding box center [158, 390] width 87 height 24
click at [161, 443] on span "Meets" at bounding box center [159, 445] width 24 height 14
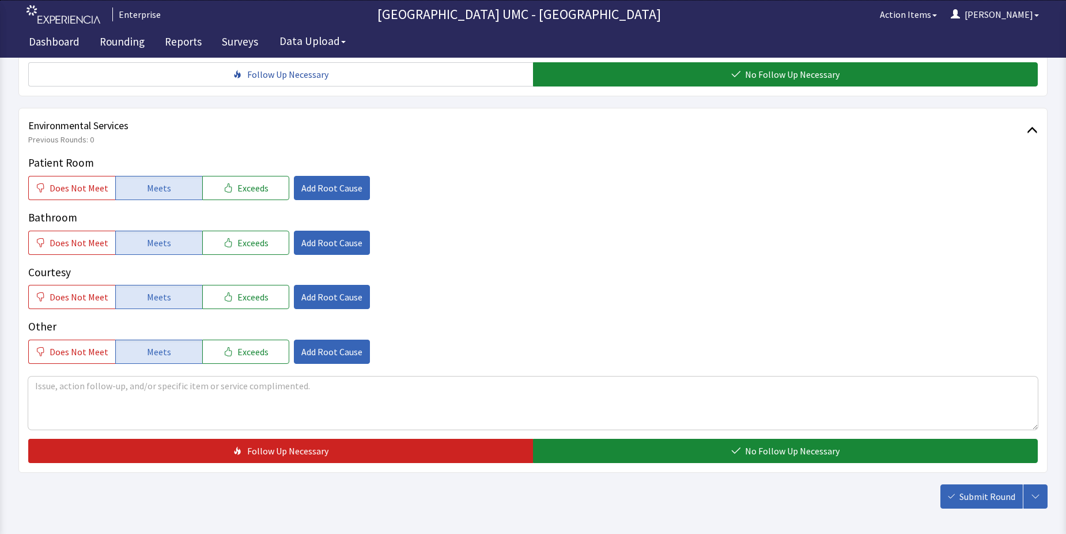
scroll to position [605, 0]
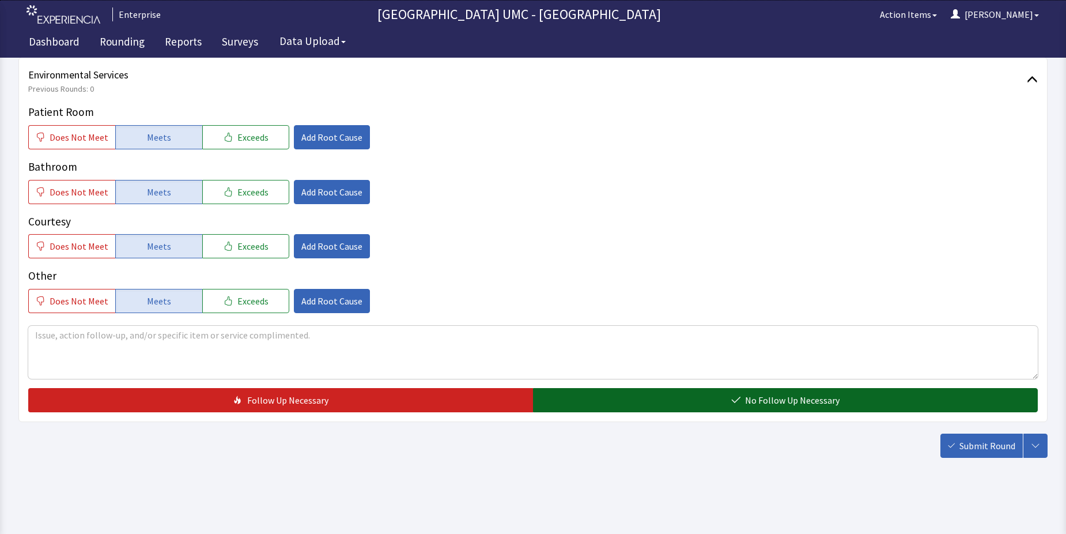
drag, startPoint x: 786, startPoint y: 398, endPoint x: 898, endPoint y: 441, distance: 119.9
click at [786, 402] on span "No Follow Up Necessary" at bounding box center [792, 400] width 95 height 14
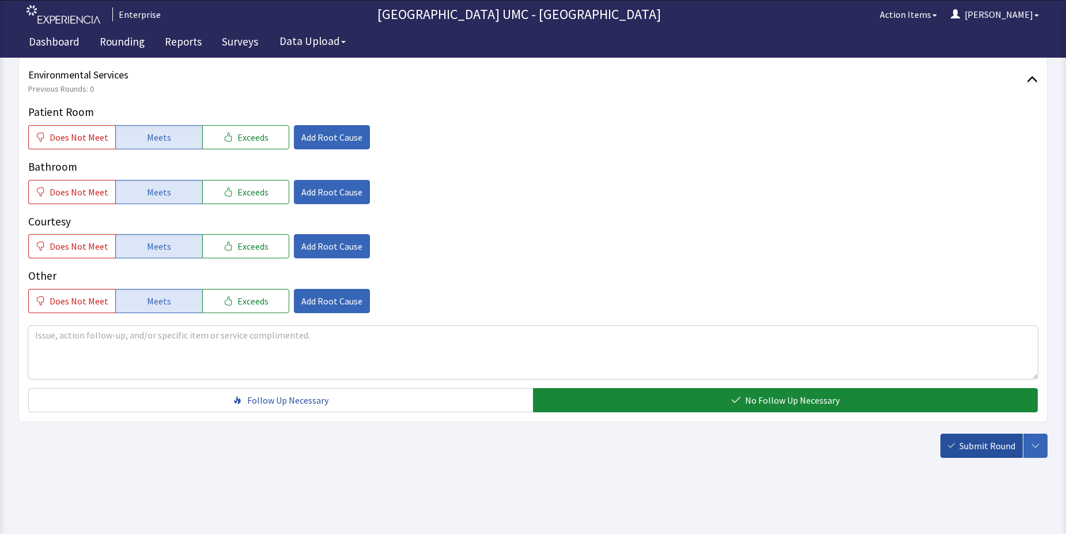
click at [968, 446] on span "Submit Round" at bounding box center [988, 446] width 56 height 14
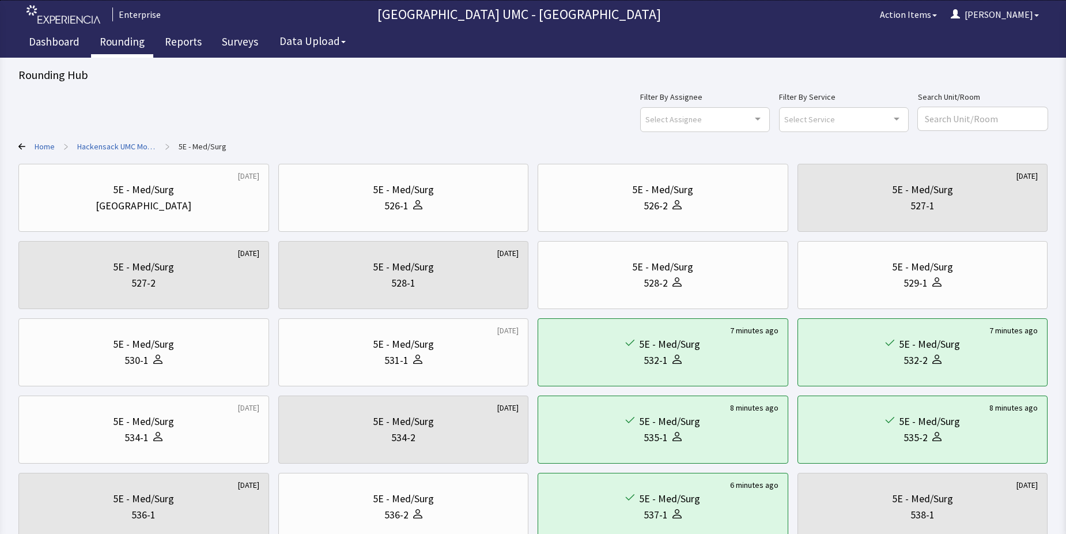
click at [121, 44] on link "Rounding" at bounding box center [122, 43] width 62 height 29
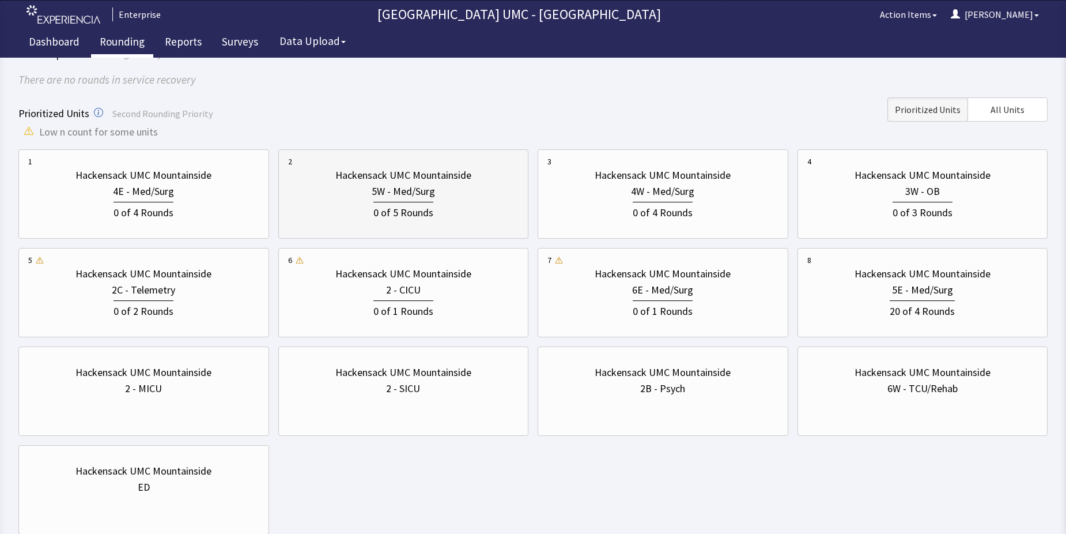
scroll to position [115, 0]
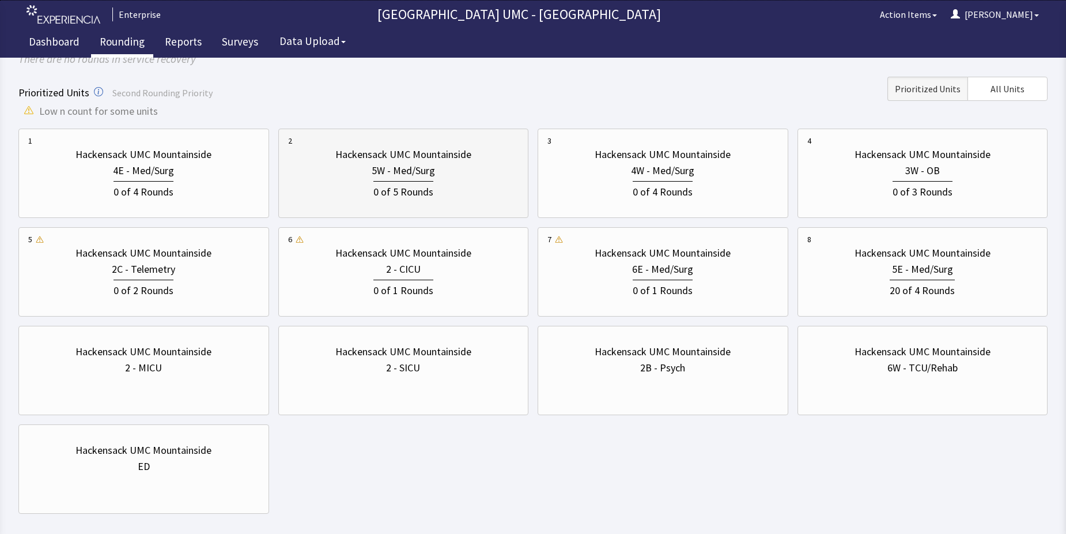
click at [382, 185] on div "0 of 5 Rounds" at bounding box center [404, 190] width 60 height 19
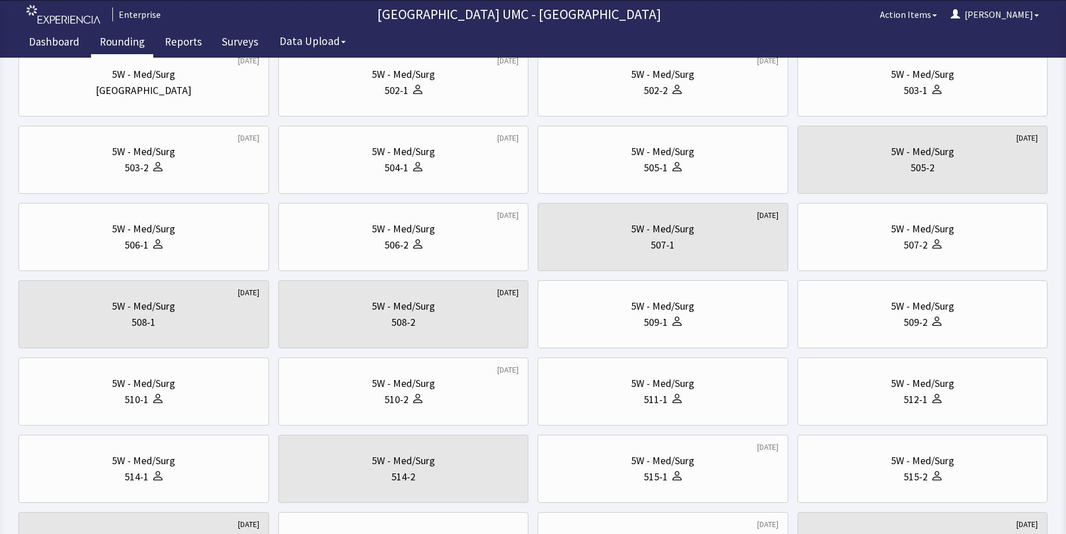
scroll to position [0, 0]
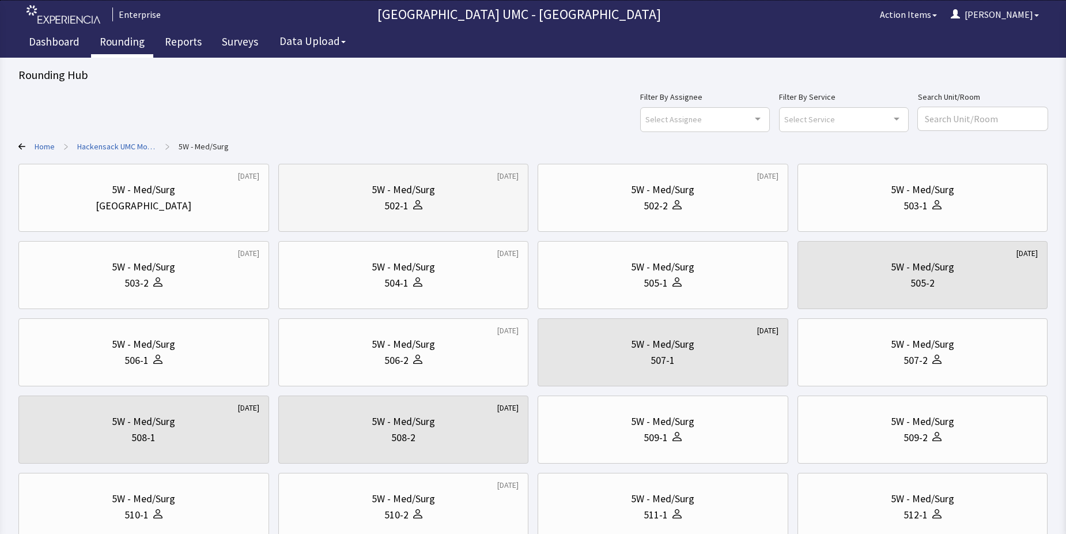
click at [402, 205] on div "502-1" at bounding box center [396, 206] width 24 height 16
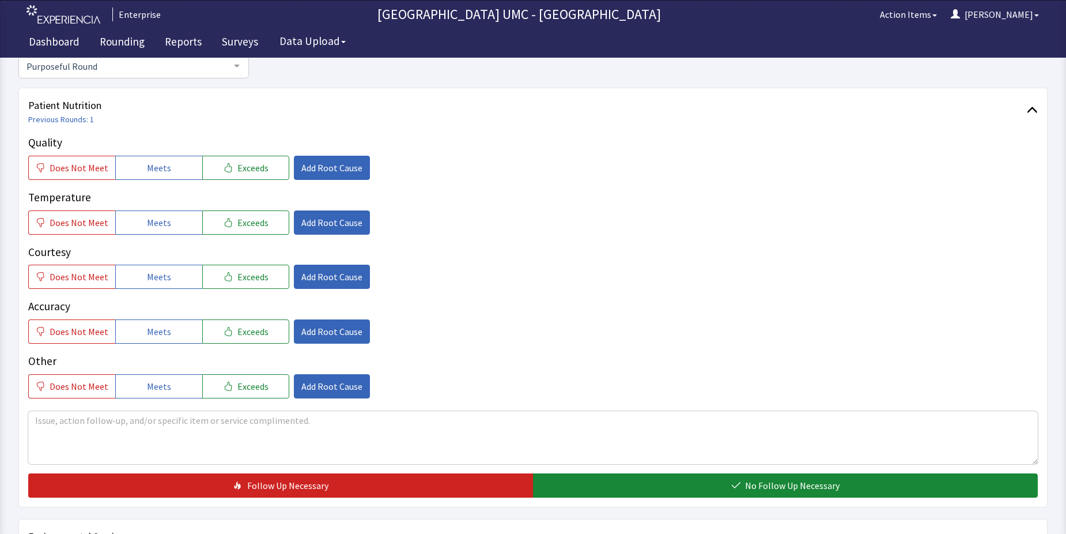
scroll to position [173, 0]
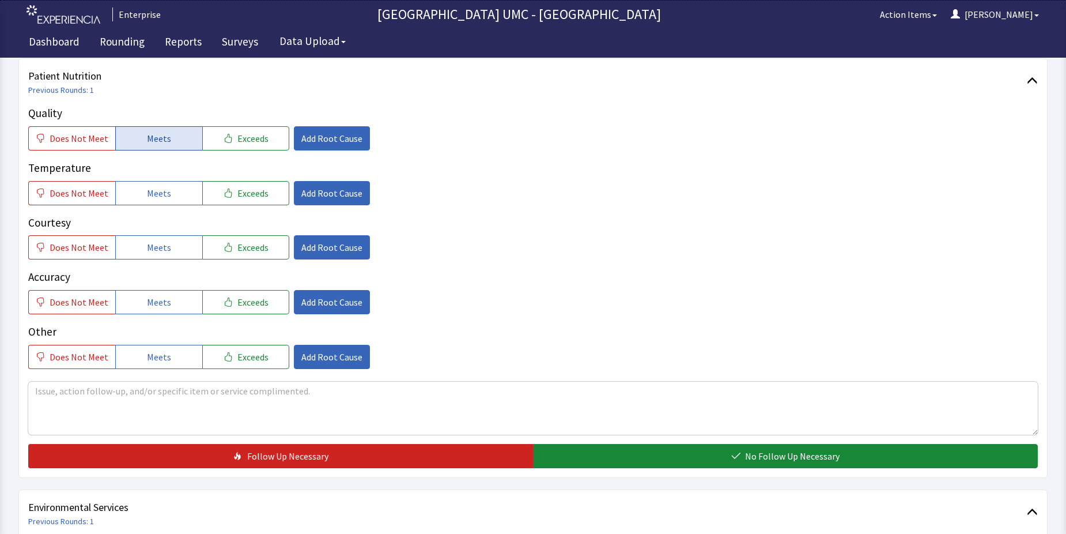
click at [153, 139] on span "Meets" at bounding box center [159, 138] width 24 height 14
click at [156, 198] on span "Meets" at bounding box center [159, 193] width 24 height 14
click at [155, 249] on span "Meets" at bounding box center [159, 247] width 24 height 14
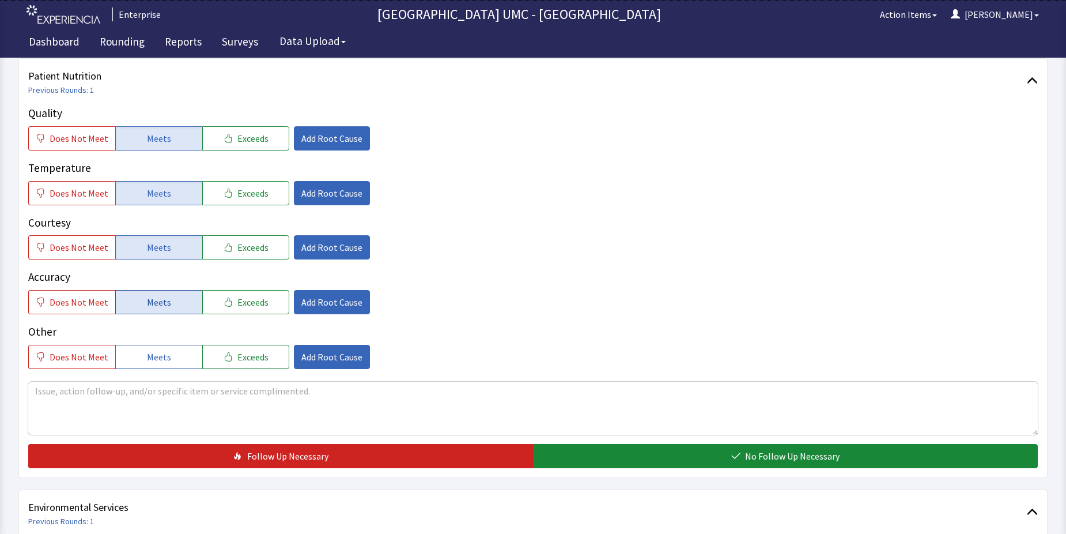
click at [163, 306] on span "Meets" at bounding box center [159, 302] width 24 height 14
click at [146, 364] on button "Meets" at bounding box center [158, 357] width 87 height 24
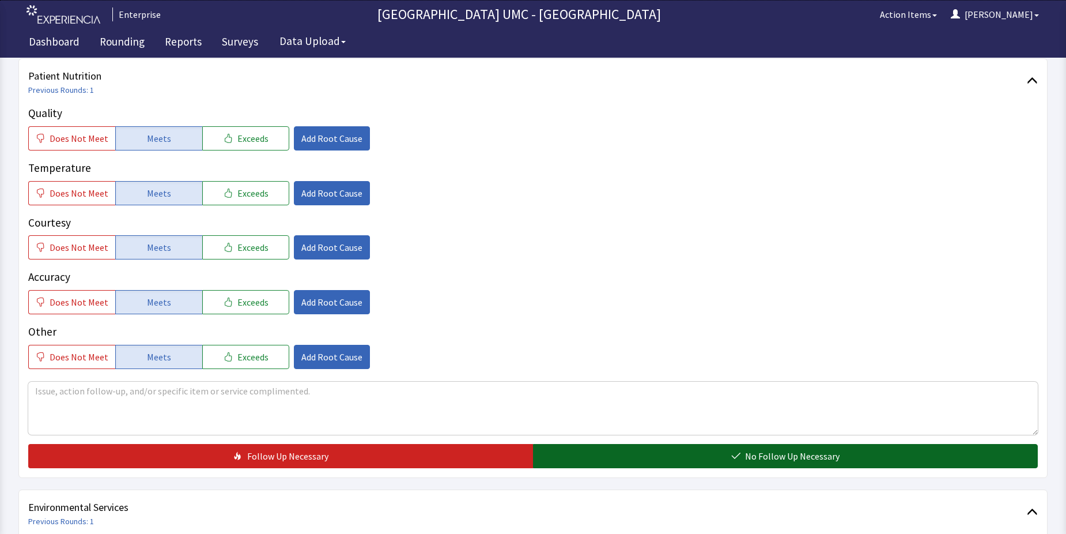
click at [652, 457] on button "No Follow Up Necessary" at bounding box center [785, 456] width 505 height 24
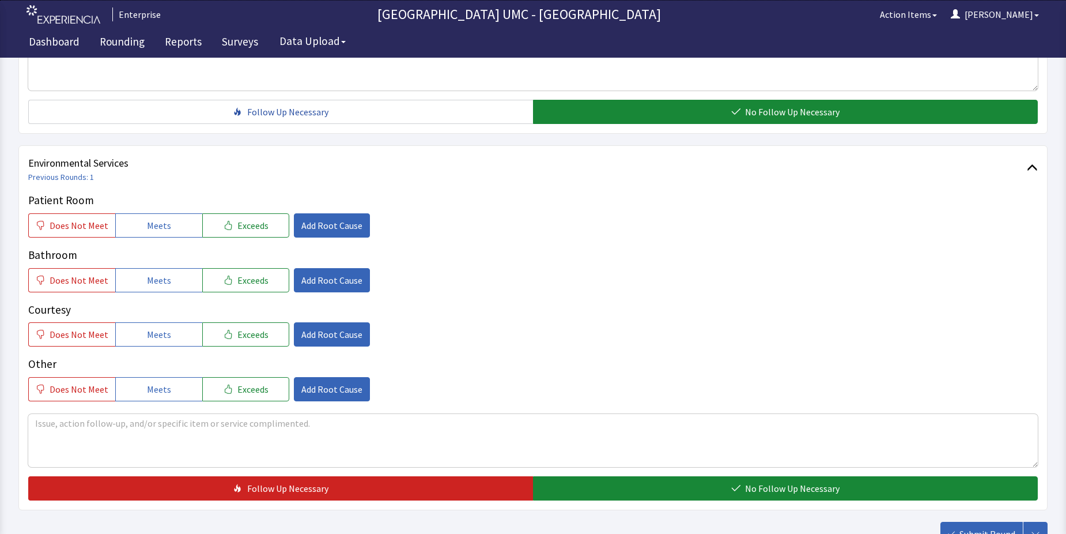
scroll to position [519, 0]
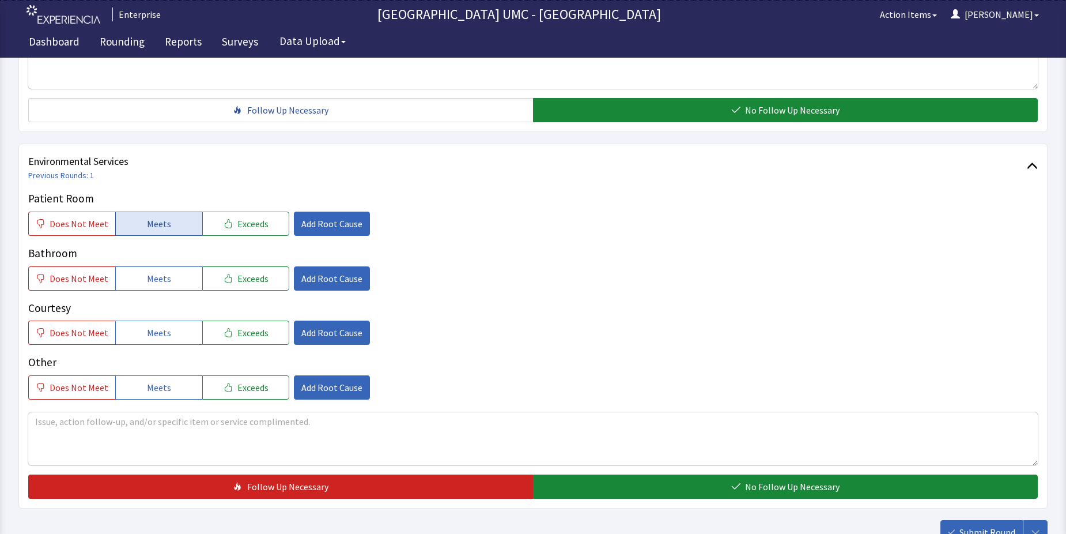
click at [153, 224] on span "Meets" at bounding box center [159, 224] width 24 height 14
click at [157, 286] on button "Meets" at bounding box center [158, 278] width 87 height 24
click at [161, 335] on span "Meets" at bounding box center [159, 333] width 24 height 14
click at [155, 384] on span "Meets" at bounding box center [159, 387] width 24 height 14
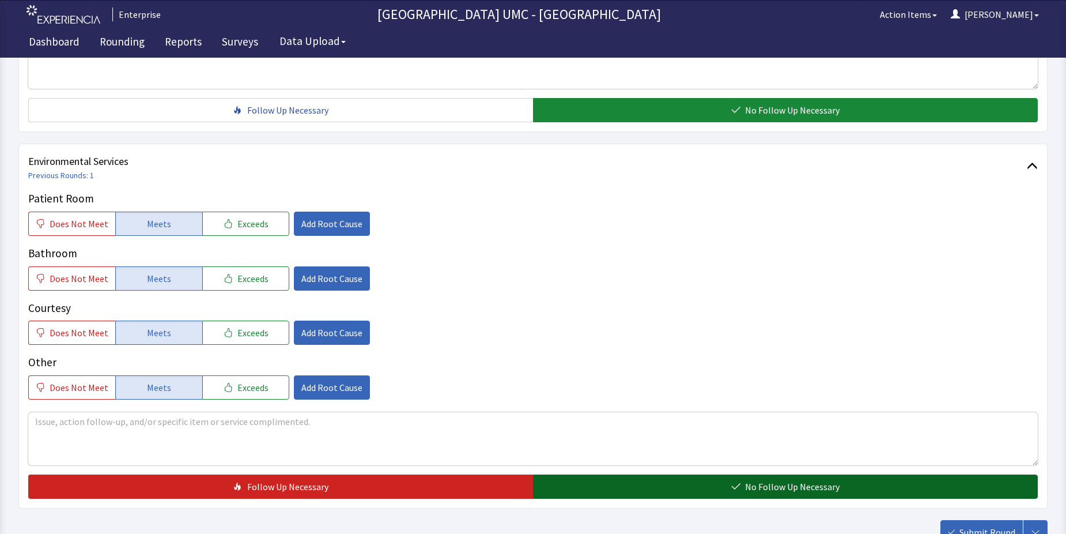
drag, startPoint x: 694, startPoint y: 484, endPoint x: 805, endPoint y: 440, distance: 119.4
click at [695, 484] on button "No Follow Up Necessary" at bounding box center [785, 486] width 505 height 24
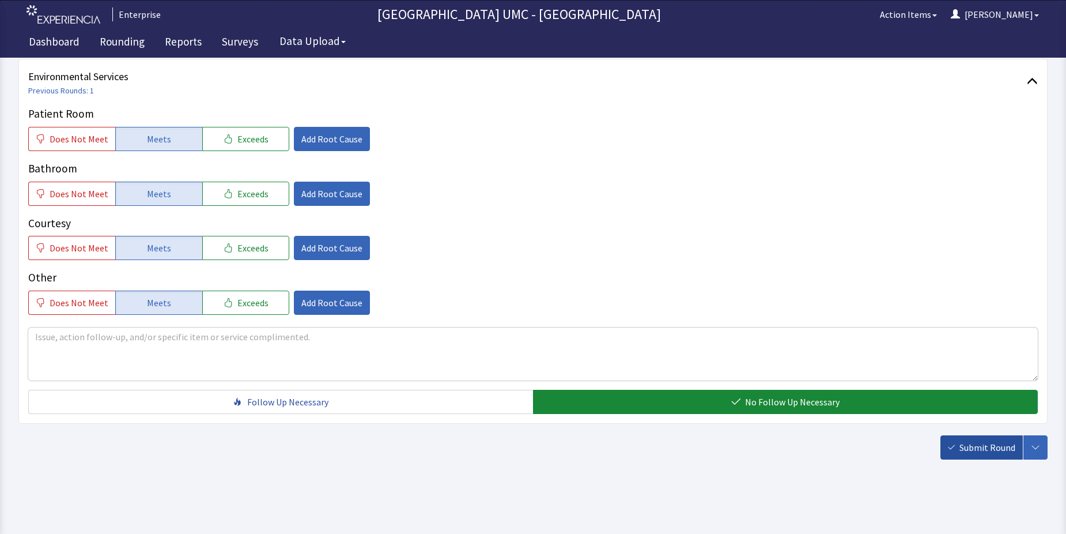
scroll to position [605, 0]
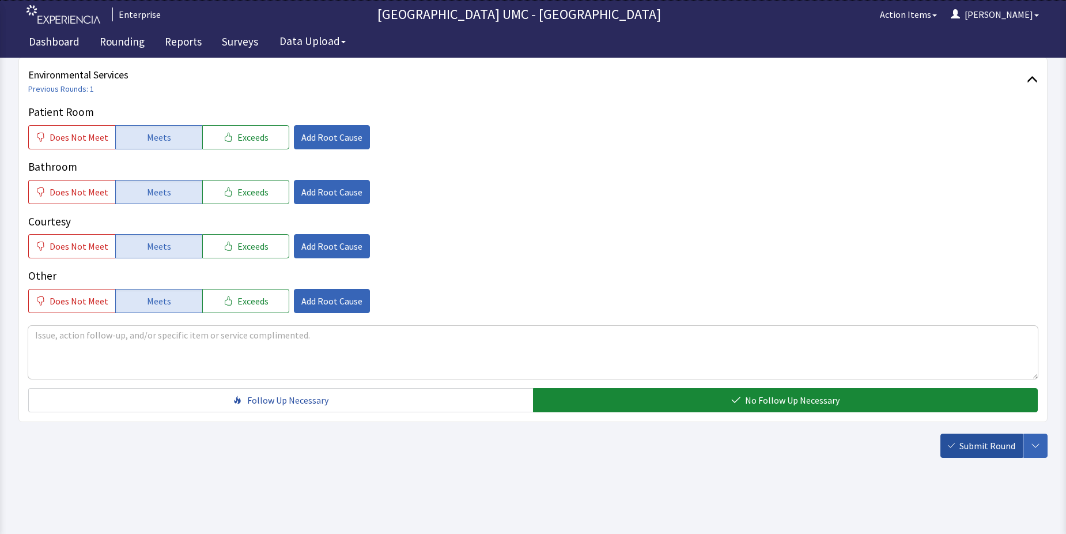
click at [988, 450] on span "Submit Round" at bounding box center [988, 446] width 56 height 14
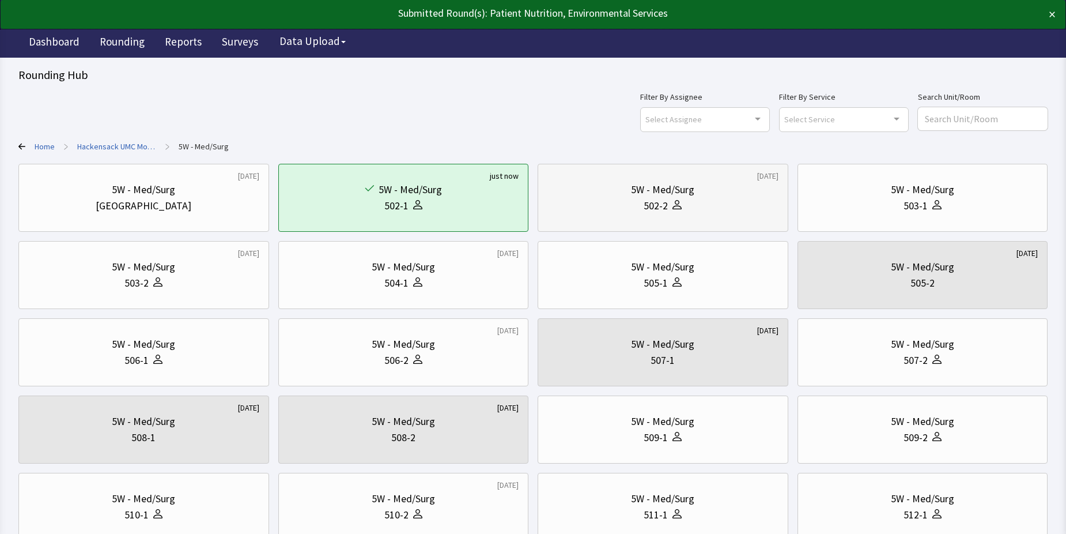
click at [686, 210] on div "502-2" at bounding box center [663, 206] width 231 height 16
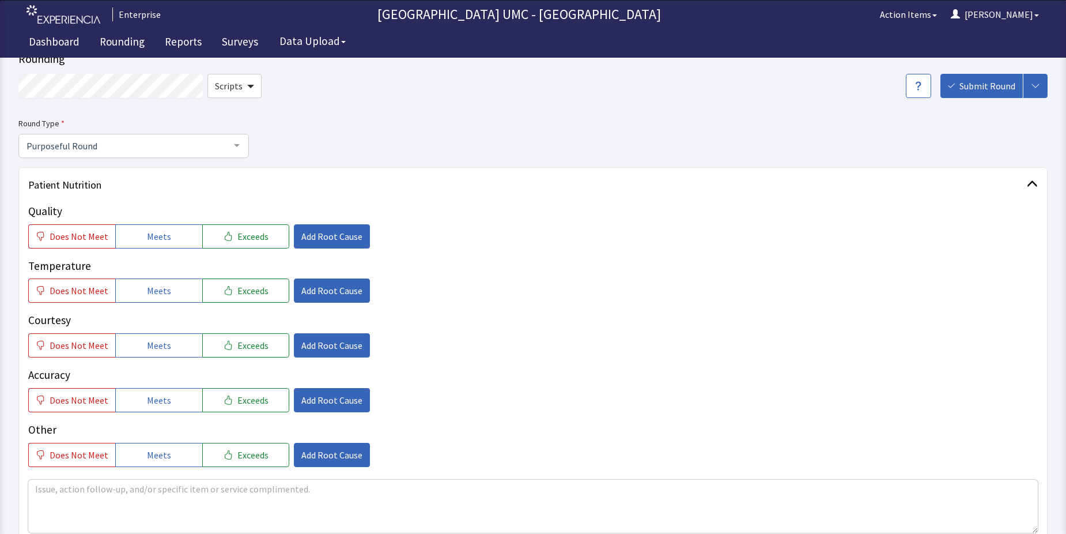
scroll to position [58, 0]
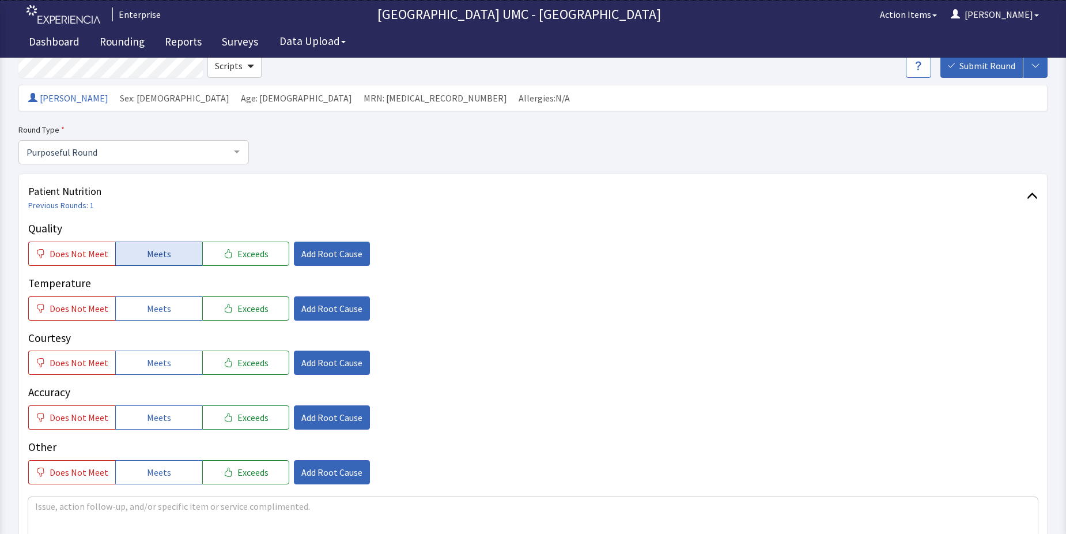
click at [166, 254] on button "Meets" at bounding box center [158, 254] width 87 height 24
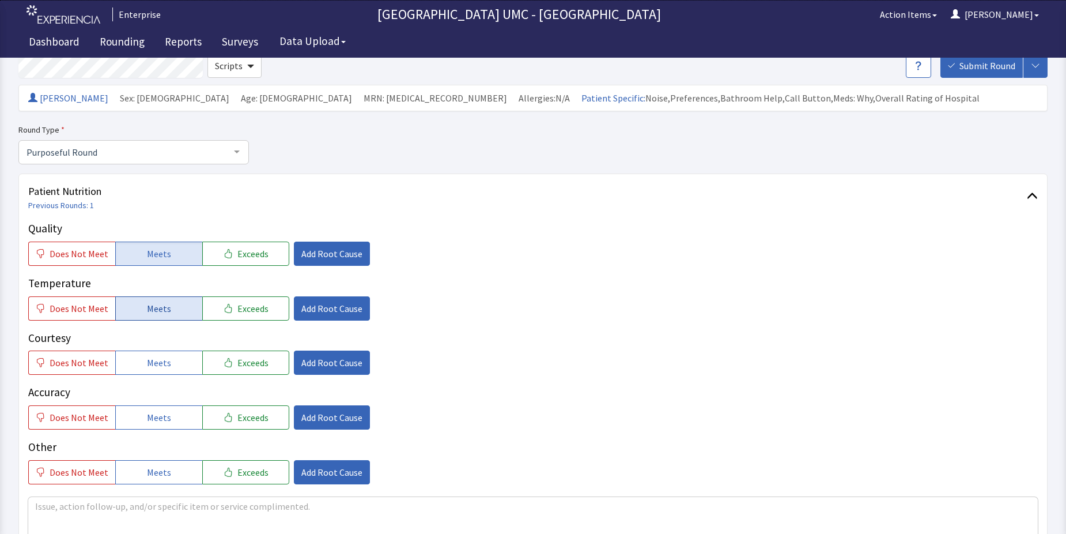
click at [153, 313] on span "Meets" at bounding box center [159, 308] width 24 height 14
click at [142, 367] on button "Meets" at bounding box center [158, 362] width 87 height 24
click at [151, 420] on span "Meets" at bounding box center [159, 417] width 24 height 14
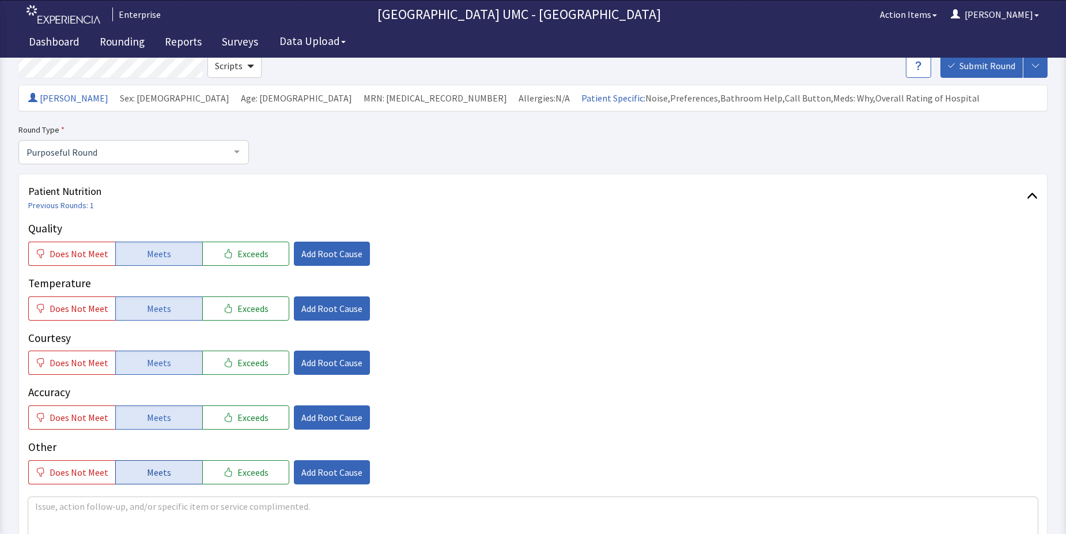
click at [151, 466] on span "Meets" at bounding box center [159, 472] width 24 height 14
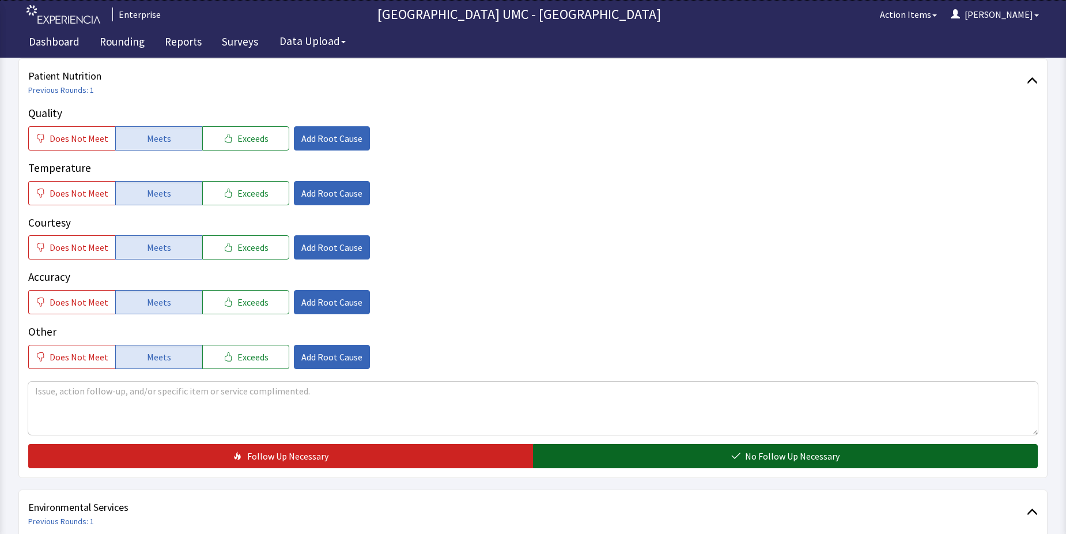
click at [691, 454] on button "No Follow Up Necessary" at bounding box center [785, 456] width 505 height 24
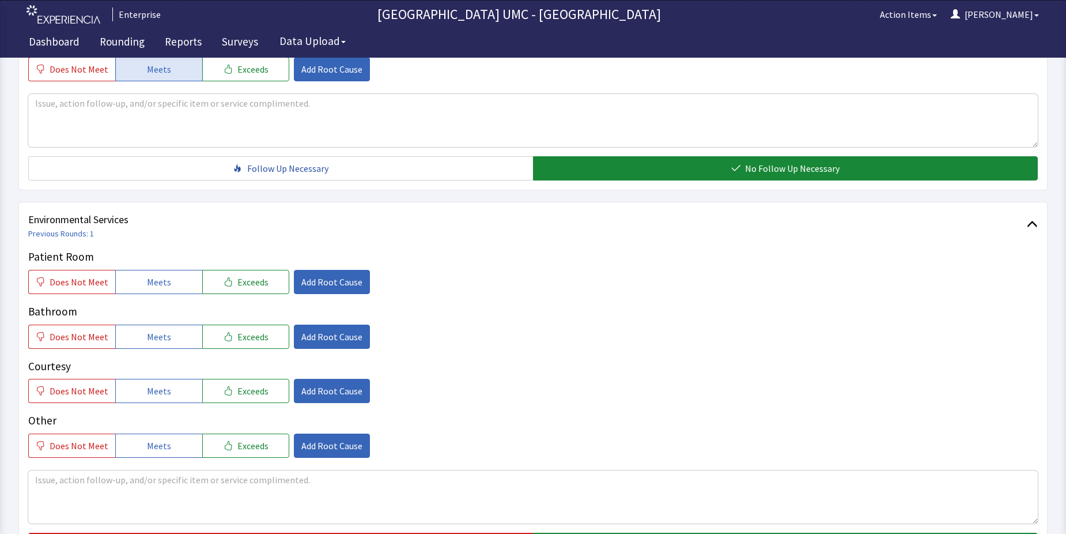
scroll to position [461, 0]
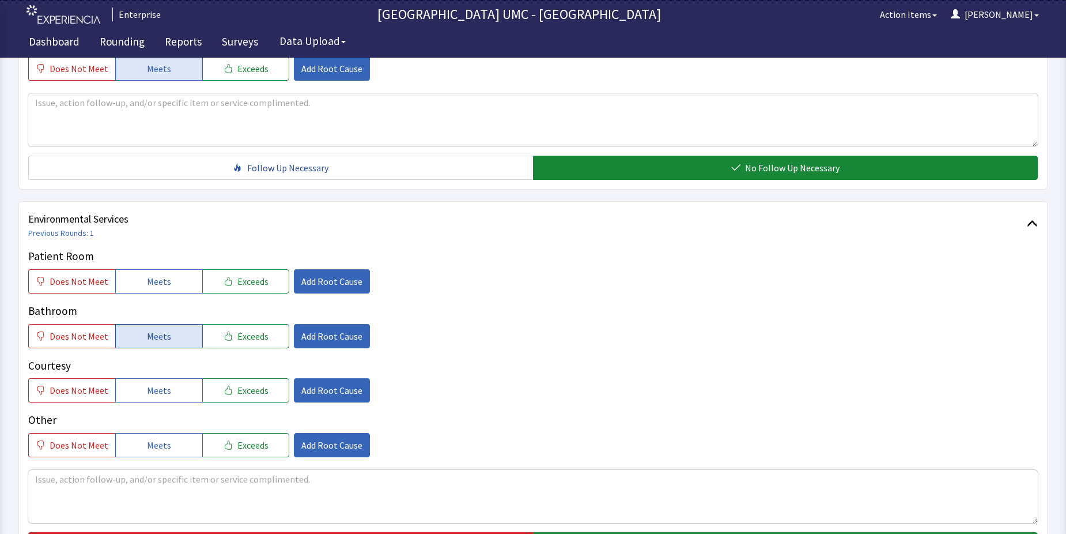
drag, startPoint x: 161, startPoint y: 281, endPoint x: 165, endPoint y: 345, distance: 64.1
click at [160, 282] on span "Meets" at bounding box center [159, 281] width 24 height 14
click at [165, 346] on button "Meets" at bounding box center [158, 336] width 87 height 24
click at [160, 387] on span "Meets" at bounding box center [159, 390] width 24 height 14
click at [167, 443] on button "Meets" at bounding box center [158, 445] width 87 height 24
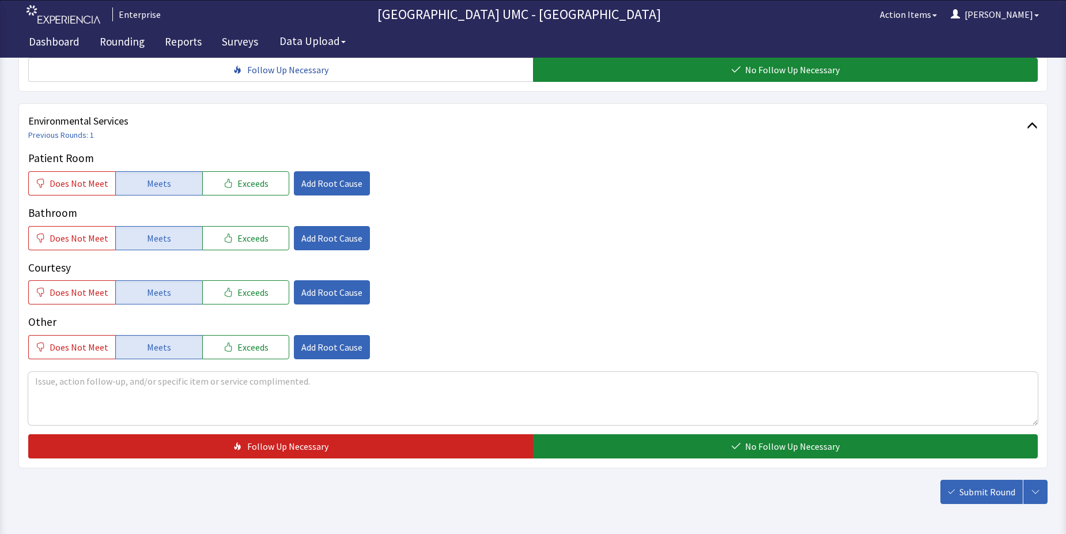
scroll to position [576, 0]
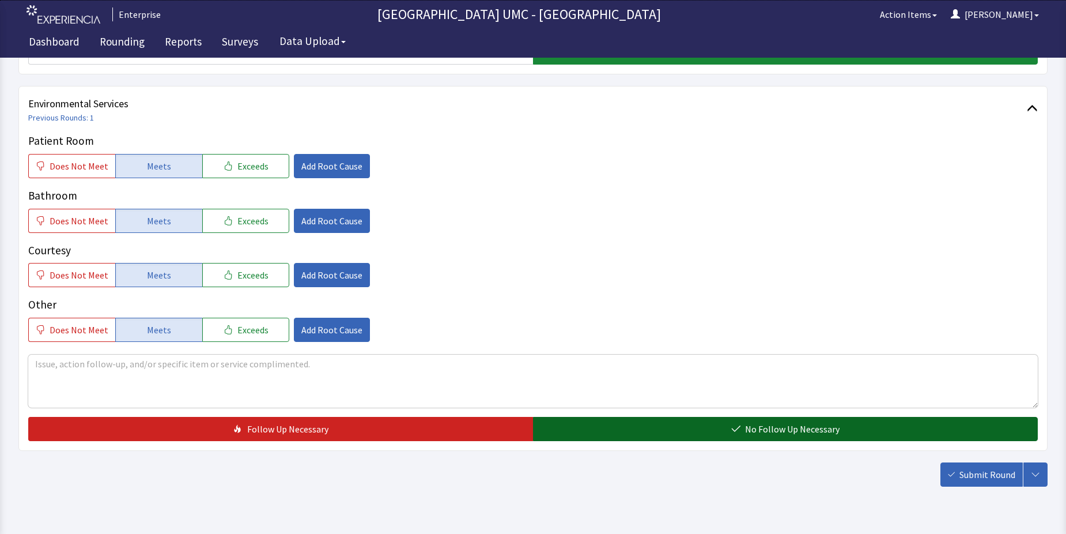
click at [655, 431] on button "No Follow Up Necessary" at bounding box center [785, 429] width 505 height 24
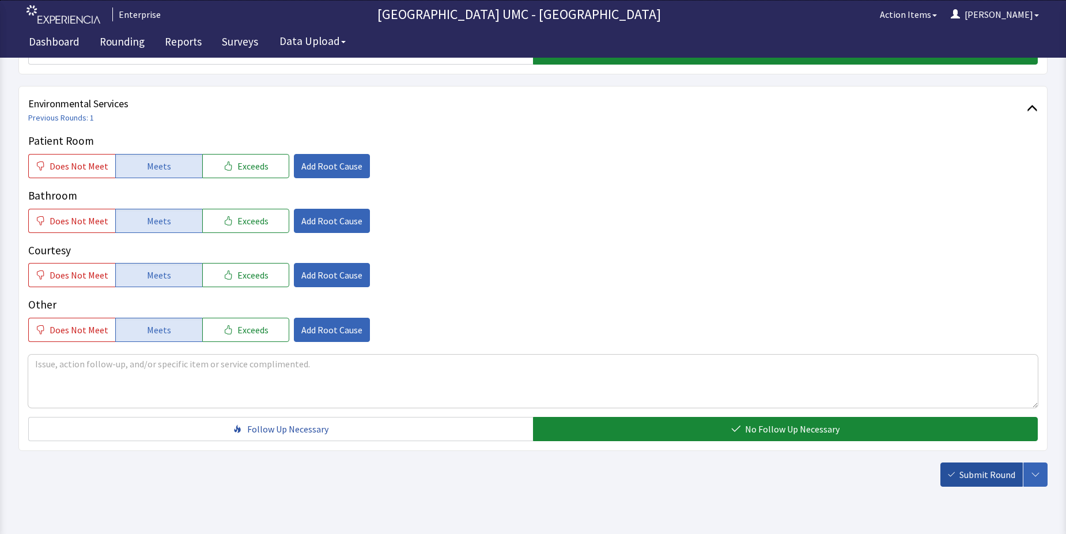
click at [989, 473] on span "Submit Round" at bounding box center [988, 474] width 56 height 14
